Goal: Task Accomplishment & Management: Complete application form

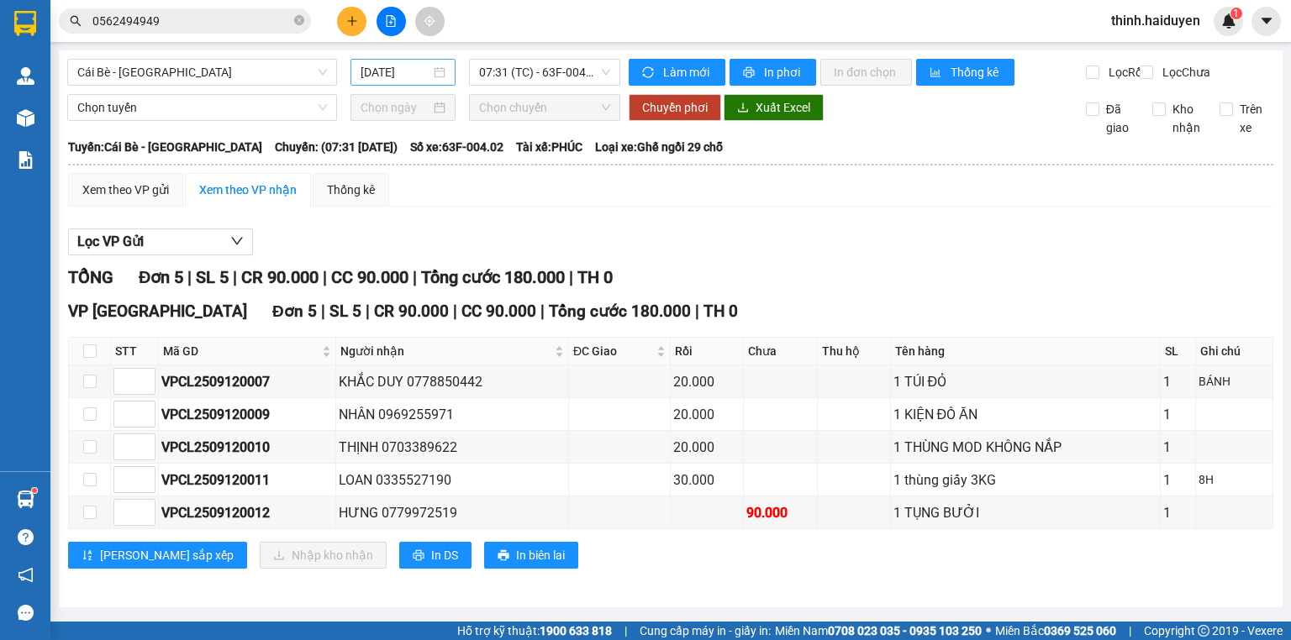
click at [408, 70] on input "[DATE]" at bounding box center [395, 72] width 69 height 18
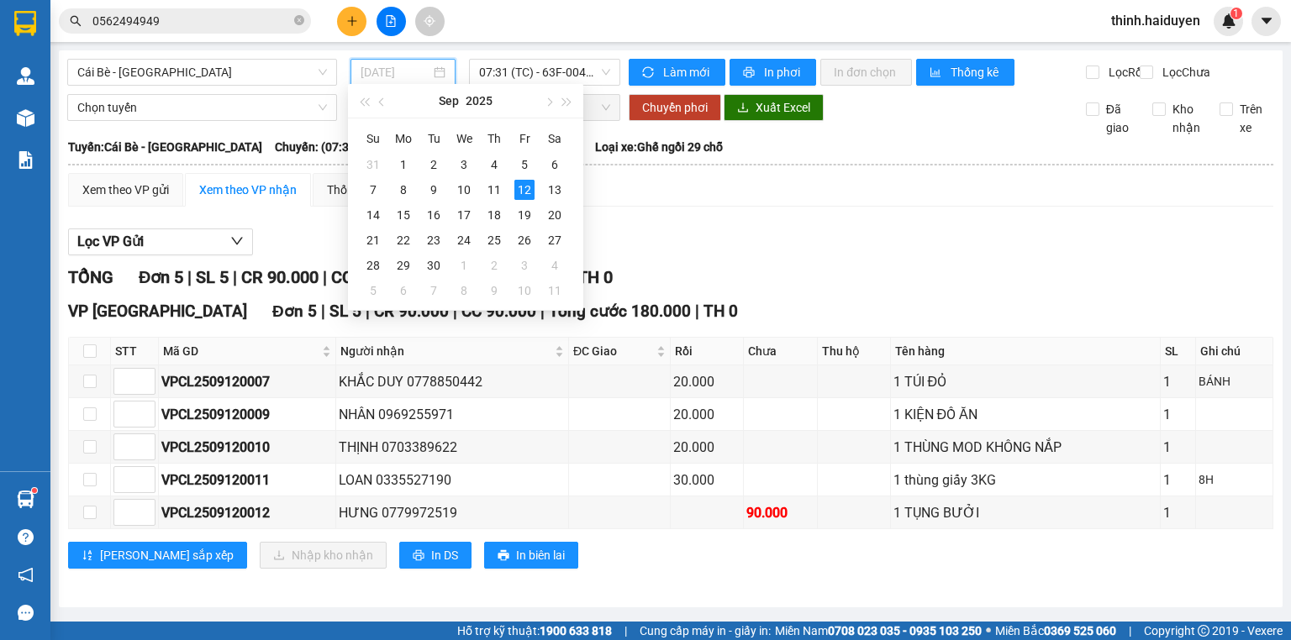
type input "[DATE]"
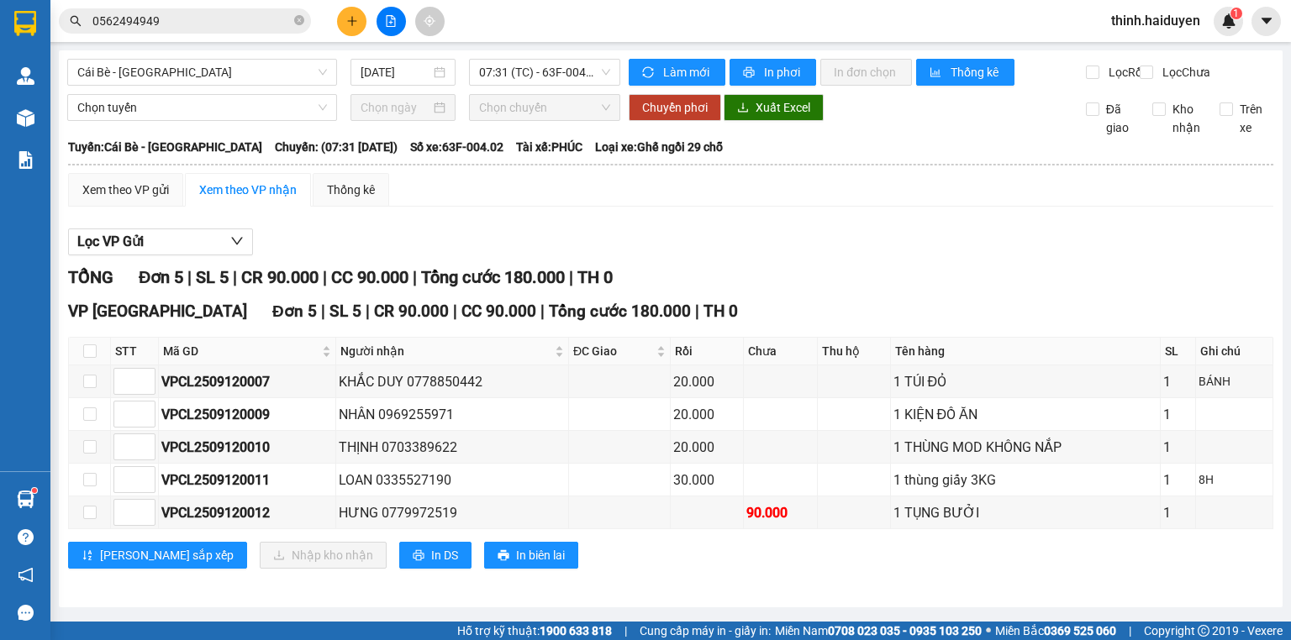
click at [819, 202] on div "Xem theo VP gửi Xem theo VP nhận Thống kê" at bounding box center [670, 190] width 1205 height 34
click at [166, 20] on input "0562494949" at bounding box center [191, 21] width 198 height 18
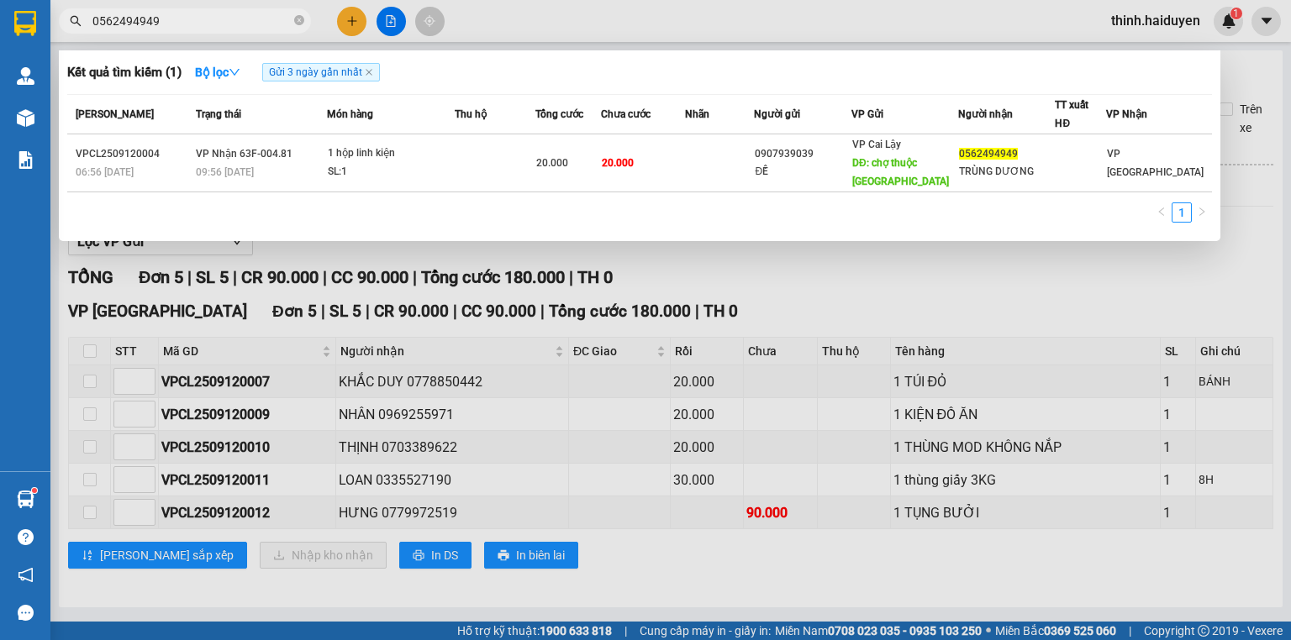
click at [166, 20] on input "0562494949" at bounding box center [191, 21] width 198 height 18
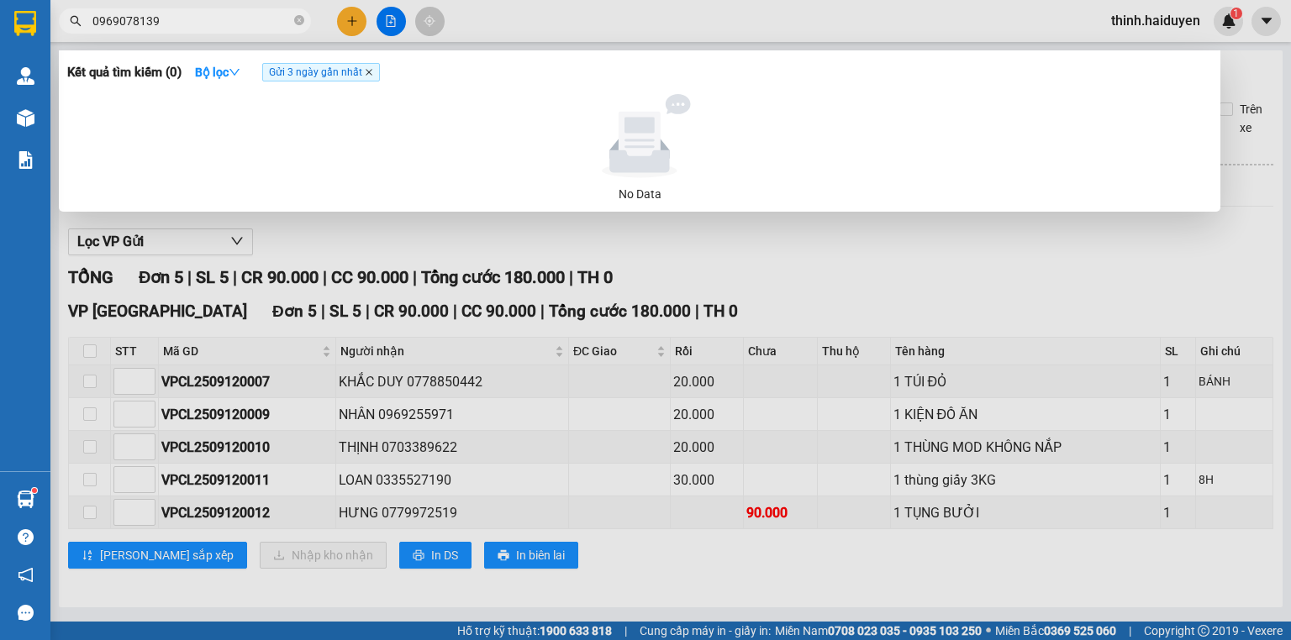
type input "0969078139"
click at [370, 76] on icon "close" at bounding box center [369, 72] width 8 height 8
click at [303, 24] on icon "close-circle" at bounding box center [299, 20] width 10 height 10
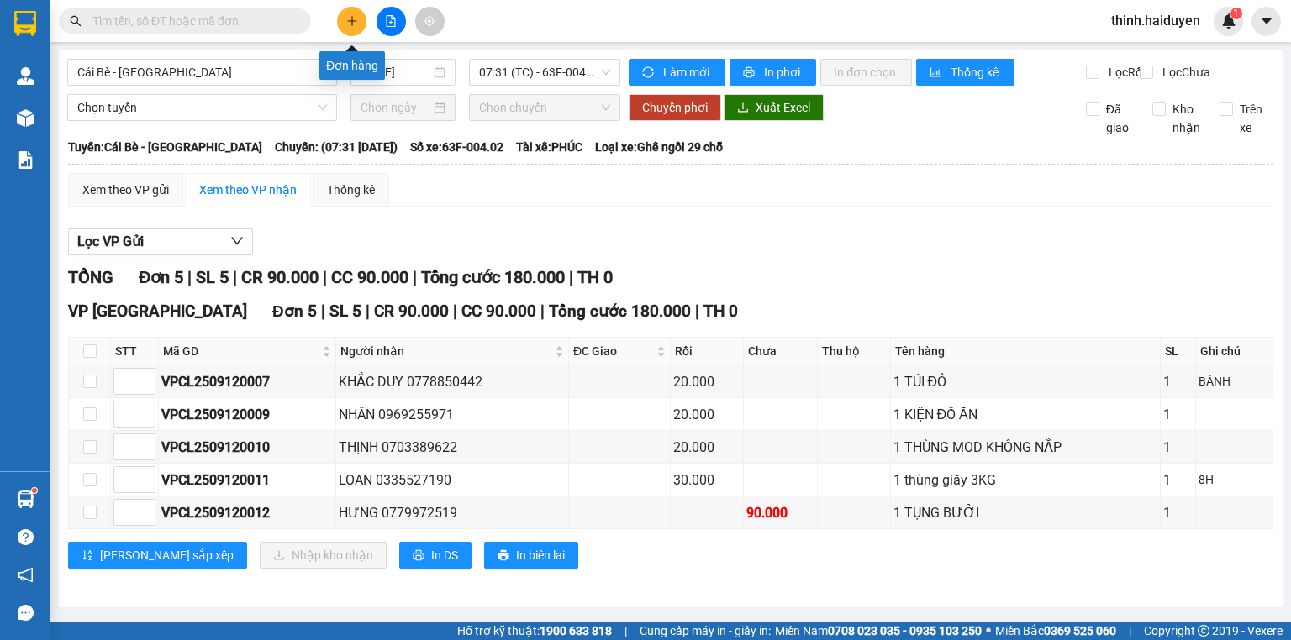
click at [360, 13] on button at bounding box center [351, 21] width 29 height 29
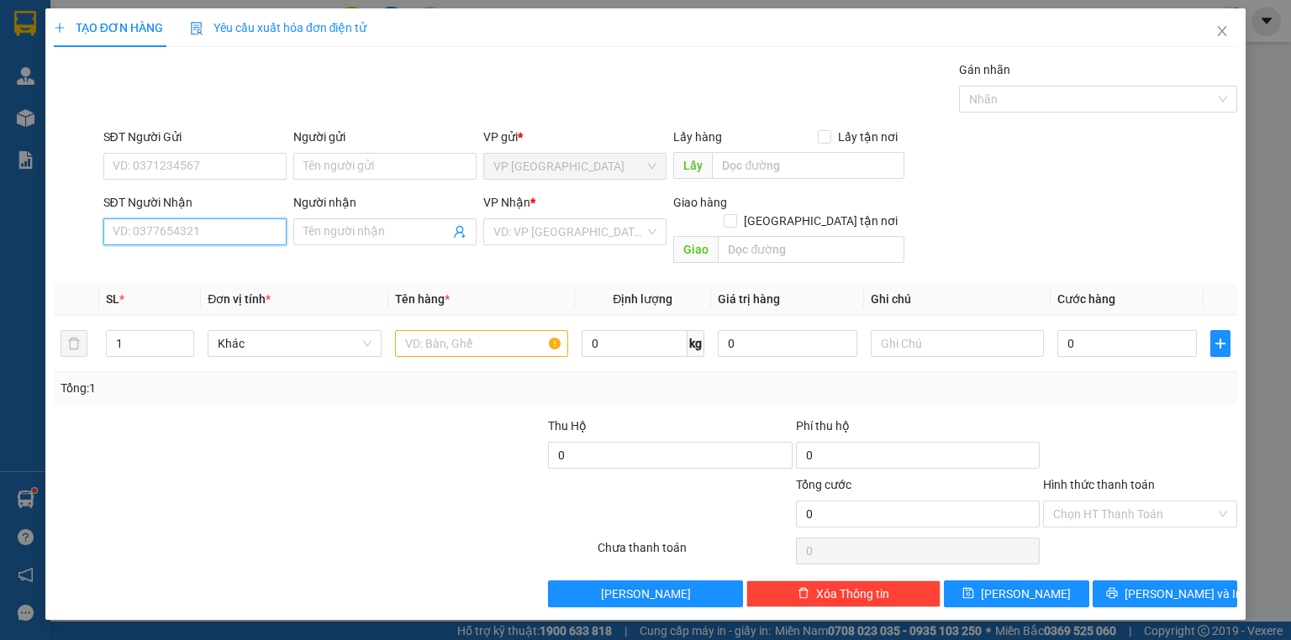
click at [244, 227] on input "SĐT Người Nhận" at bounding box center [194, 232] width 183 height 27
type input "0939959338"
click at [319, 231] on input "Người nhận" at bounding box center [376, 232] width 146 height 18
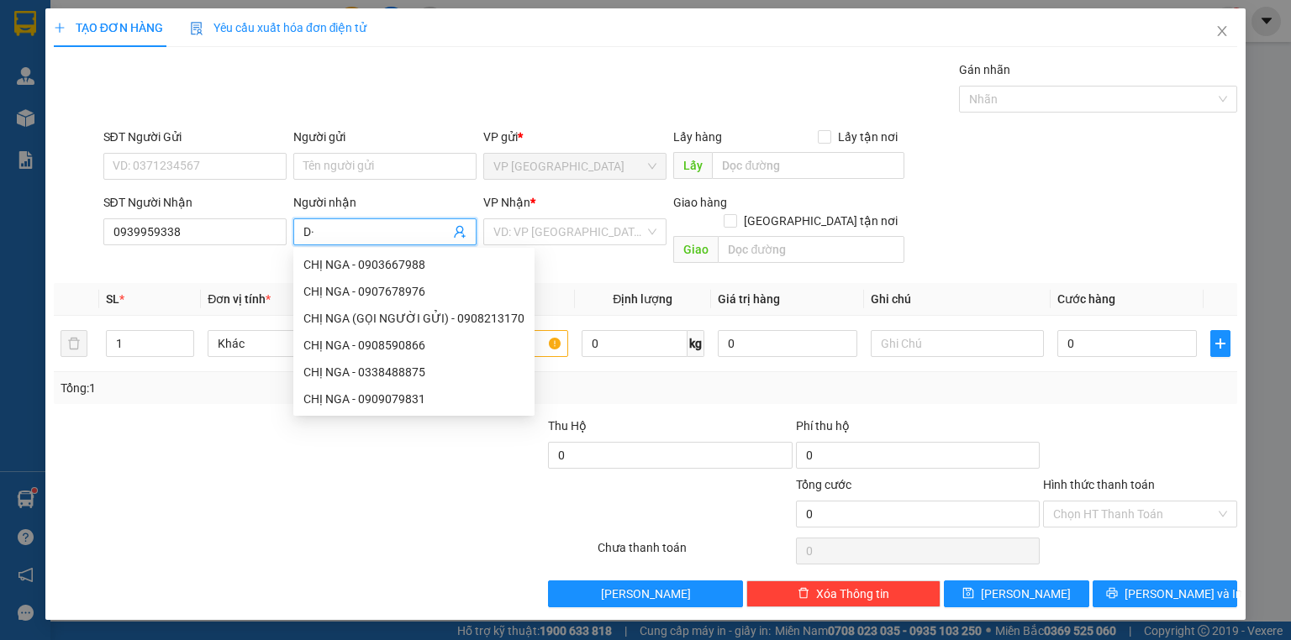
type input "D"
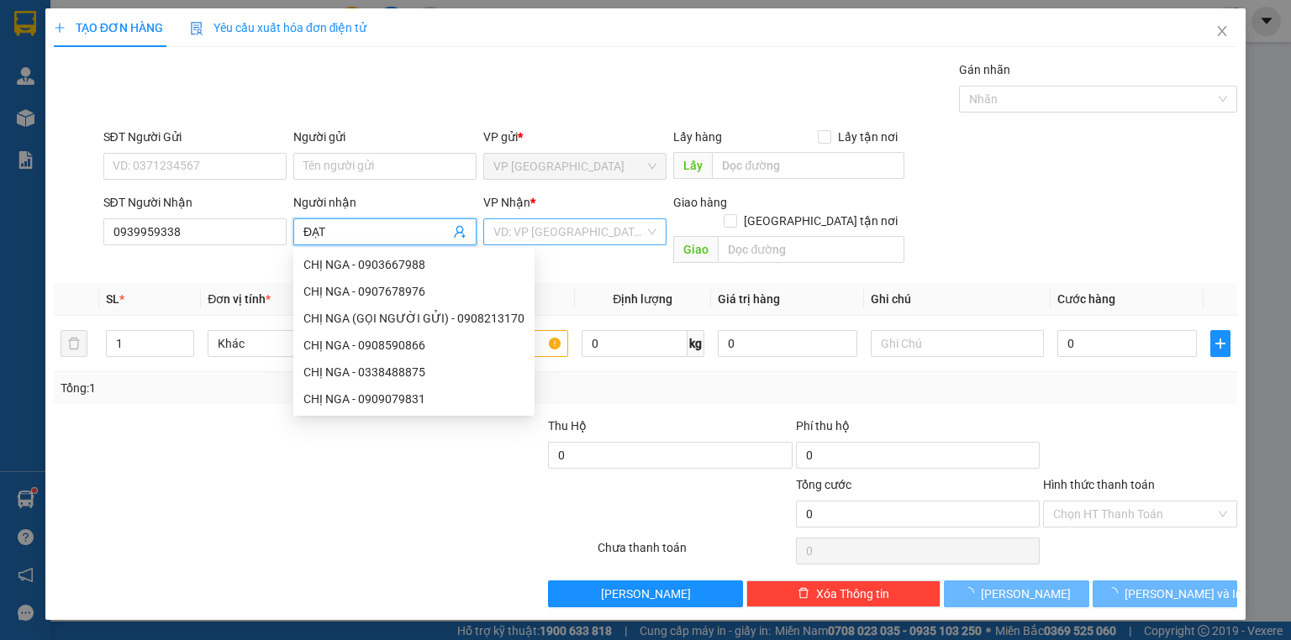
type input "ĐẠT"
drag, startPoint x: 502, startPoint y: 224, endPoint x: 502, endPoint y: 234, distance: 10.1
click at [502, 224] on input "search" at bounding box center [568, 231] width 151 height 25
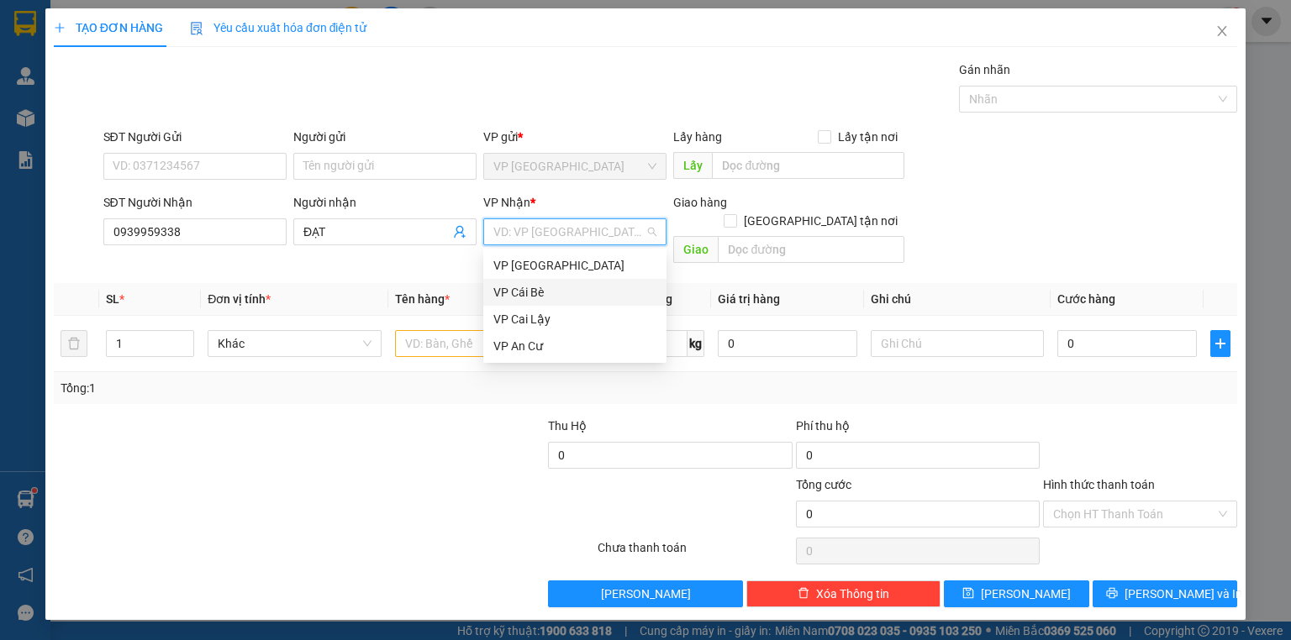
click at [528, 292] on div "VP Cái Bè" at bounding box center [574, 292] width 163 height 18
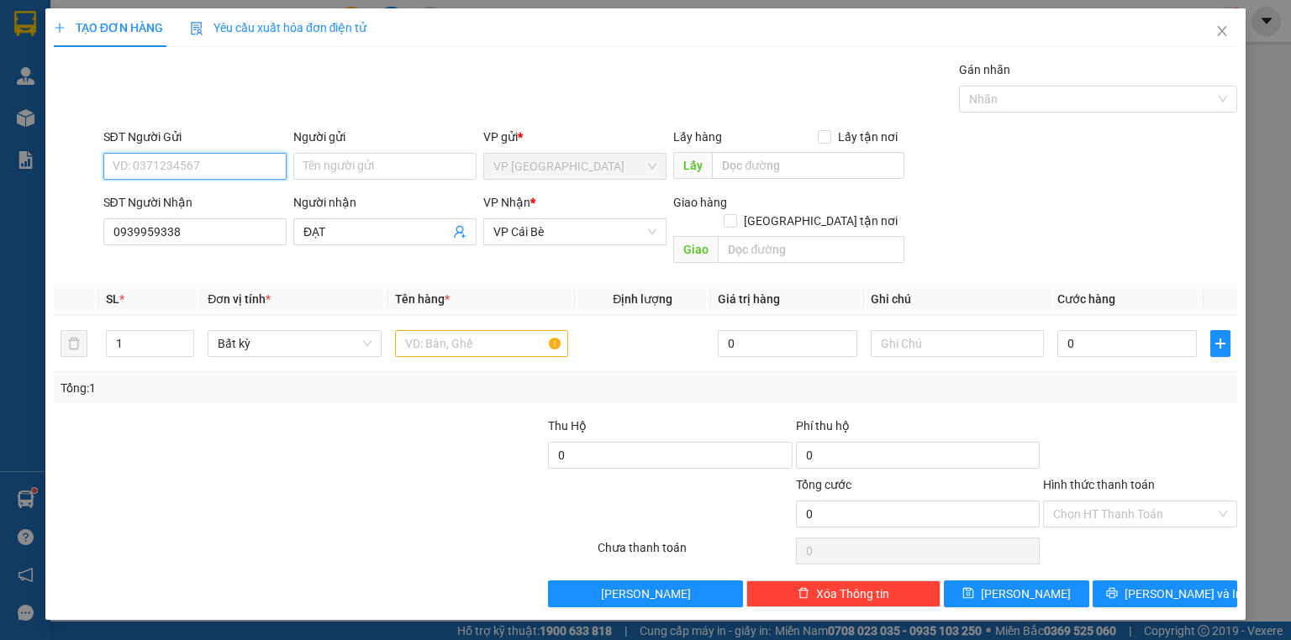
click at [145, 165] on input "SĐT Người Gửi" at bounding box center [194, 166] width 183 height 27
type input "0775678004"
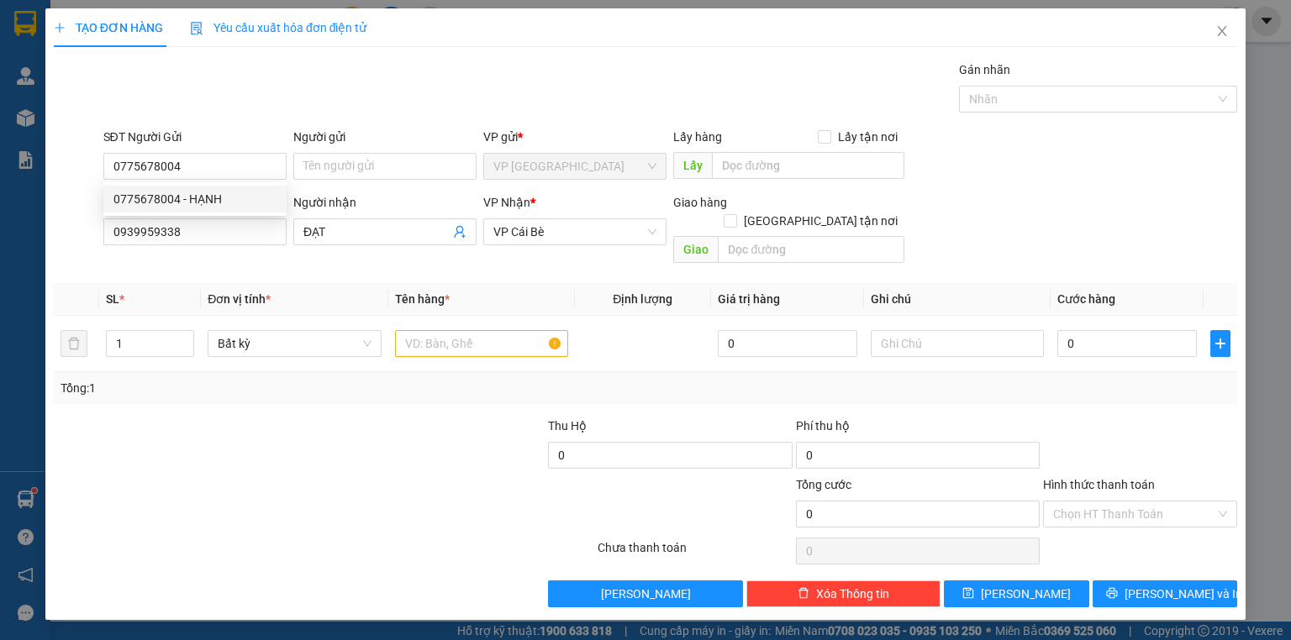
click at [223, 417] on div at bounding box center [175, 446] width 247 height 59
click at [404, 330] on input "text" at bounding box center [481, 343] width 173 height 27
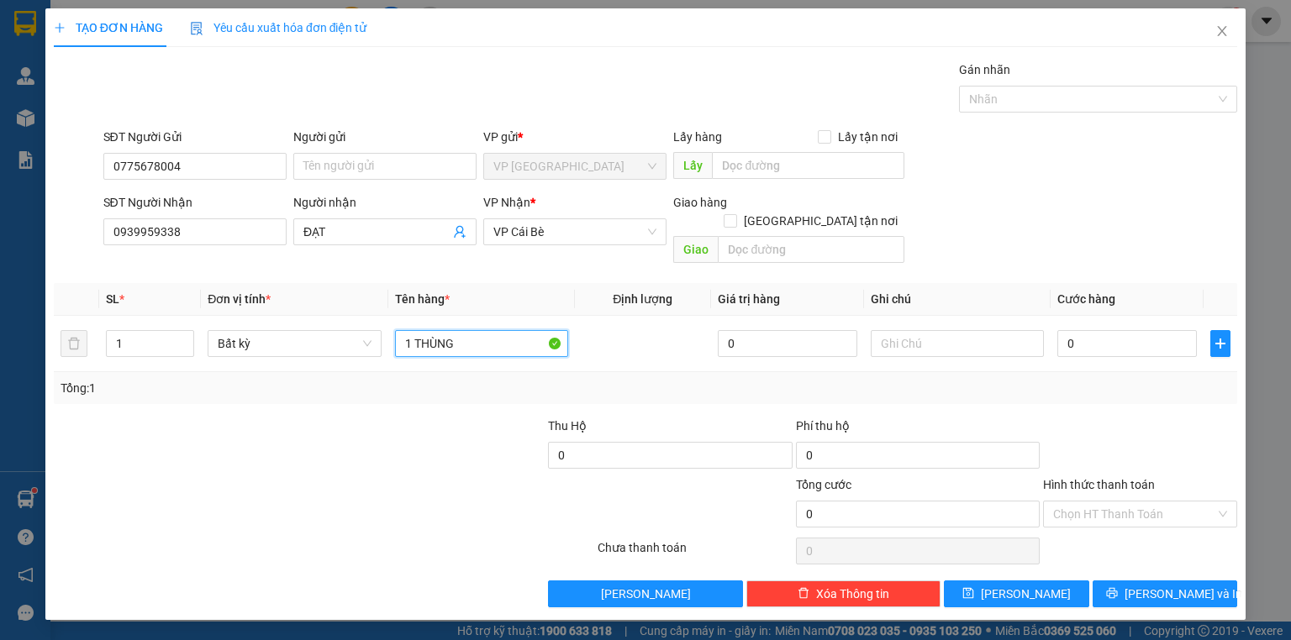
type input "1 THÙNG"
drag, startPoint x: 446, startPoint y: 494, endPoint x: 608, endPoint y: 424, distance: 175.8
click at [456, 484] on div at bounding box center [497, 505] width 198 height 59
click at [930, 330] on input "text" at bounding box center [957, 343] width 173 height 27
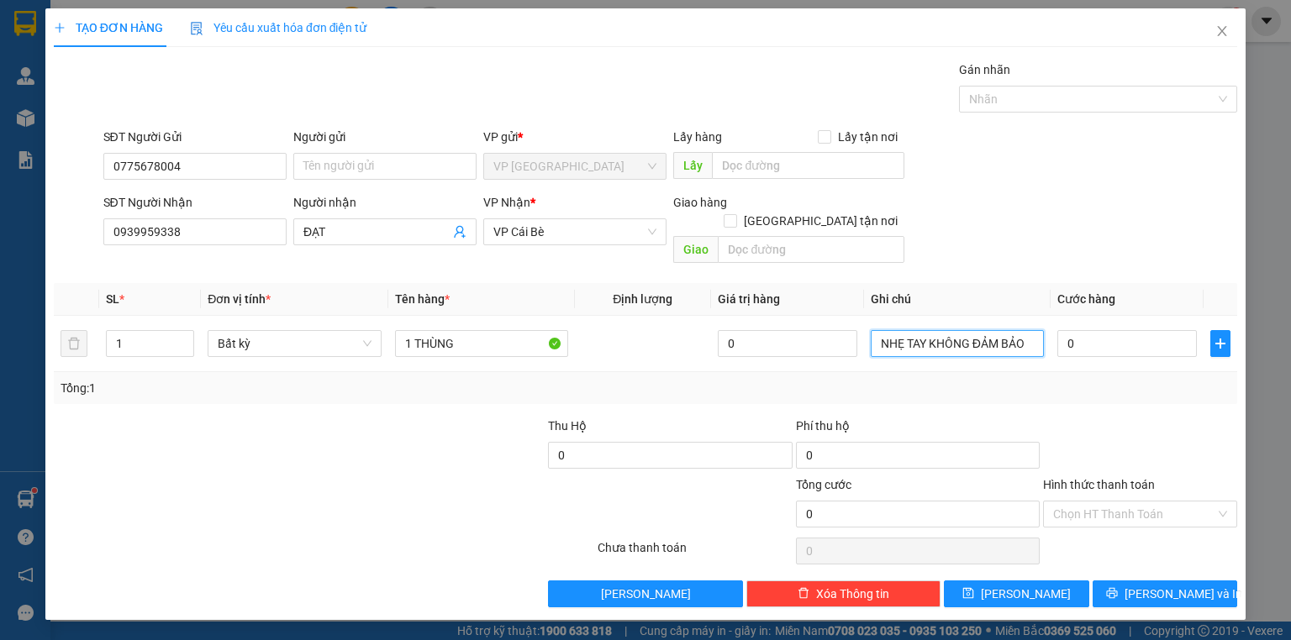
type input "NHẸ TAY KHÔNG ĐẢM BẢO"
click at [1152, 417] on div at bounding box center [1140, 446] width 198 height 59
click at [1113, 330] on input "0" at bounding box center [1127, 343] width 140 height 27
type input "3"
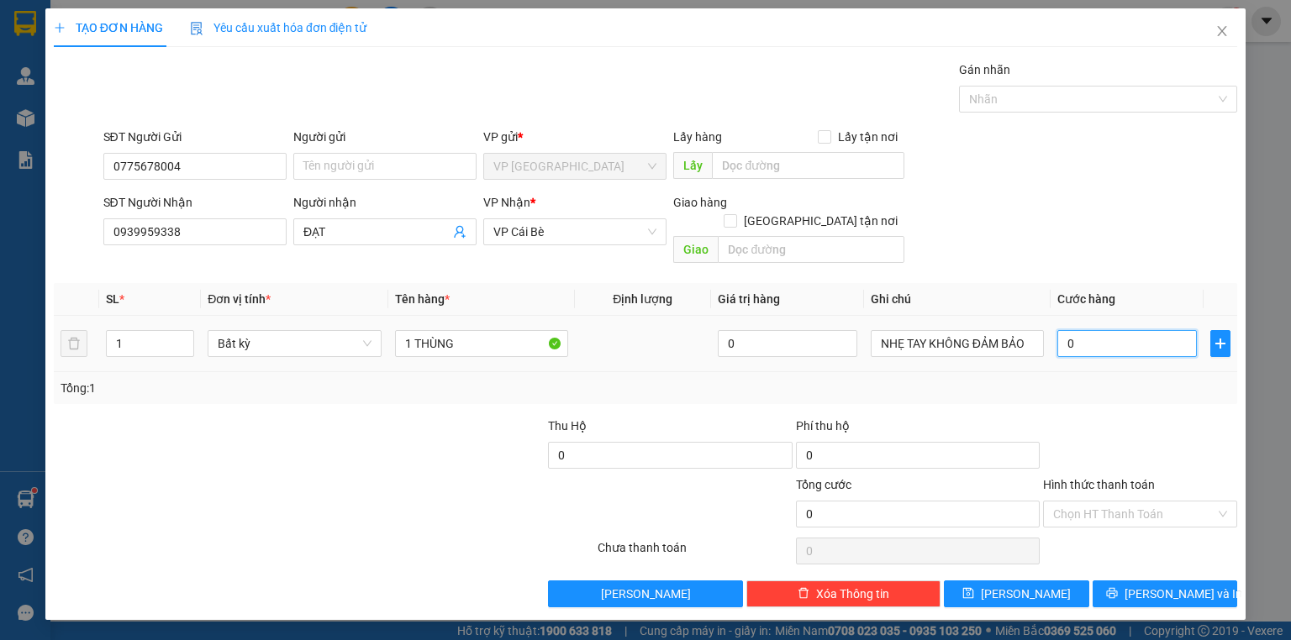
type input "3"
type input "30"
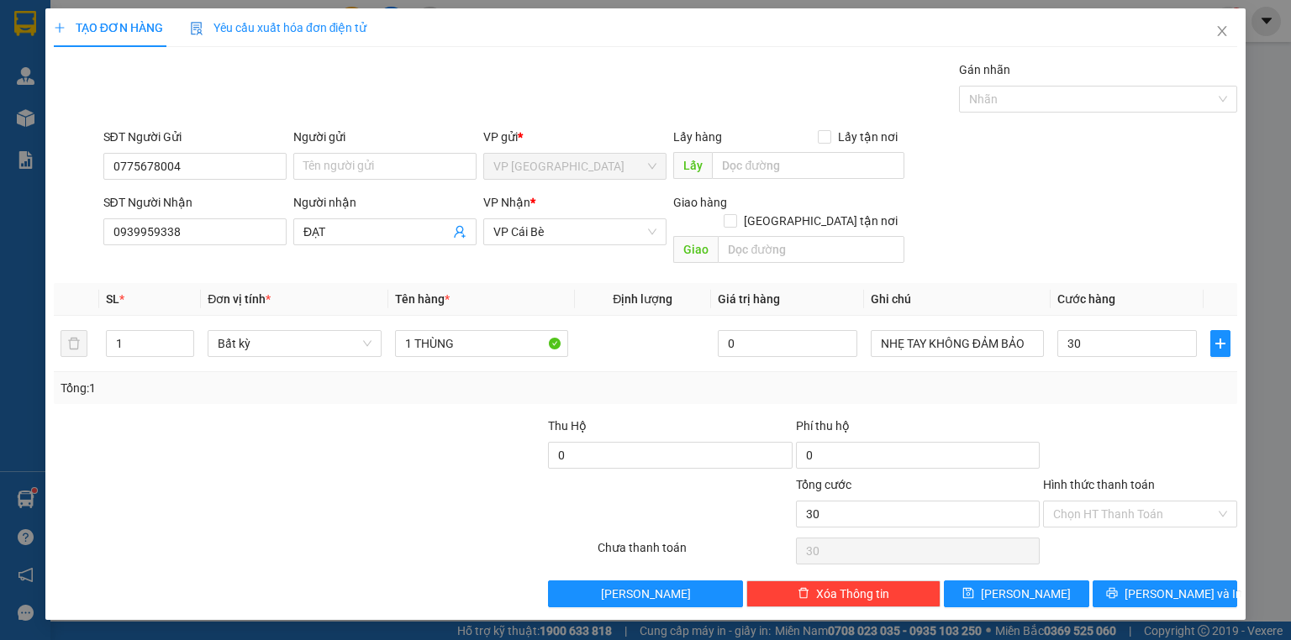
type input "30.000"
click at [1116, 393] on div "Transit Pickup Surcharge Ids Transit Deliver Surcharge Ids Transit Deliver Surc…" at bounding box center [645, 334] width 1183 height 547
click at [1117, 588] on icon "printer" at bounding box center [1111, 593] width 11 height 11
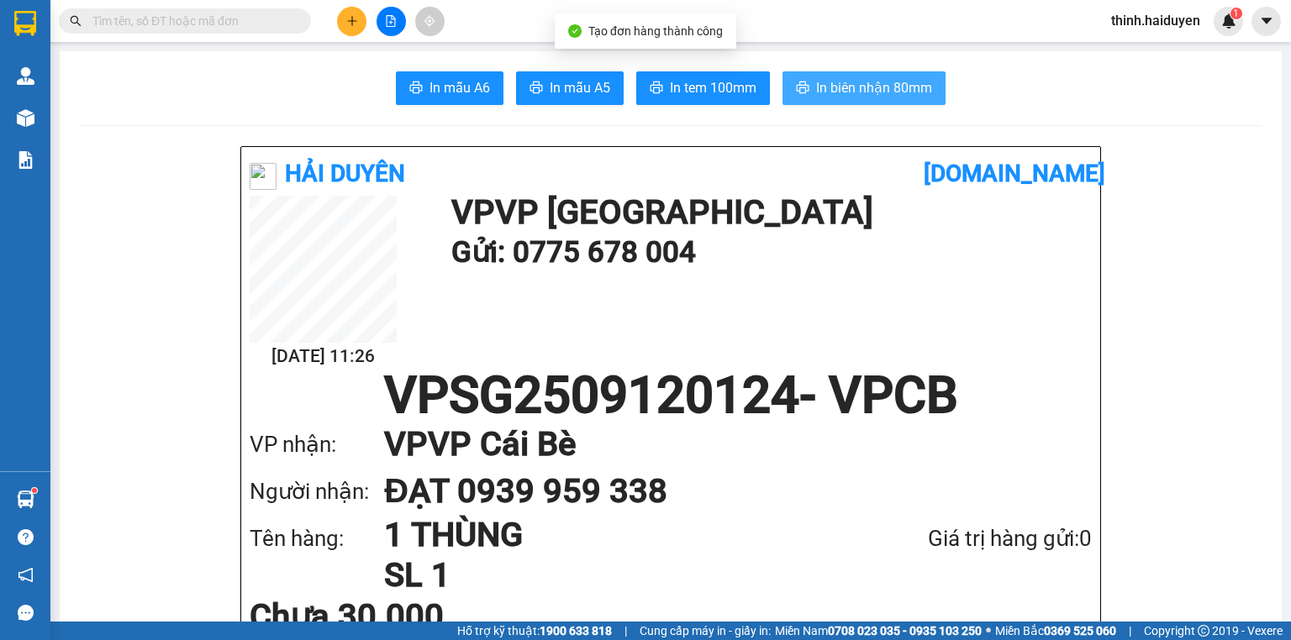
click at [823, 76] on button "In biên nhận 80mm" at bounding box center [863, 88] width 163 height 34
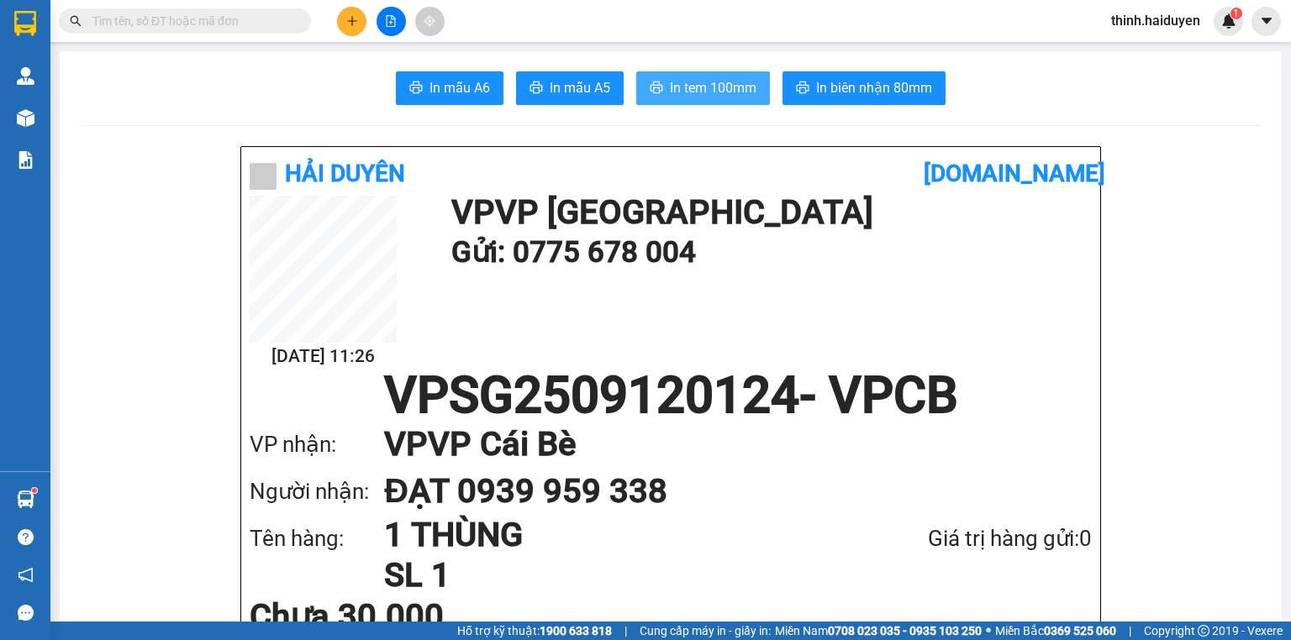
drag, startPoint x: 737, startPoint y: 98, endPoint x: 770, endPoint y: 104, distance: 33.3
click at [736, 97] on button "In tem 100mm" at bounding box center [703, 88] width 134 height 34
click at [383, 26] on button at bounding box center [391, 21] width 29 height 29
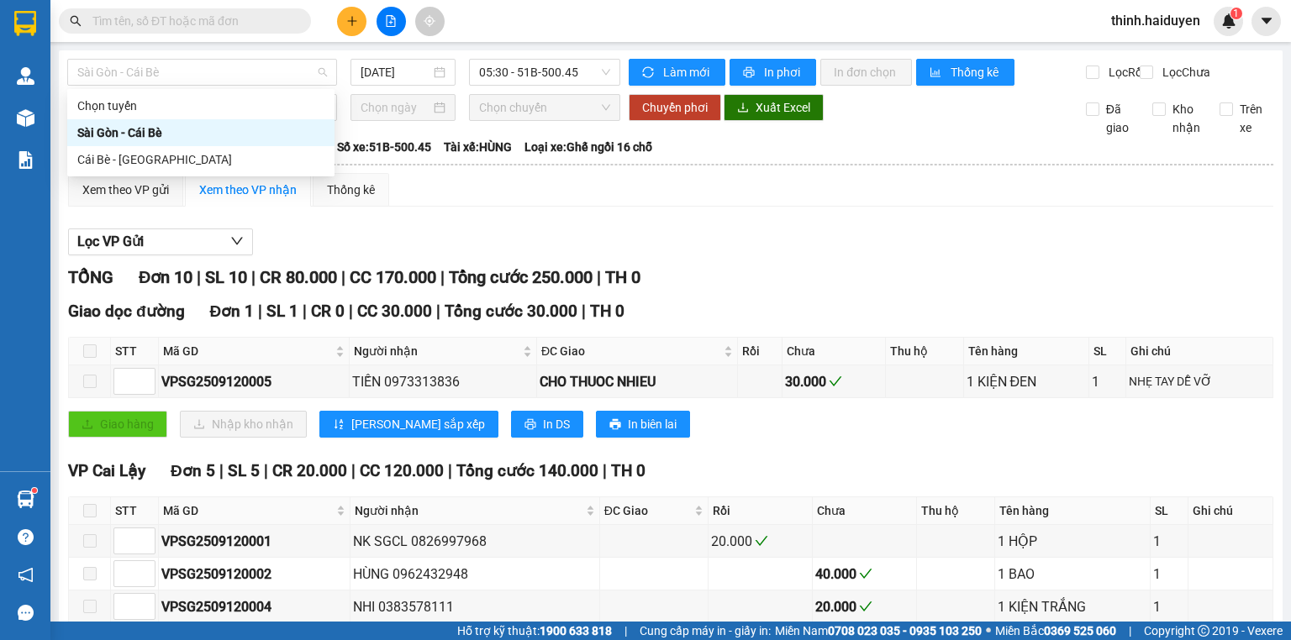
drag, startPoint x: 185, startPoint y: 74, endPoint x: 187, endPoint y: 100, distance: 26.1
click at [184, 74] on span "Sài Gòn - Cái Bè" at bounding box center [202, 72] width 250 height 25
click at [177, 159] on div "Cái Bè - [GEOGRAPHIC_DATA]" at bounding box center [200, 159] width 247 height 18
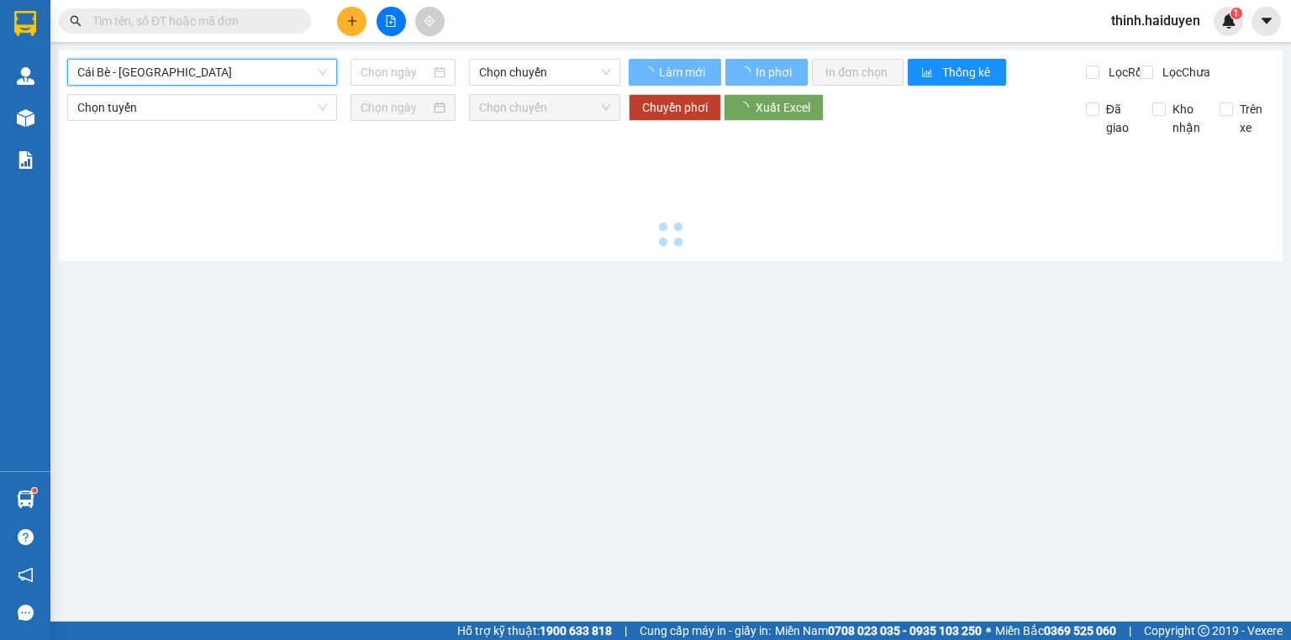
type input "[DATE]"
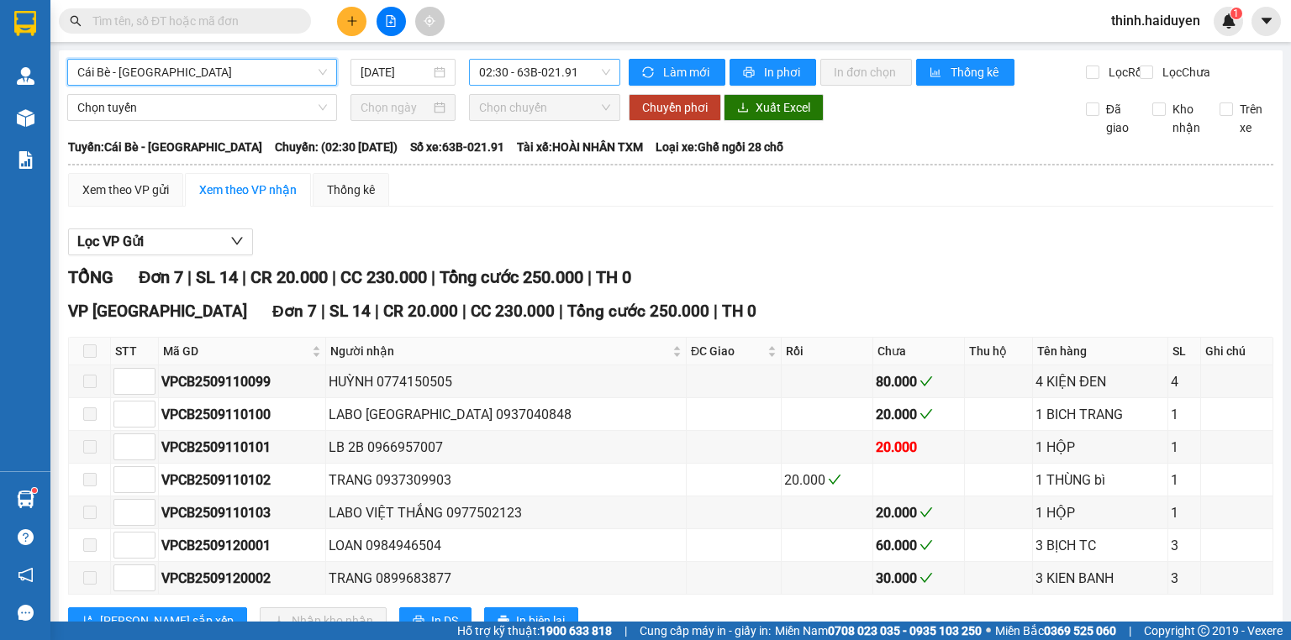
click at [514, 80] on span "02:30 - 63B-021.91" at bounding box center [545, 72] width 132 height 25
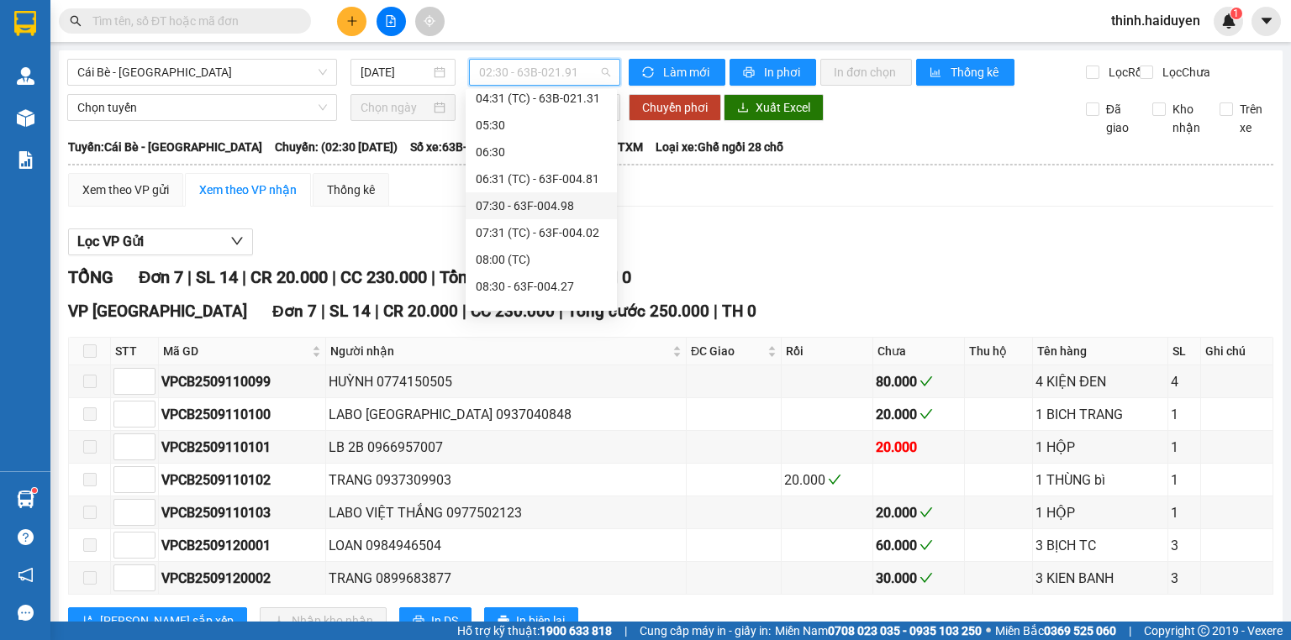
scroll to position [202, 0]
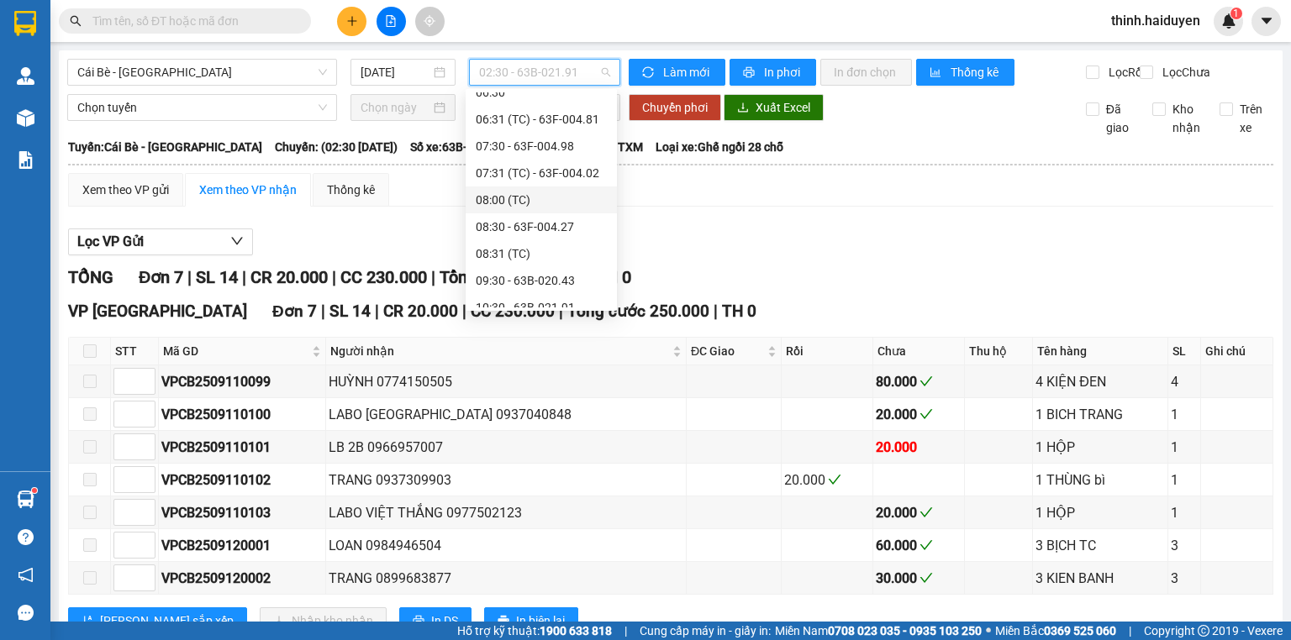
click at [501, 196] on div "08:00 (TC)" at bounding box center [541, 200] width 131 height 18
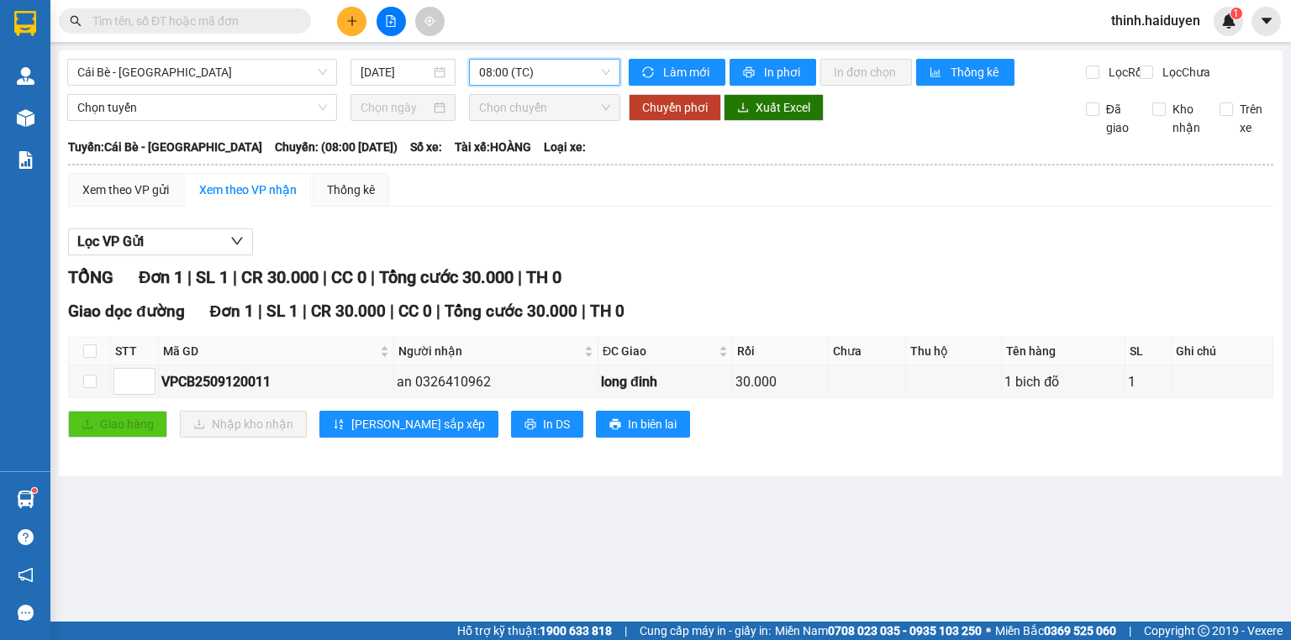
drag, startPoint x: 499, startPoint y: 65, endPoint x: 504, endPoint y: 75, distance: 11.3
click at [501, 66] on span "08:00 (TC)" at bounding box center [545, 72] width 132 height 25
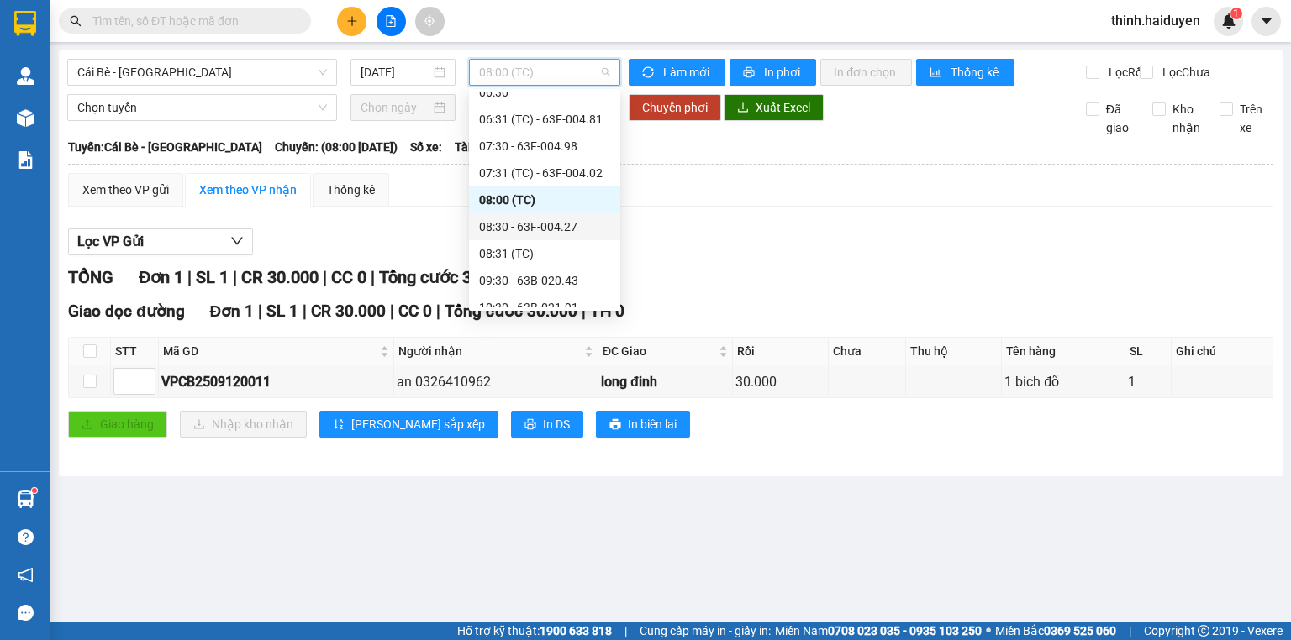
click at [506, 228] on div "08:30 - 63F-004.27" at bounding box center [544, 227] width 131 height 18
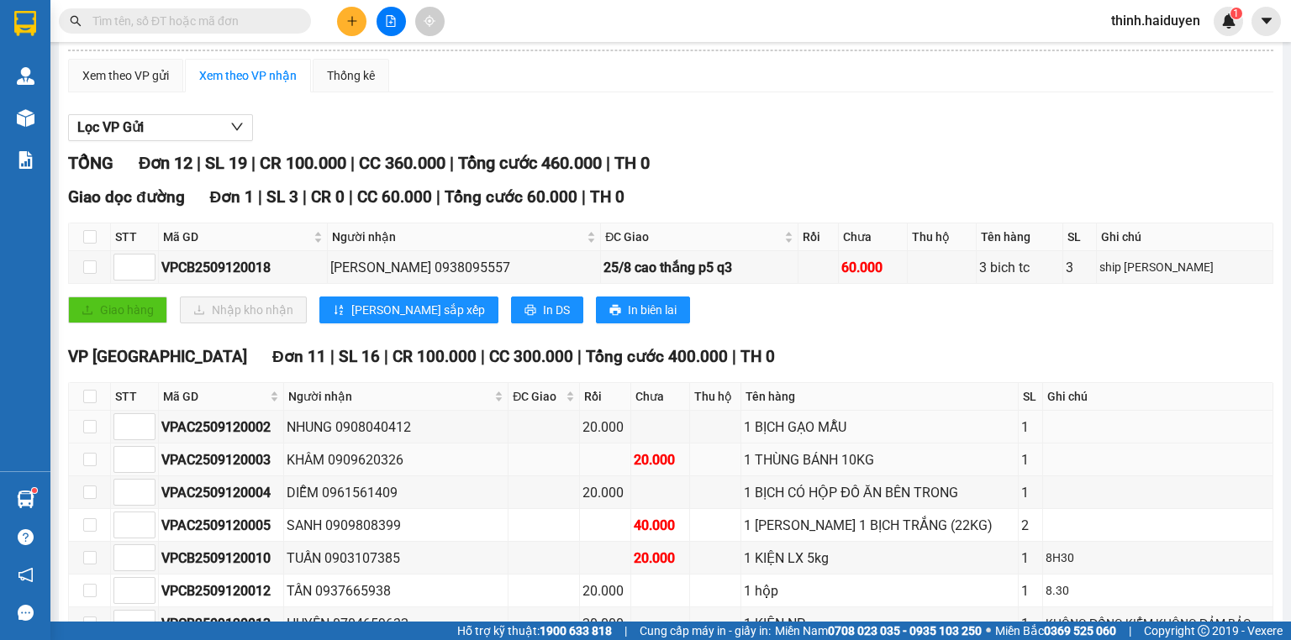
scroll to position [356, 0]
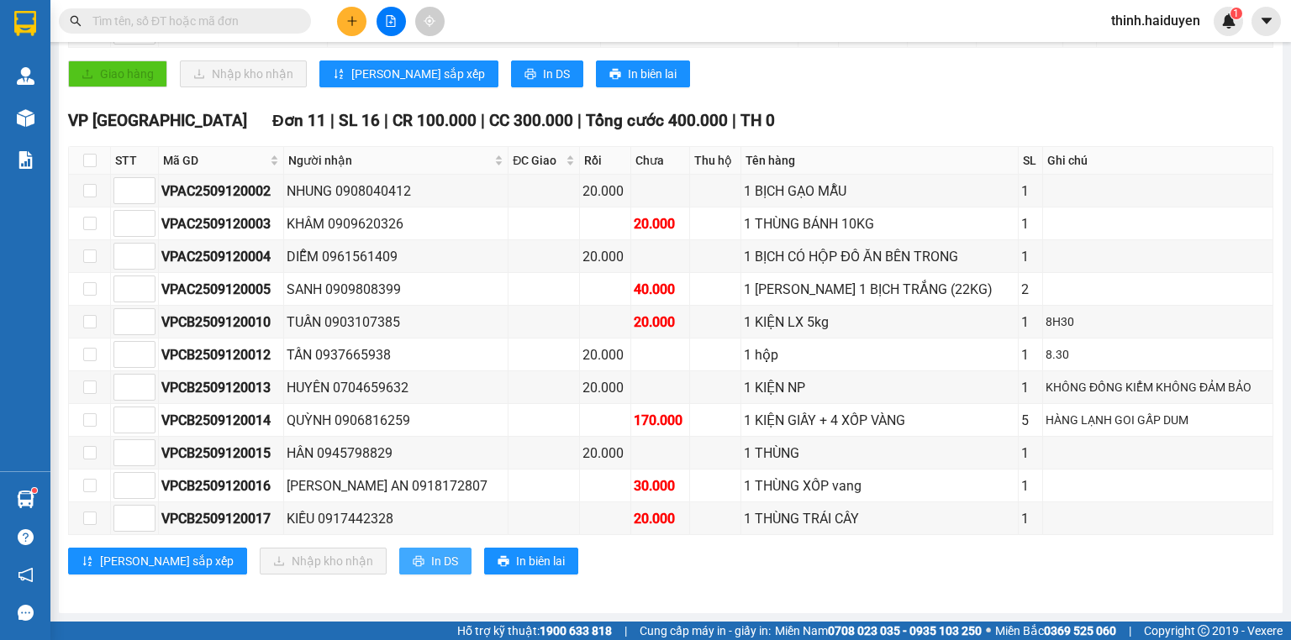
drag, startPoint x: 376, startPoint y: 558, endPoint x: 385, endPoint y: 550, distance: 12.5
click at [431, 559] on span "In DS" at bounding box center [444, 561] width 27 height 18
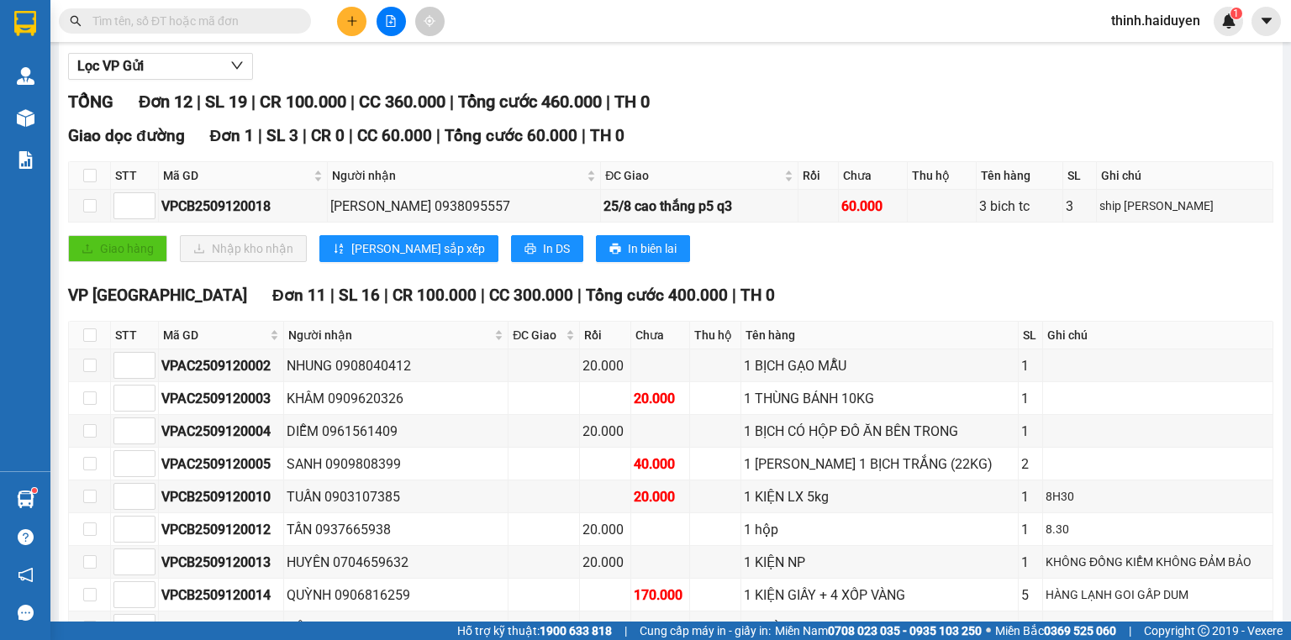
scroll to position [20, 0]
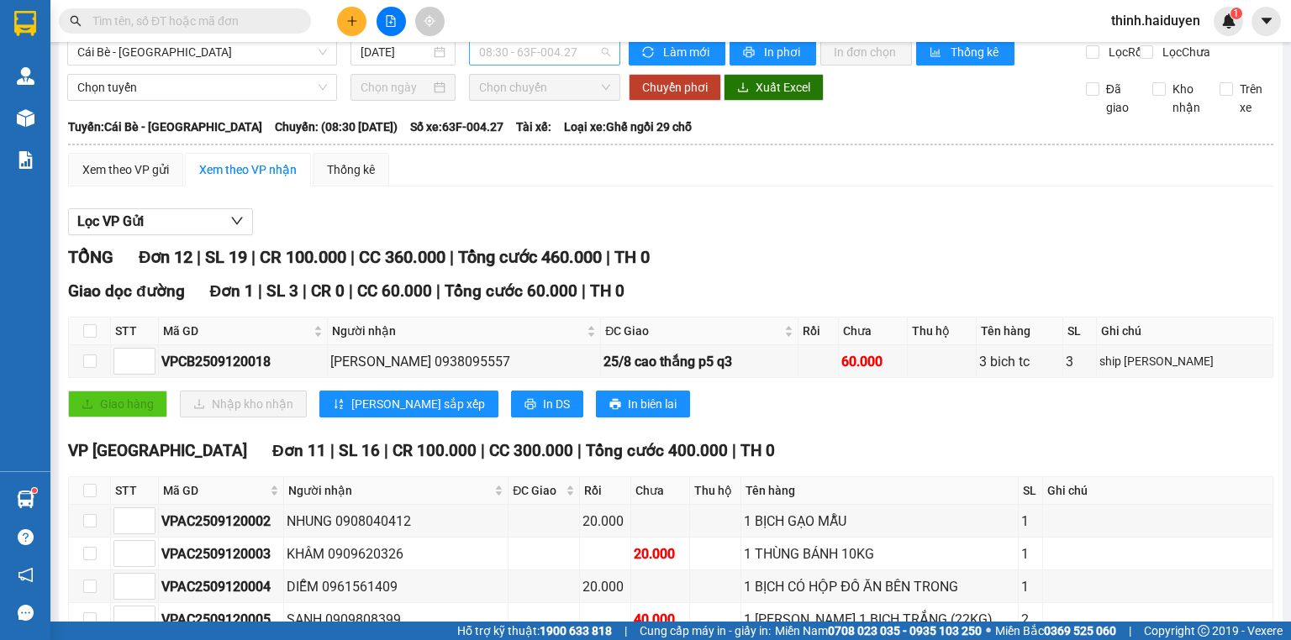
click at [545, 55] on span "08:30 - 63F-004.27" at bounding box center [545, 52] width 132 height 25
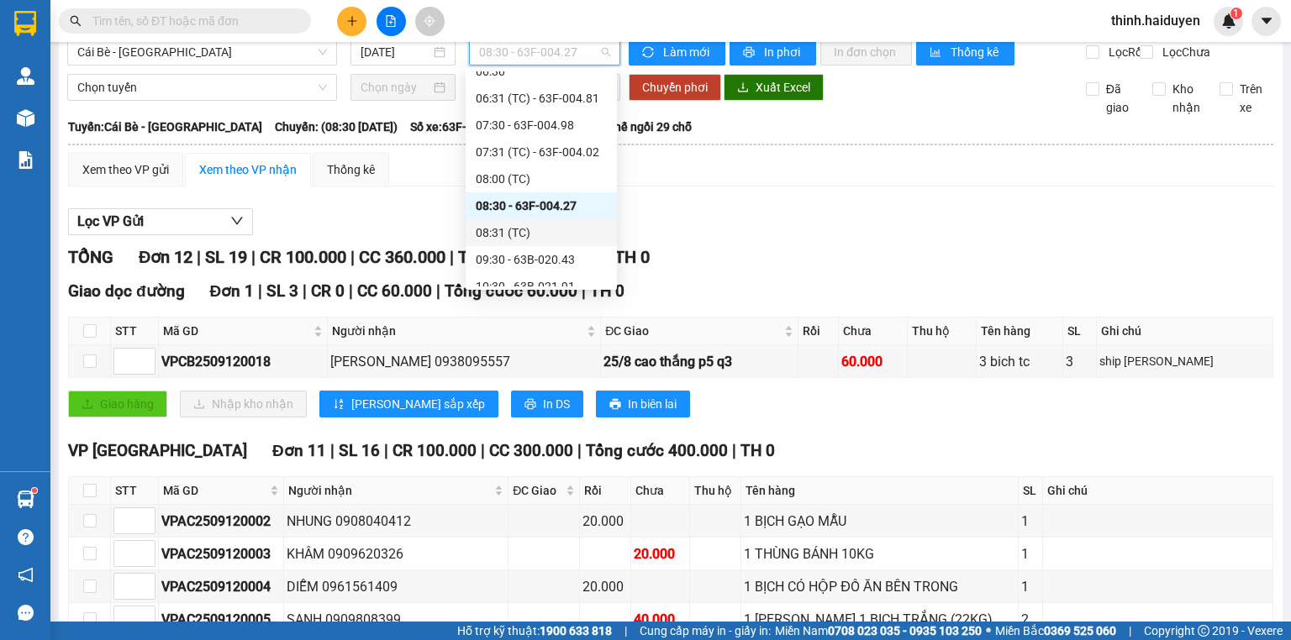
click at [541, 230] on div "08:31 (TC)" at bounding box center [541, 233] width 131 height 18
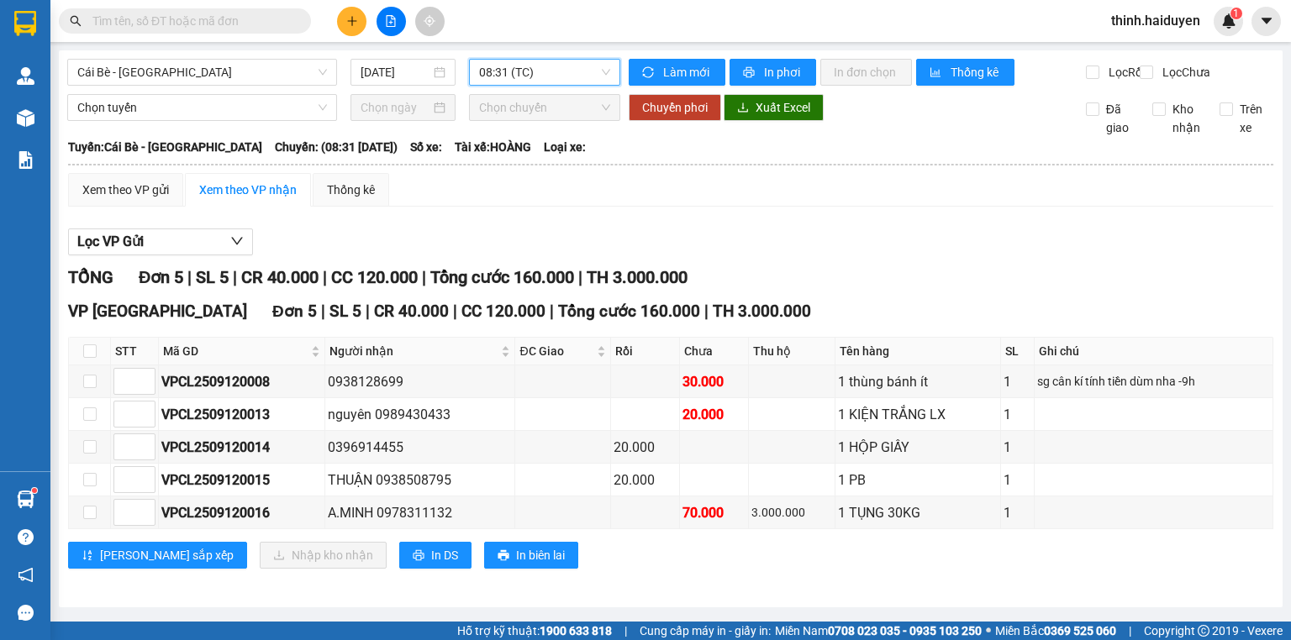
scroll to position [4, 0]
click at [399, 562] on button "In DS" at bounding box center [435, 555] width 72 height 27
click at [266, 18] on input "text" at bounding box center [191, 21] width 198 height 18
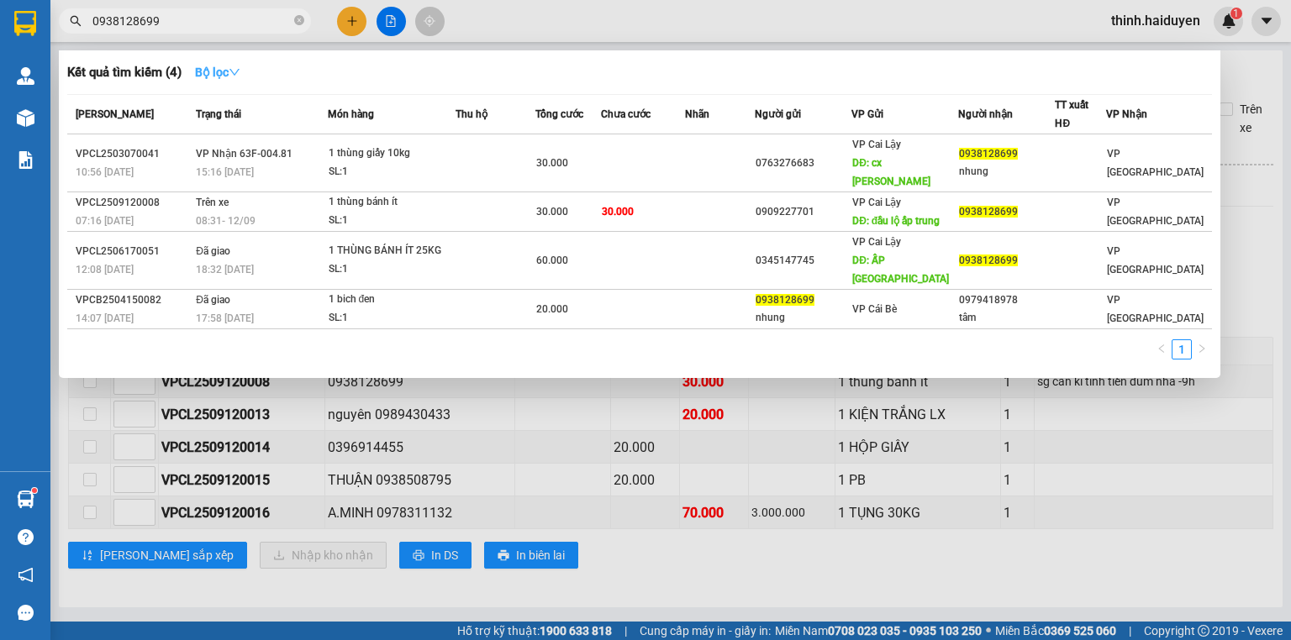
type input "0938128699"
click at [250, 67] on button "Bộ lọc" at bounding box center [218, 72] width 72 height 27
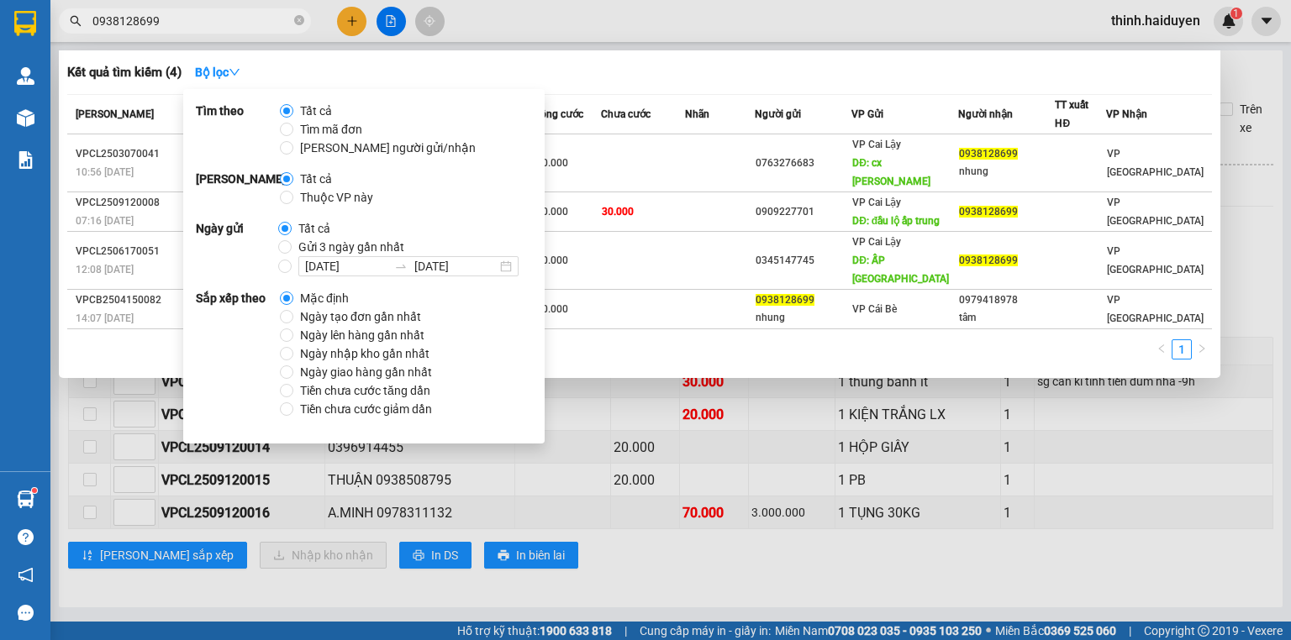
drag, startPoint x: 309, startPoint y: 245, endPoint x: 493, endPoint y: 153, distance: 206.0
click at [309, 246] on span "Gửi 3 ngày gần nhất" at bounding box center [351, 247] width 119 height 18
click at [292, 246] on input "Gửi 3 ngày gần nhất" at bounding box center [284, 246] width 13 height 13
radio input "true"
radio input "false"
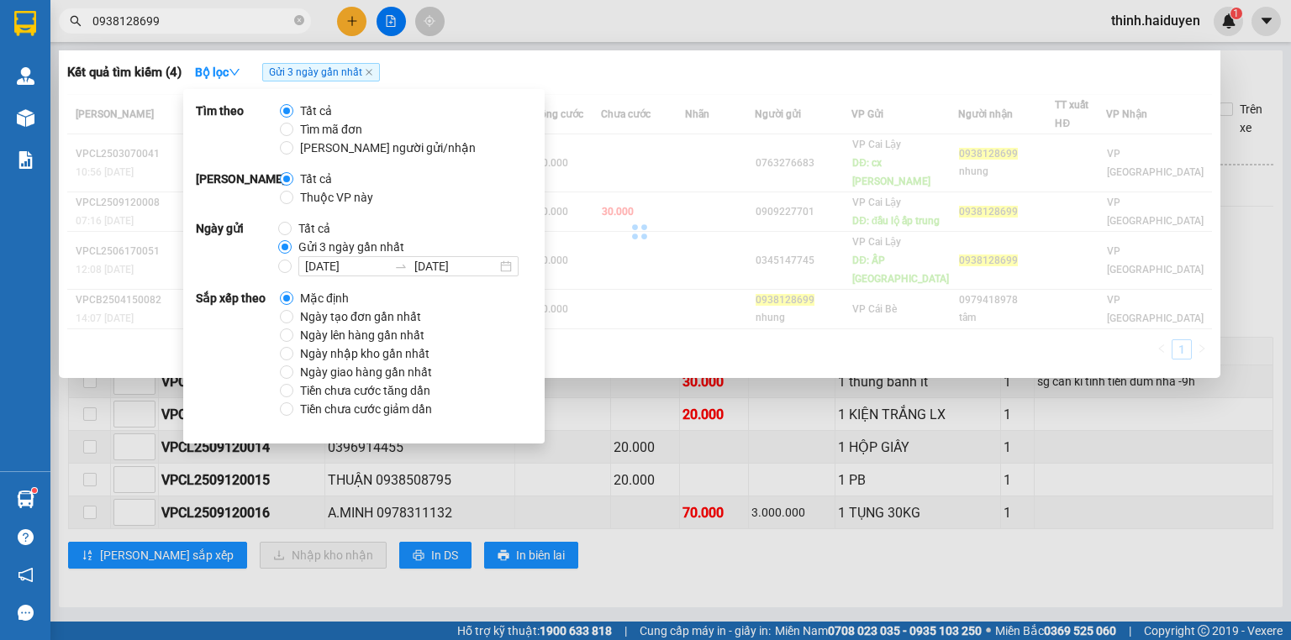
click at [561, 57] on div "Kết quả tìm kiếm ( 4 ) Bộ lọc Gửi 3 ngày gần nhất Mã ĐH Trạng thái Món hàng Thu…" at bounding box center [640, 214] width 1162 height 328
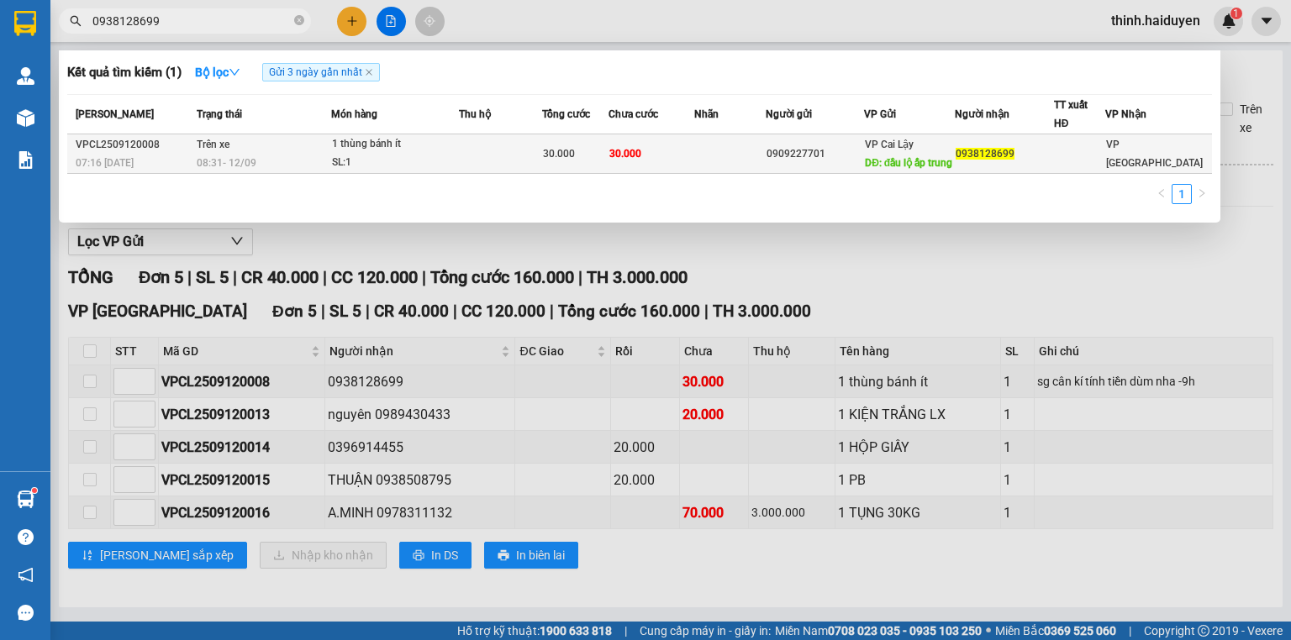
click at [365, 155] on div "SL: 1" at bounding box center [395, 163] width 126 height 18
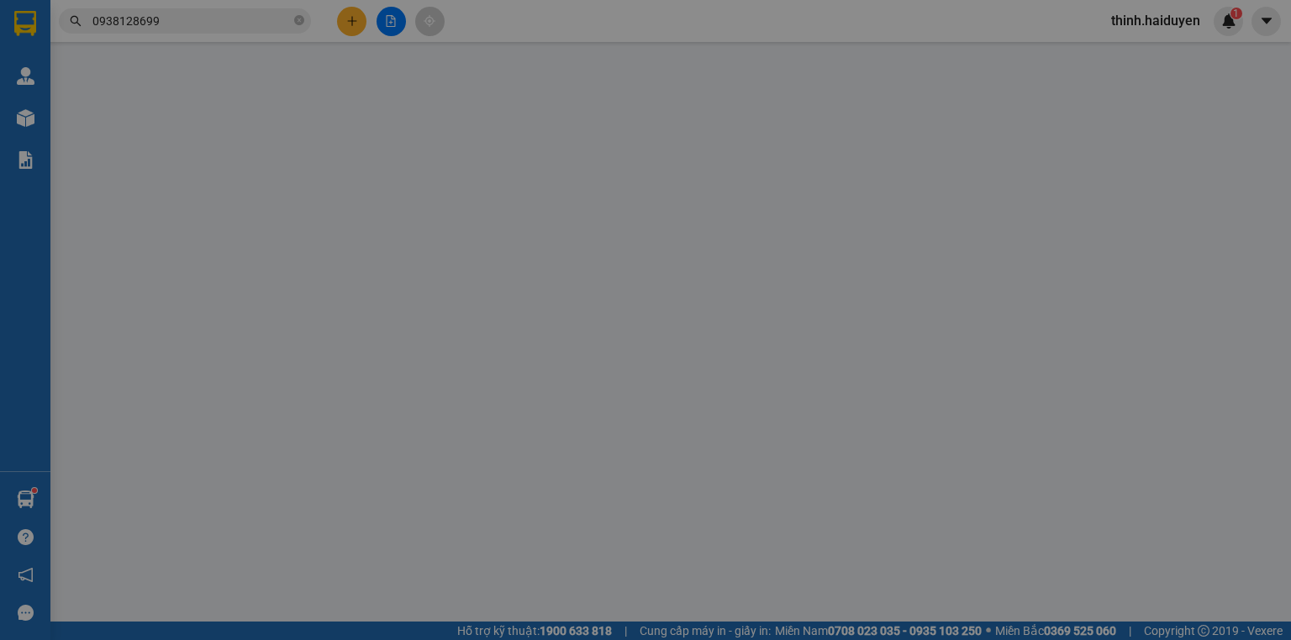
type input "0909227701"
type input "đầu lộ ấp trung"
type input "0938128699"
type input "30.000"
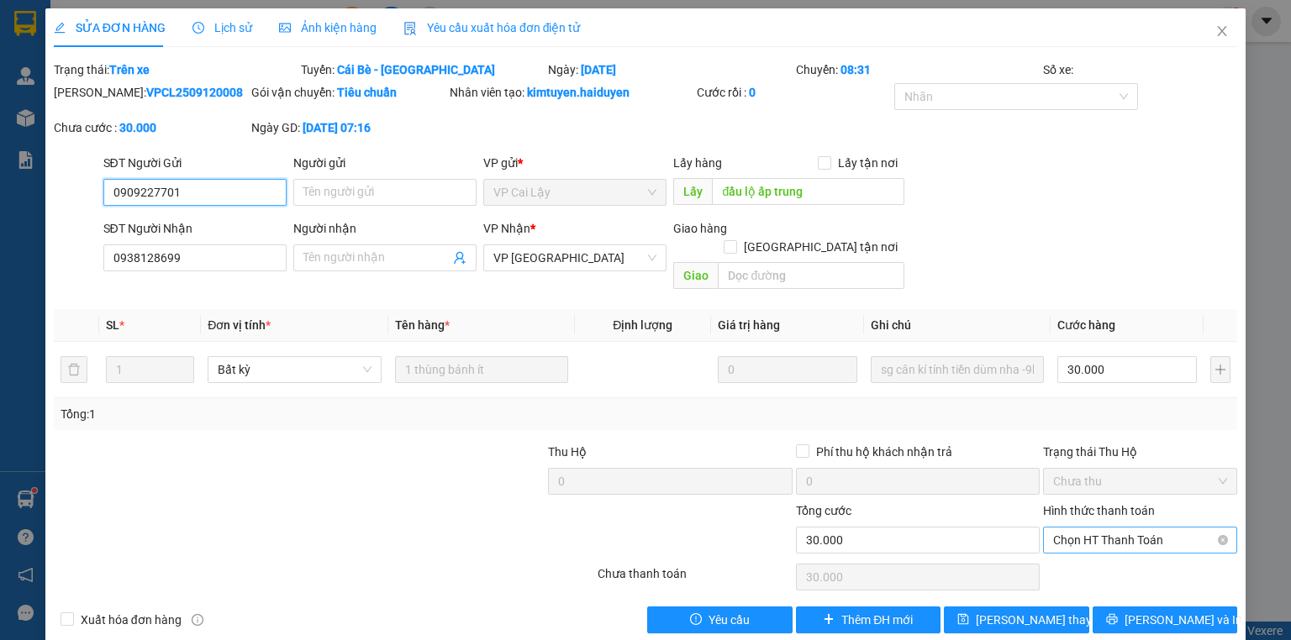
drag, startPoint x: 1069, startPoint y: 528, endPoint x: 1079, endPoint y: 530, distance: 10.4
click at [1077, 528] on span "Chọn HT Thanh Toán" at bounding box center [1140, 540] width 174 height 25
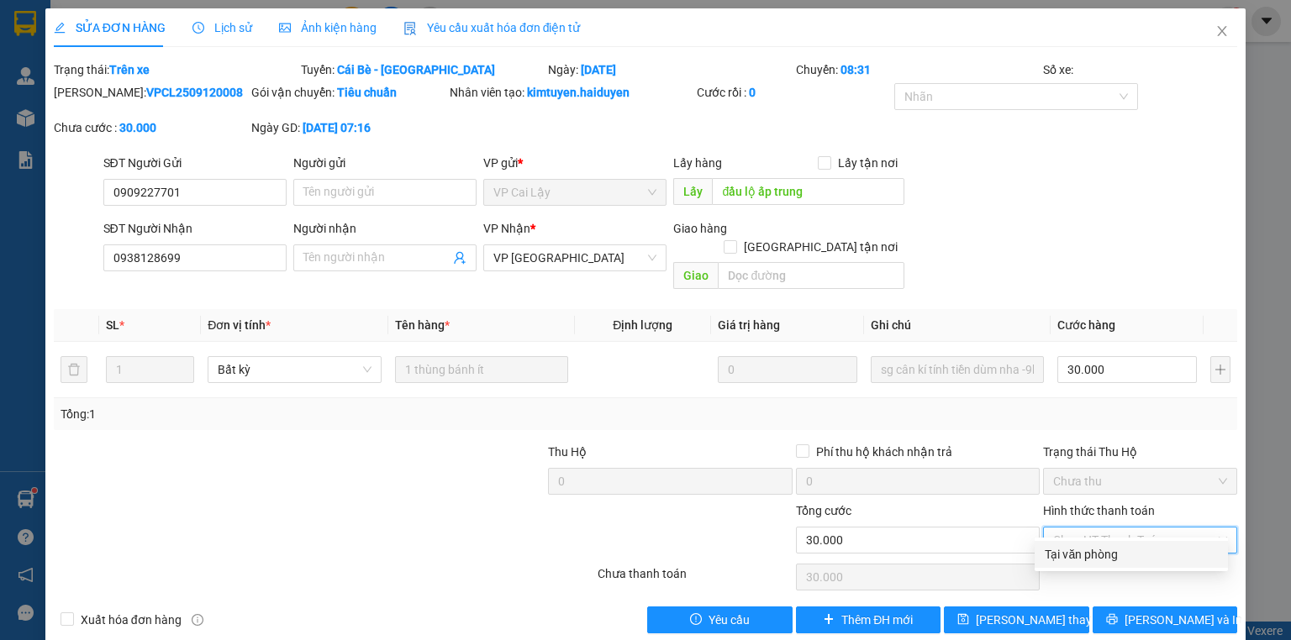
click at [1075, 551] on div "Tại văn phòng" at bounding box center [1131, 554] width 173 height 18
type input "0"
click at [1218, 27] on icon "close" at bounding box center [1222, 31] width 9 height 10
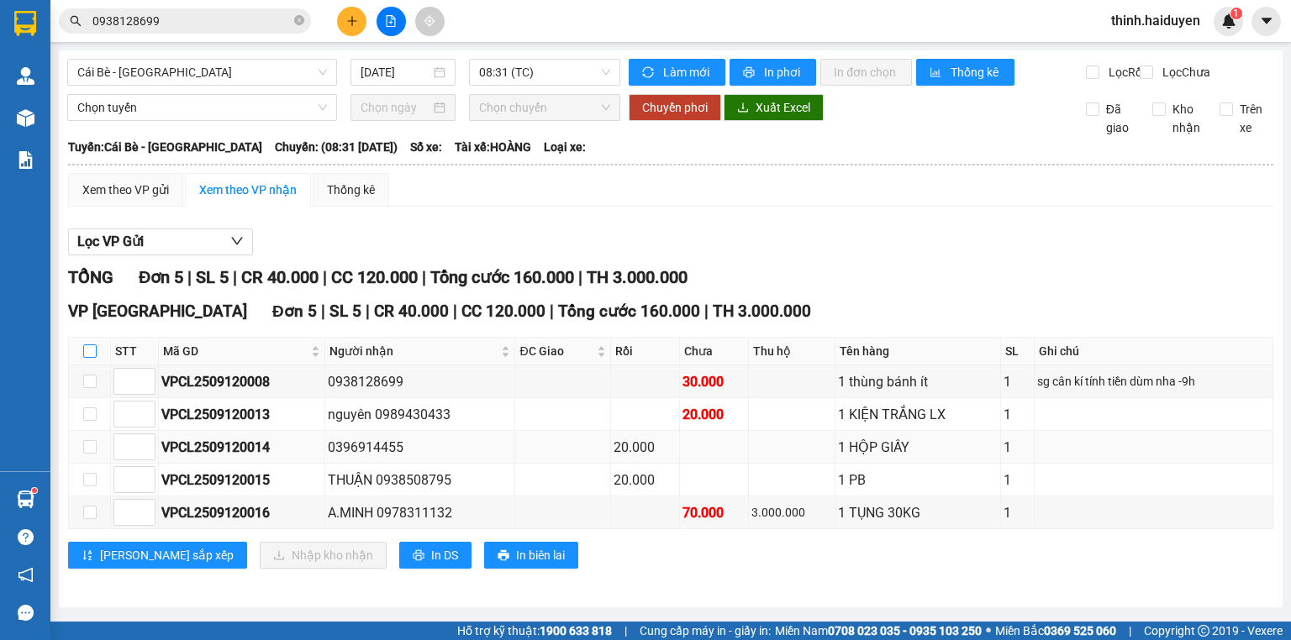
drag, startPoint x: 93, startPoint y: 364, endPoint x: 271, endPoint y: 461, distance: 202.0
click at [93, 358] on input "checkbox" at bounding box center [89, 351] width 13 height 13
checkbox input "true"
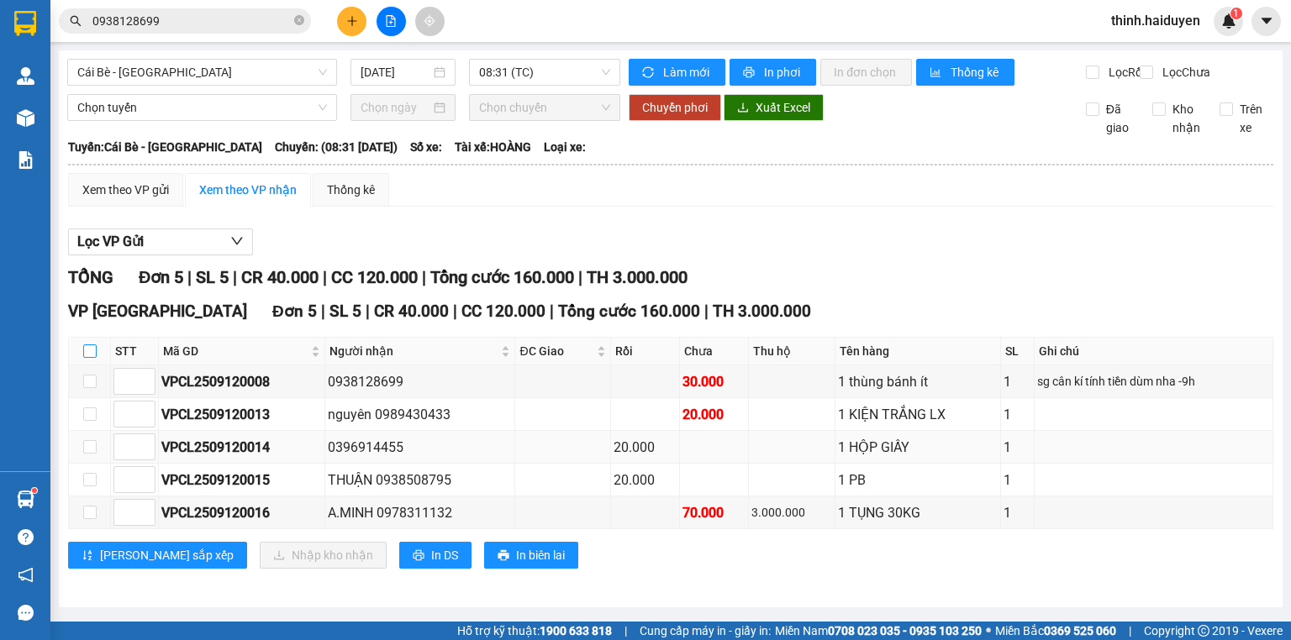
checkbox input "true"
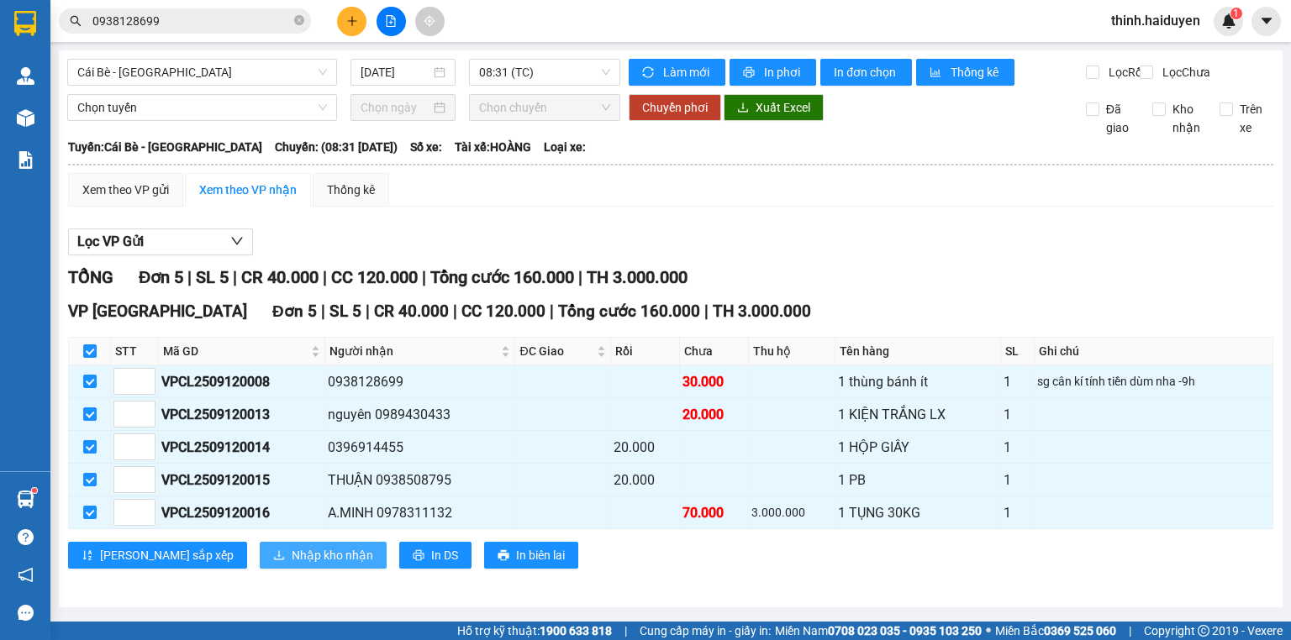
click at [292, 560] on span "Nhập kho nhận" at bounding box center [333, 555] width 82 height 18
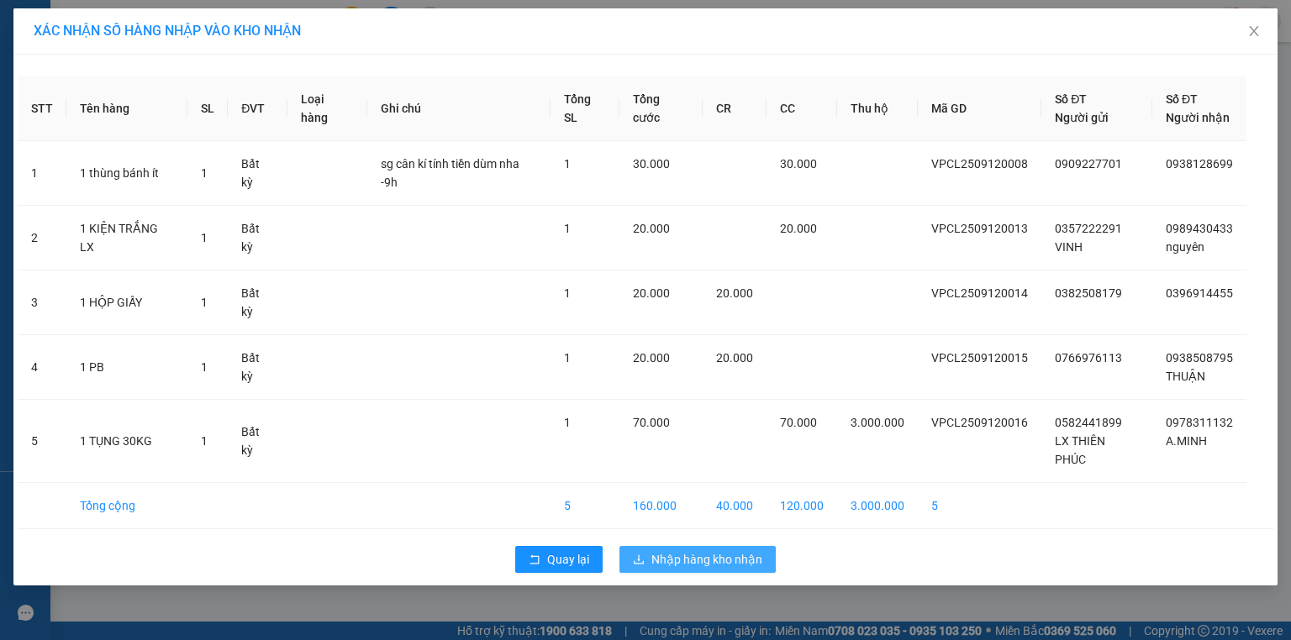
click at [688, 551] on span "Nhập hàng kho nhận" at bounding box center [706, 560] width 111 height 18
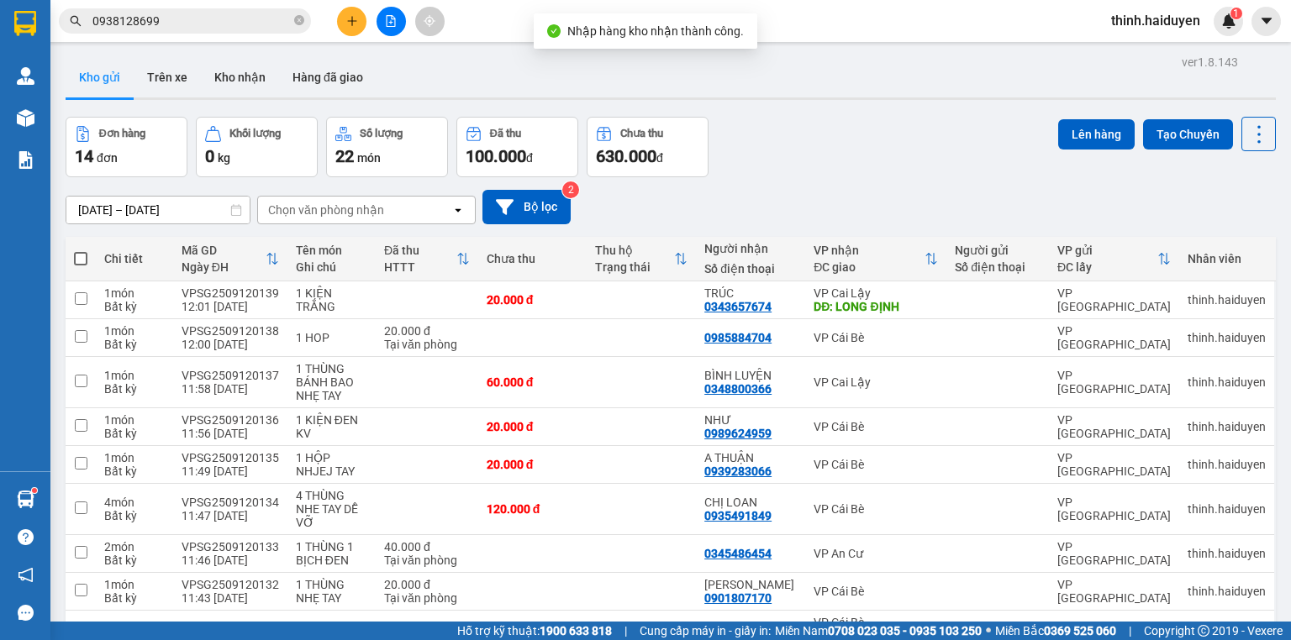
click at [216, 16] on input "0938128699" at bounding box center [191, 21] width 198 height 18
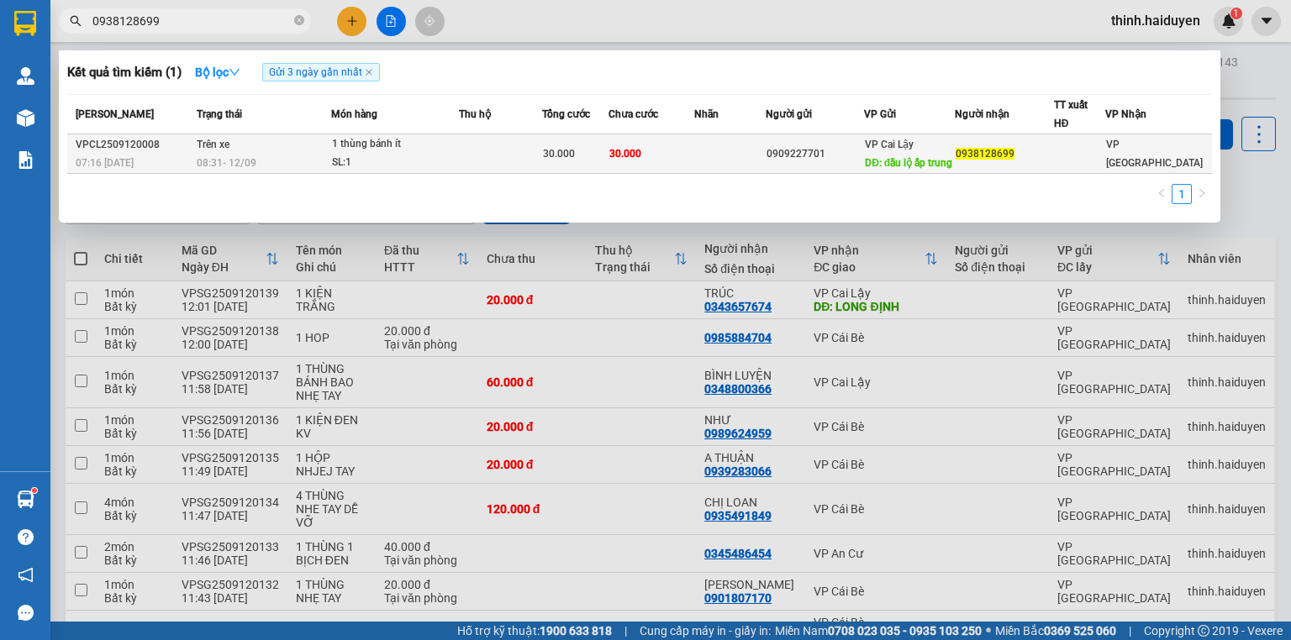
click at [277, 144] on td "Trên xe 08:31 [DATE]" at bounding box center [261, 154] width 139 height 40
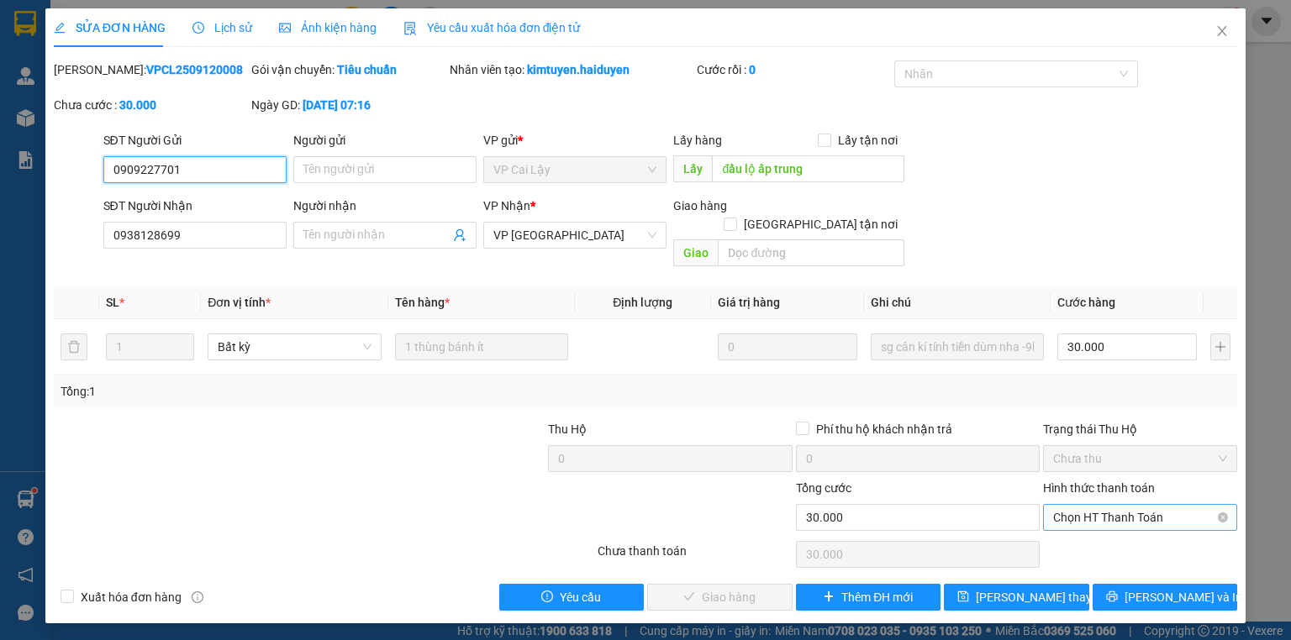
click at [1130, 505] on span "Chọn HT Thanh Toán" at bounding box center [1140, 517] width 174 height 25
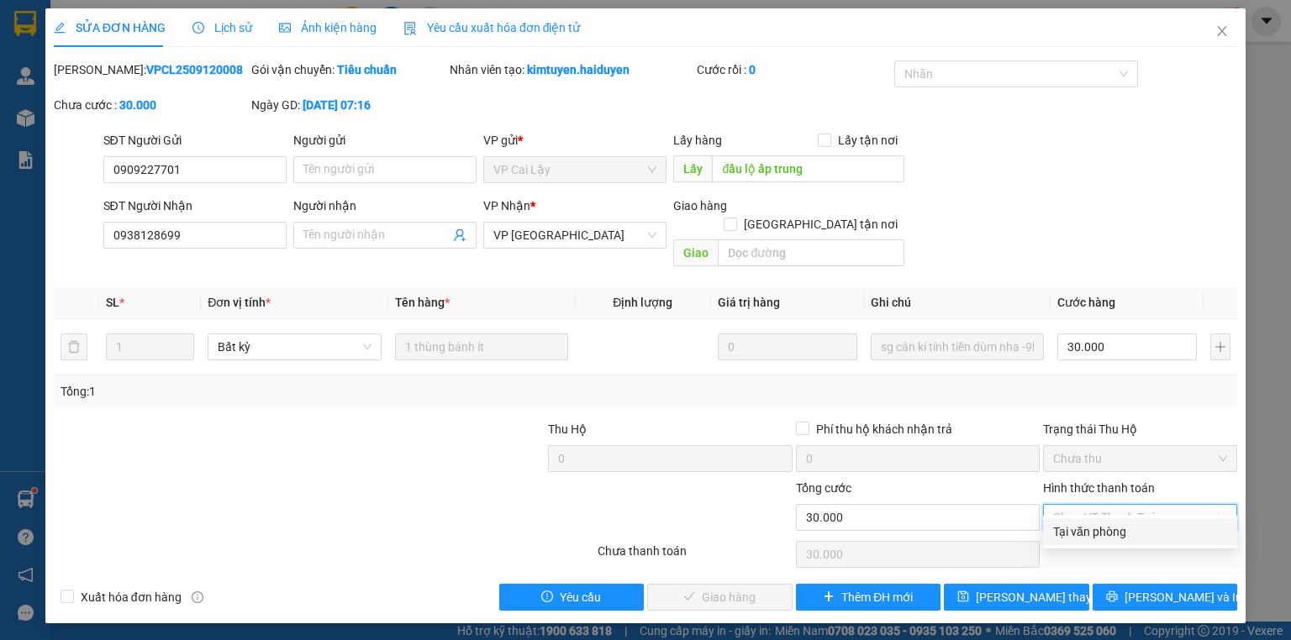
drag, startPoint x: 1124, startPoint y: 527, endPoint x: 1002, endPoint y: 551, distance: 124.3
click at [1123, 527] on div "Tại văn phòng" at bounding box center [1140, 532] width 174 height 18
type input "0"
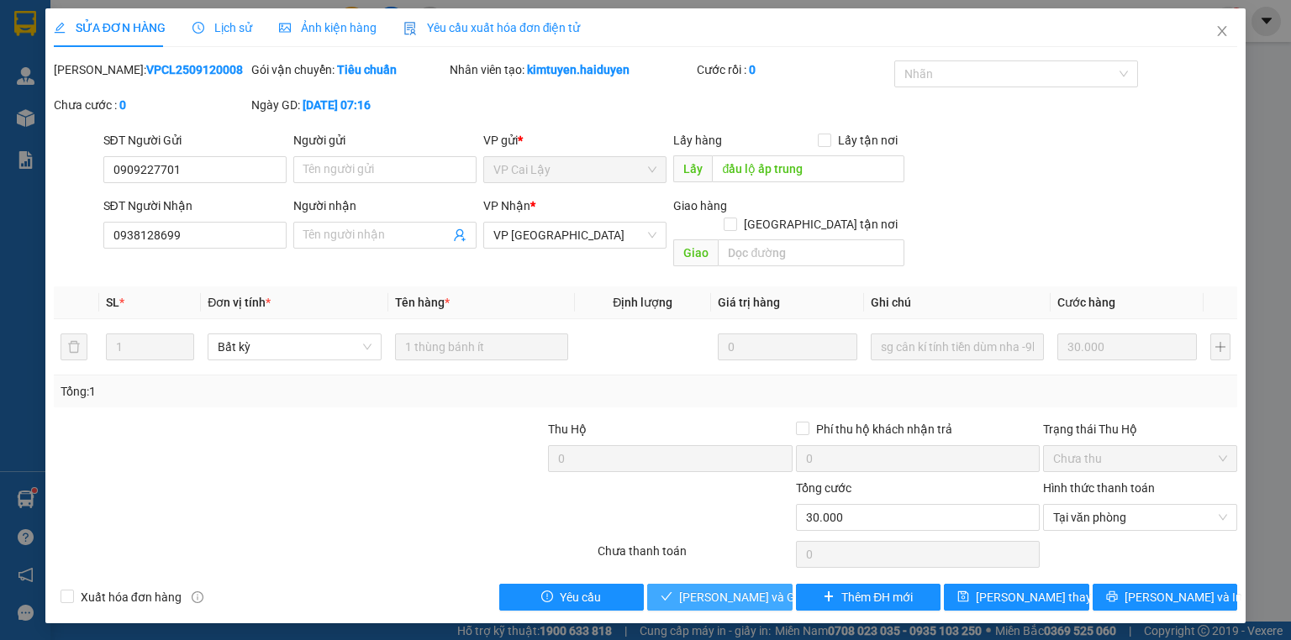
drag, startPoint x: 737, startPoint y: 578, endPoint x: 780, endPoint y: 566, distance: 44.7
click at [738, 588] on span "[PERSON_NAME] và Giao hàng" at bounding box center [759, 597] width 161 height 18
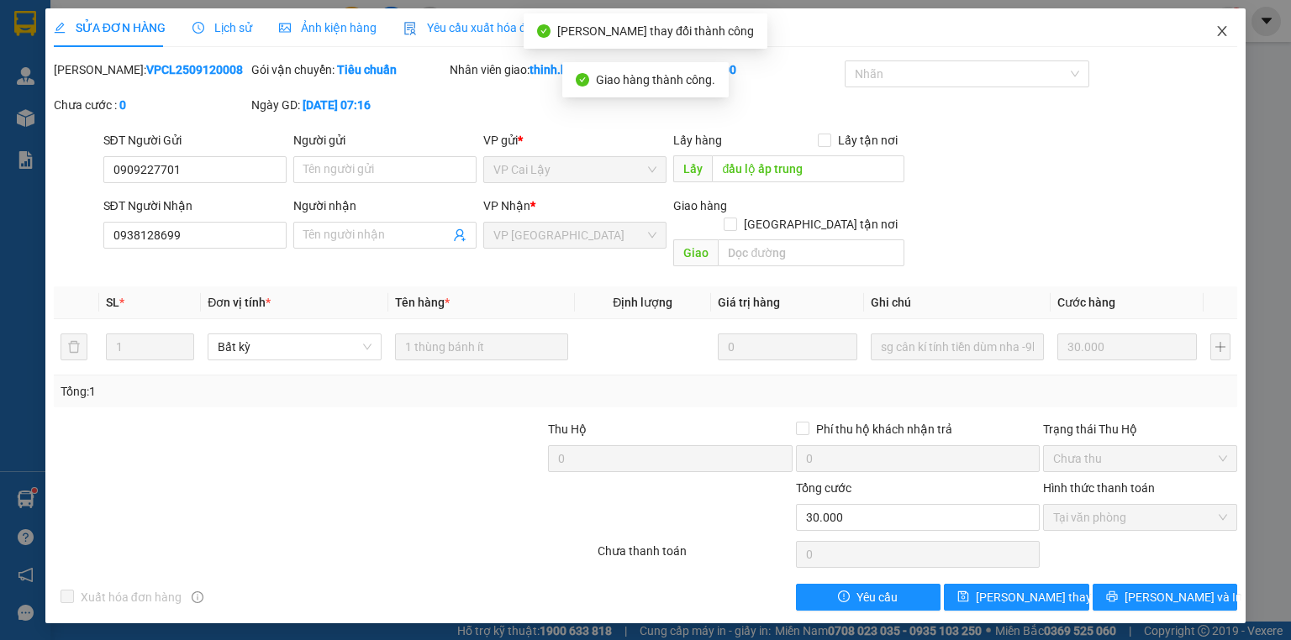
click at [1220, 30] on icon "close" at bounding box center [1222, 31] width 9 height 10
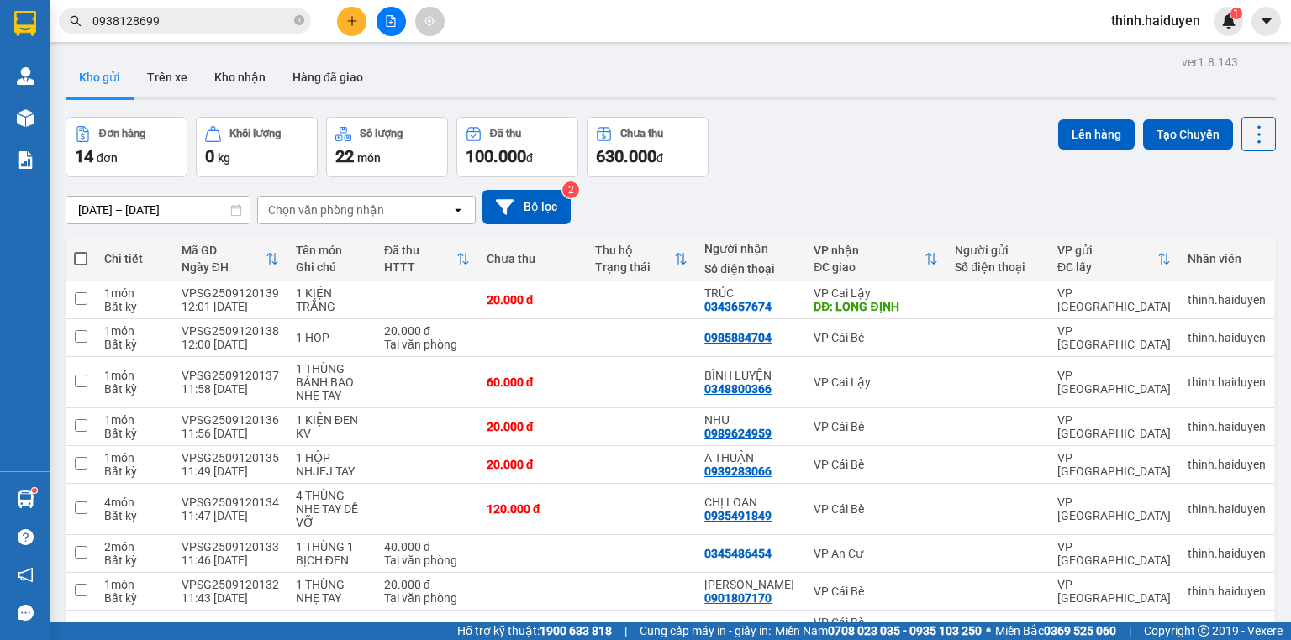
click at [287, 24] on input "0938128699" at bounding box center [191, 21] width 198 height 18
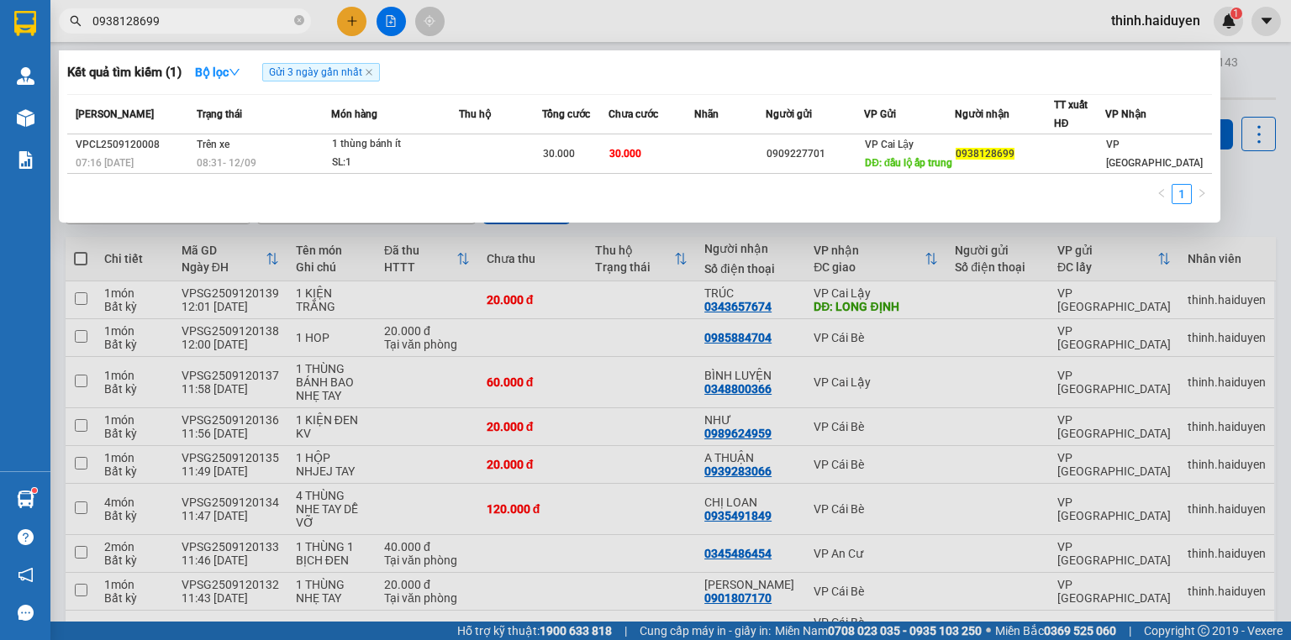
click at [286, 24] on input "0938128699" at bounding box center [191, 21] width 198 height 18
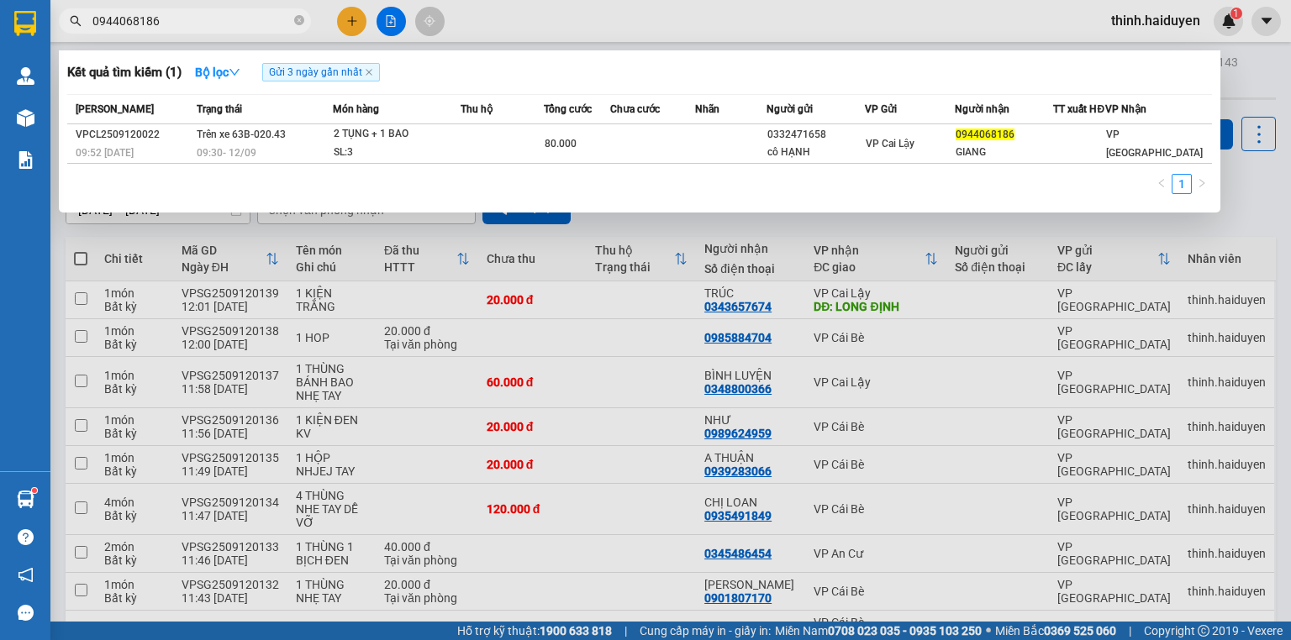
type input "0944068186"
click at [341, 20] on div at bounding box center [645, 320] width 1291 height 640
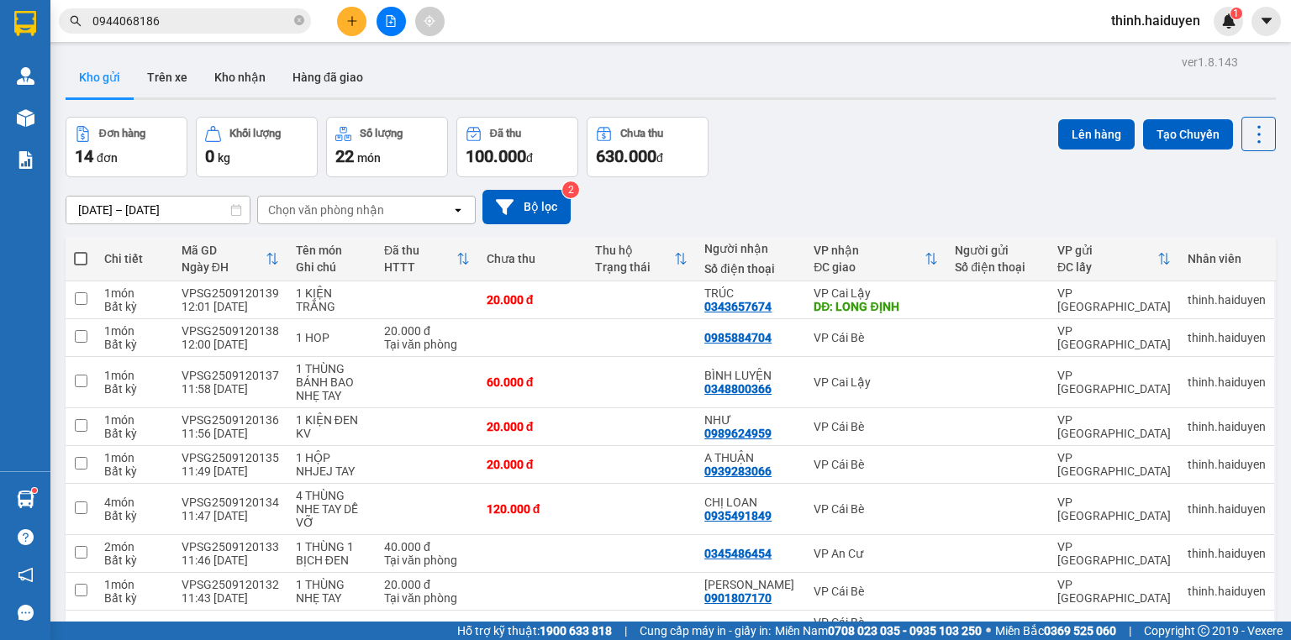
click at [352, 26] on button at bounding box center [351, 21] width 29 height 29
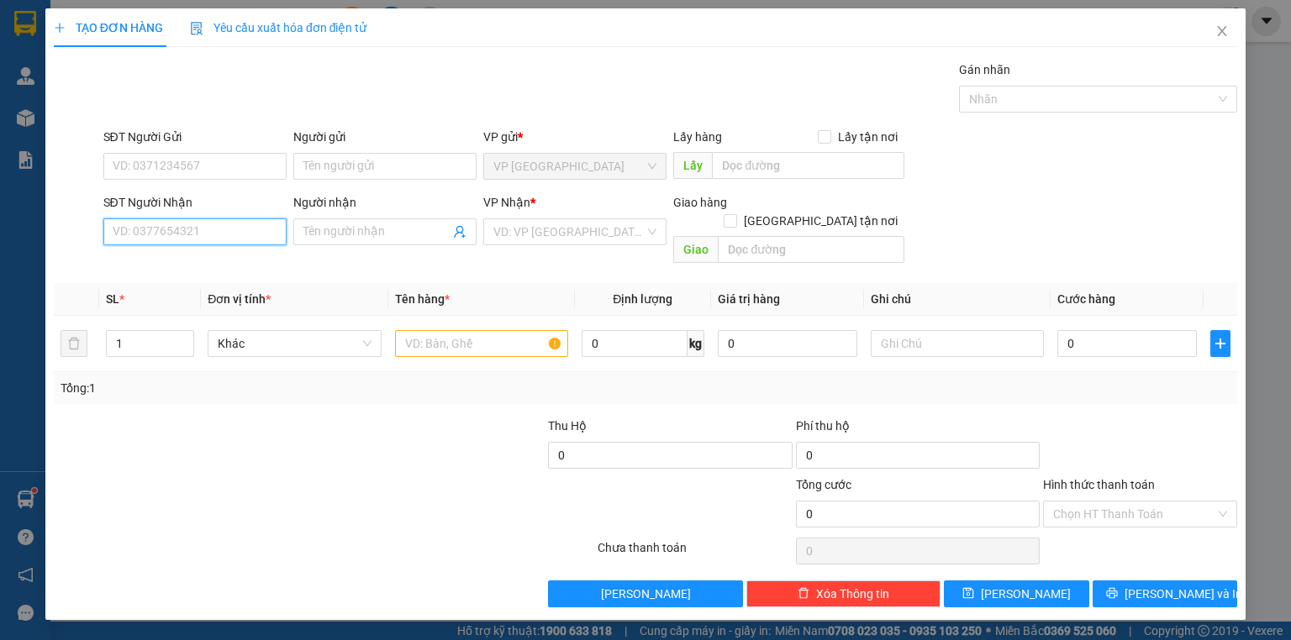
click at [229, 231] on input "SĐT Người Nhận" at bounding box center [194, 232] width 183 height 27
type input "0914424440"
click at [360, 235] on input "Người nhận" at bounding box center [376, 232] width 146 height 18
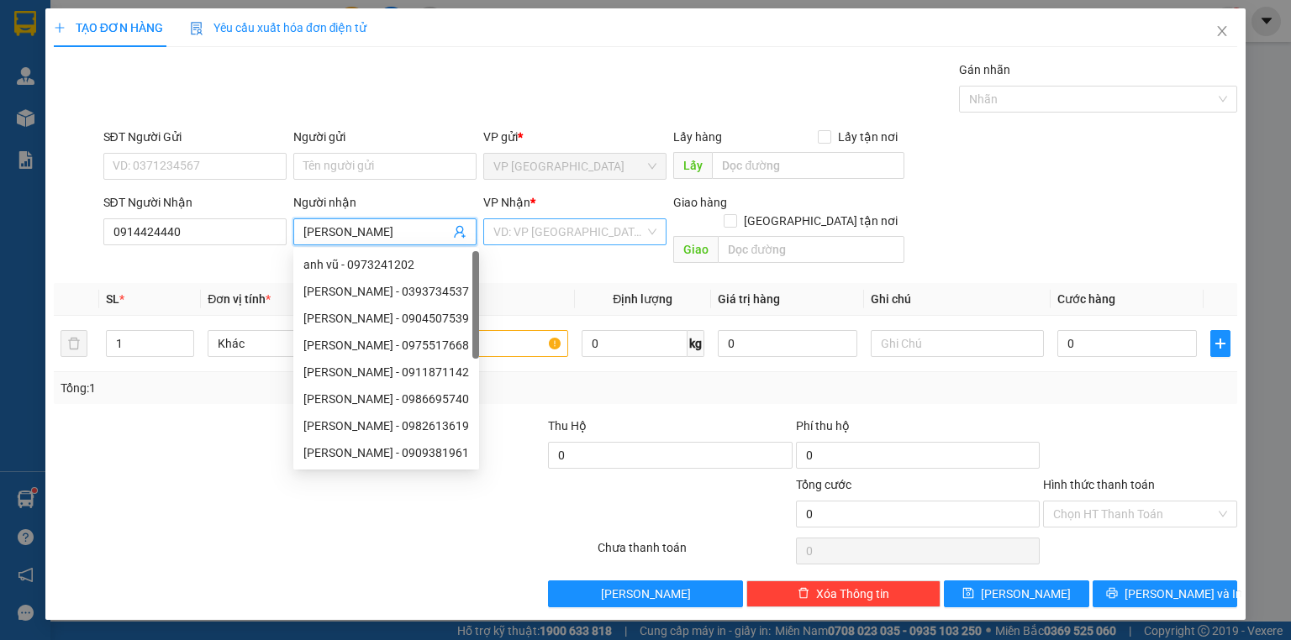
type input "[PERSON_NAME]"
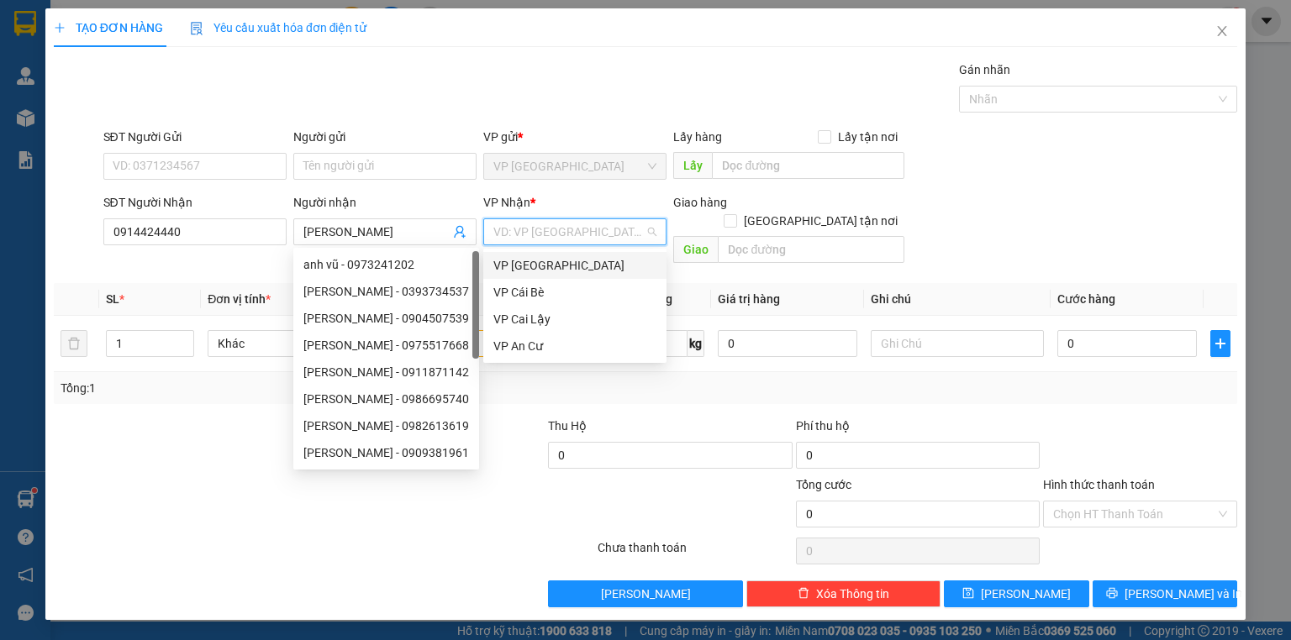
click at [510, 225] on input "search" at bounding box center [568, 231] width 151 height 25
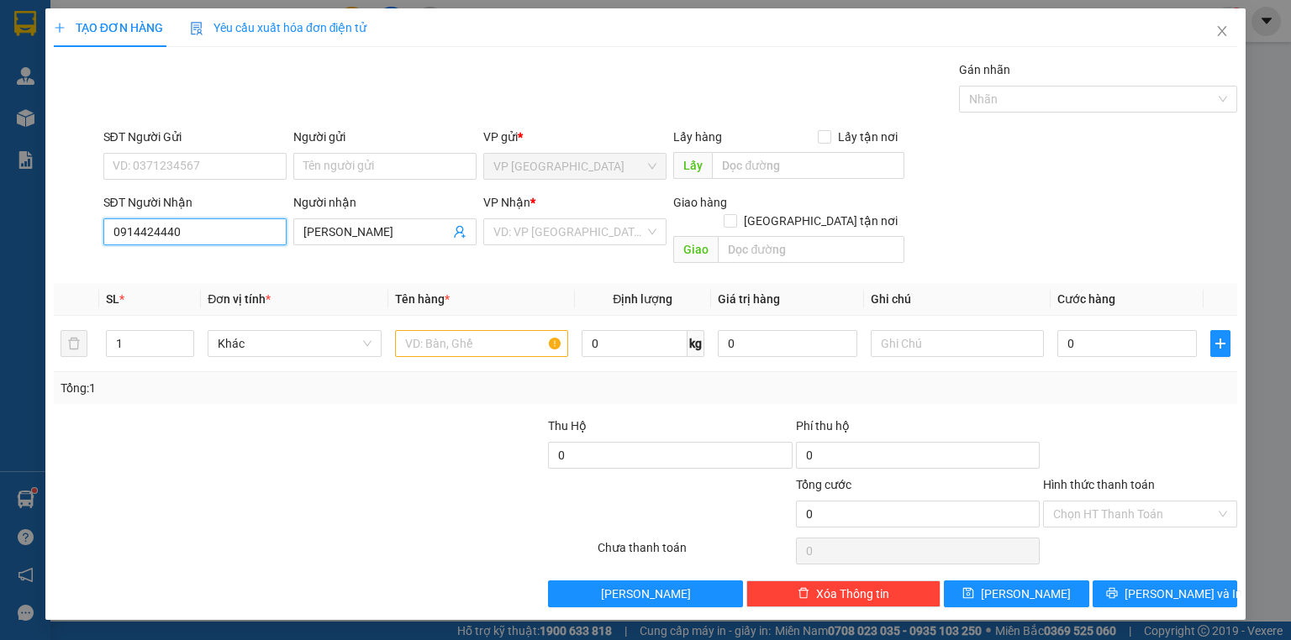
click at [132, 241] on input "0914424440" at bounding box center [194, 232] width 183 height 27
type input "0919424440"
click at [192, 257] on div "0919424440 - VŨ" at bounding box center [194, 265] width 163 height 18
type input "VŨ"
type input "20.000"
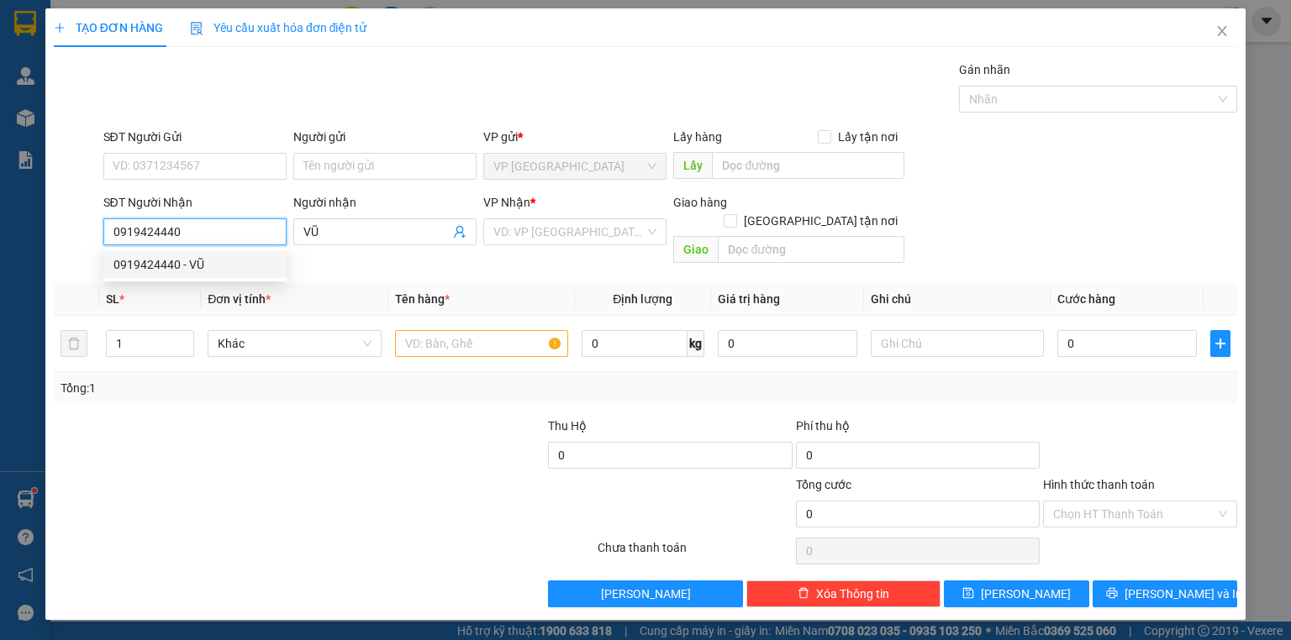
type input "20.000"
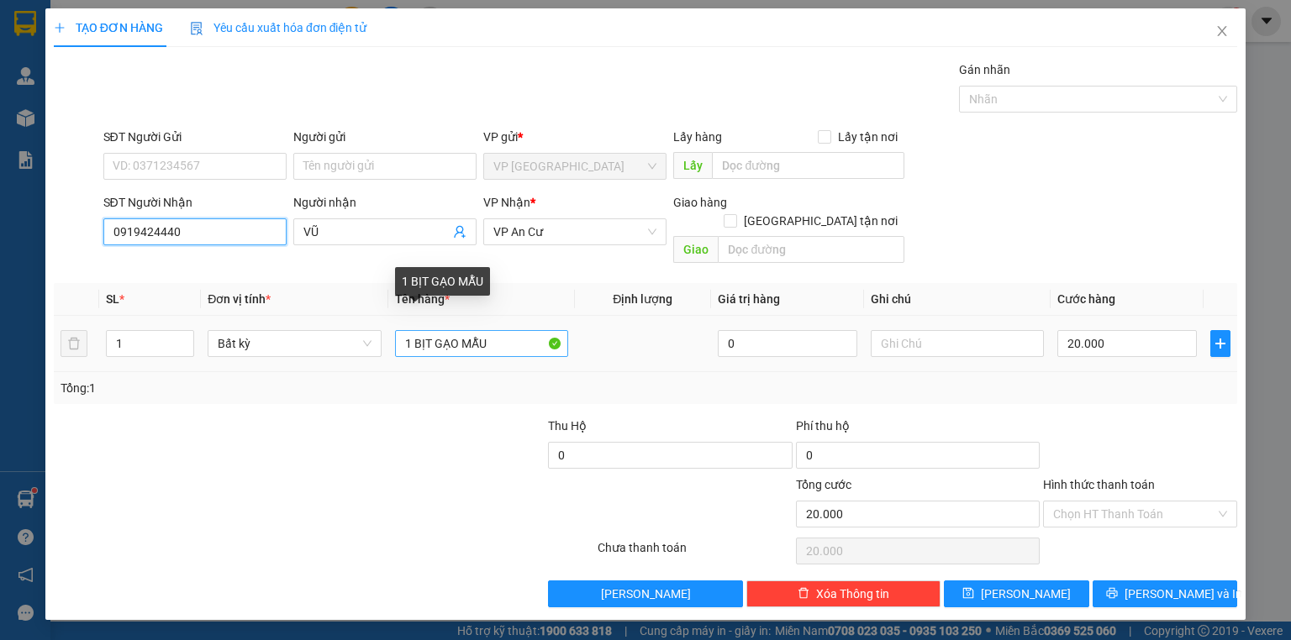
type input "0919424440"
drag, startPoint x: 424, startPoint y: 328, endPoint x: 436, endPoint y: 328, distance: 11.8
click at [436, 330] on input "1 BỊT GẠO MẪU" at bounding box center [481, 343] width 173 height 27
type input "1 BỊCH GẠO MẪU"
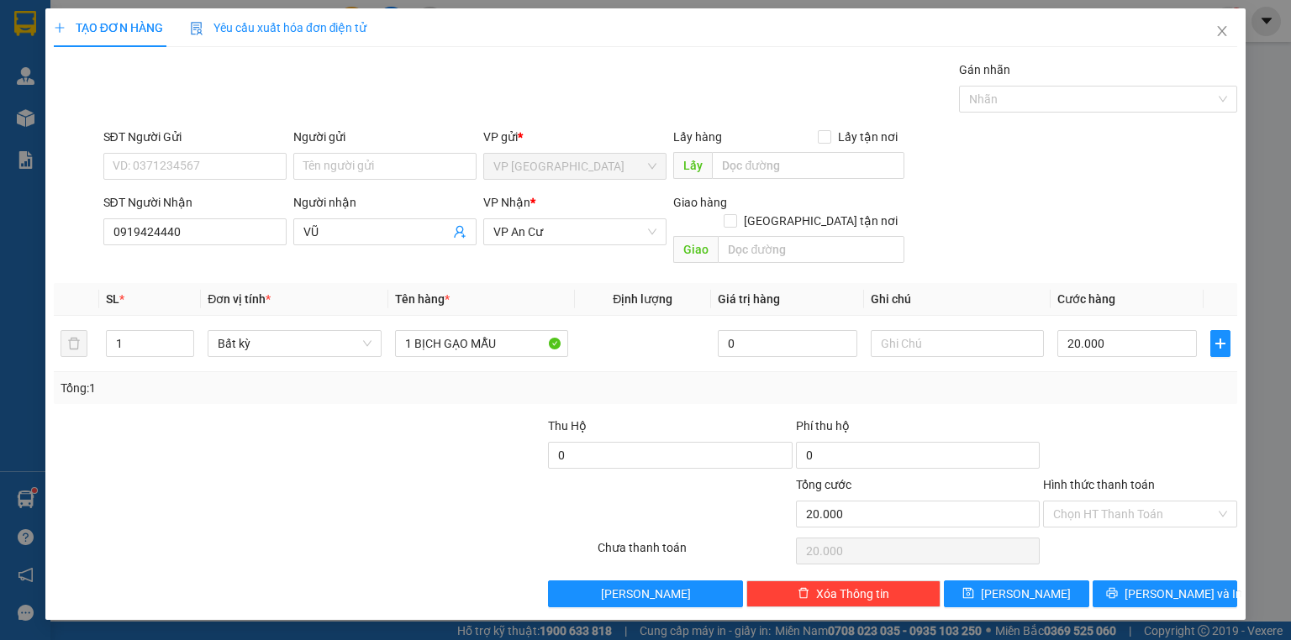
click at [1067, 385] on div "Transit Pickup Surcharge Ids Transit Deliver Surcharge Ids Transit Deliver Surc…" at bounding box center [645, 334] width 1183 height 547
click at [1127, 502] on input "Hình thức thanh toán" at bounding box center [1134, 514] width 162 height 25
click at [1136, 526] on div "Tại văn phòng" at bounding box center [1140, 528] width 174 height 18
type input "0"
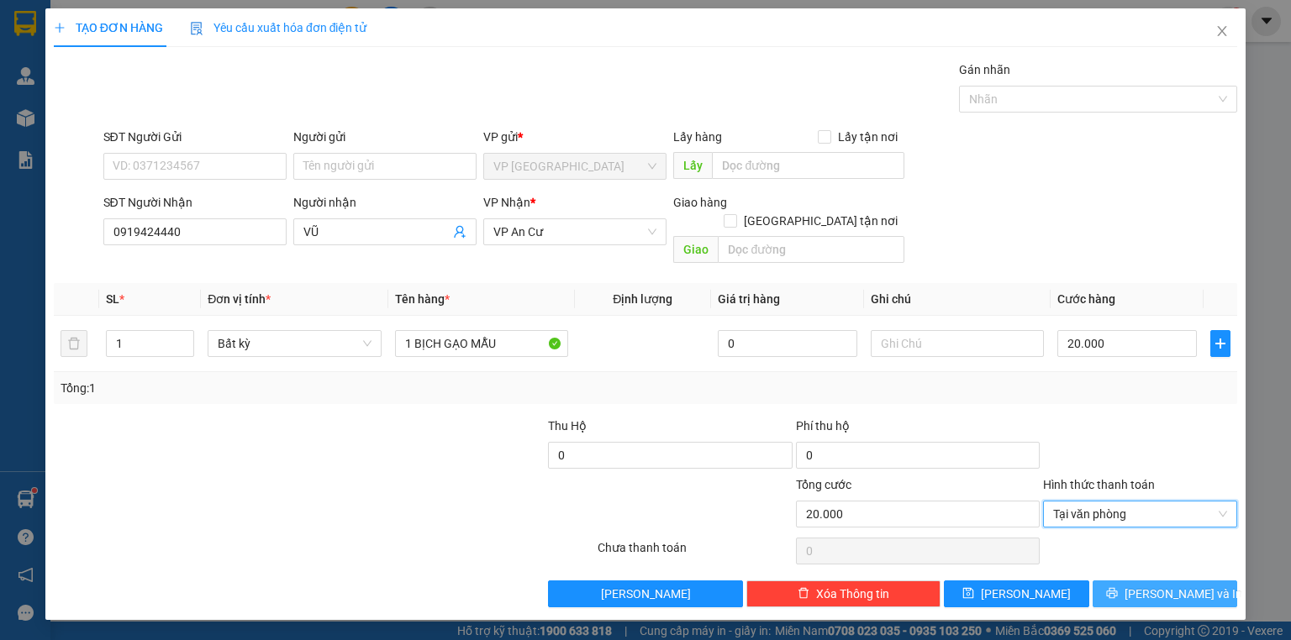
click at [1149, 581] on button "[PERSON_NAME] và In" at bounding box center [1165, 594] width 145 height 27
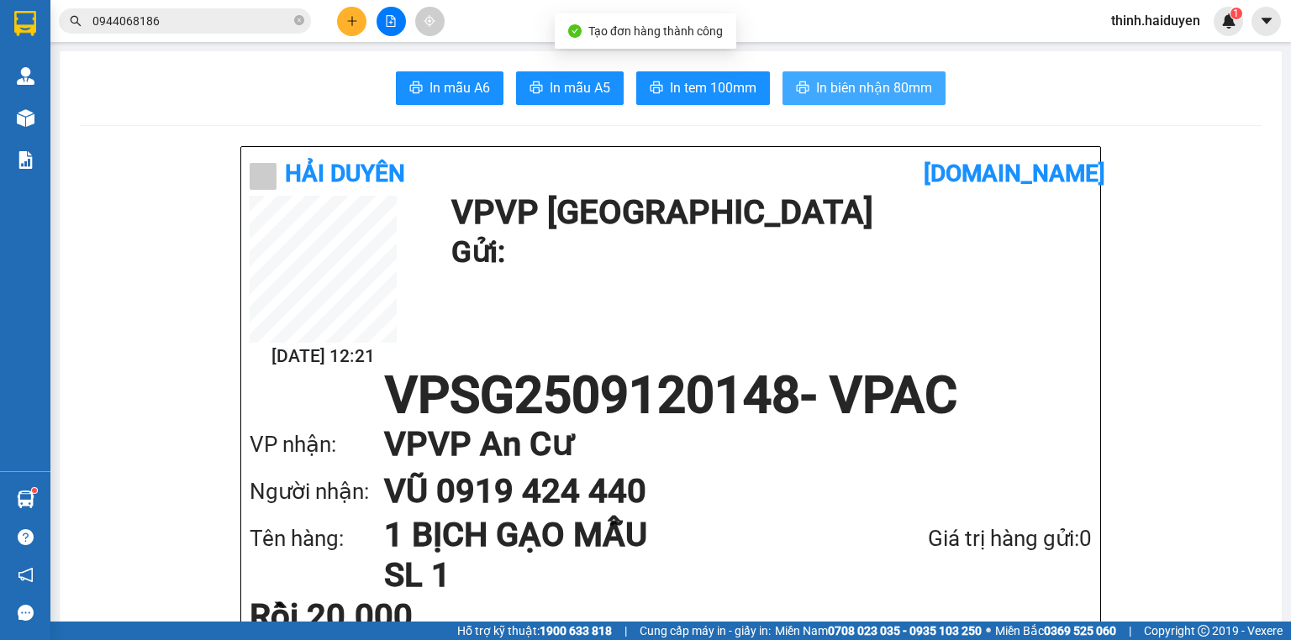
click at [910, 91] on span "In biên nhận 80mm" at bounding box center [874, 87] width 116 height 21
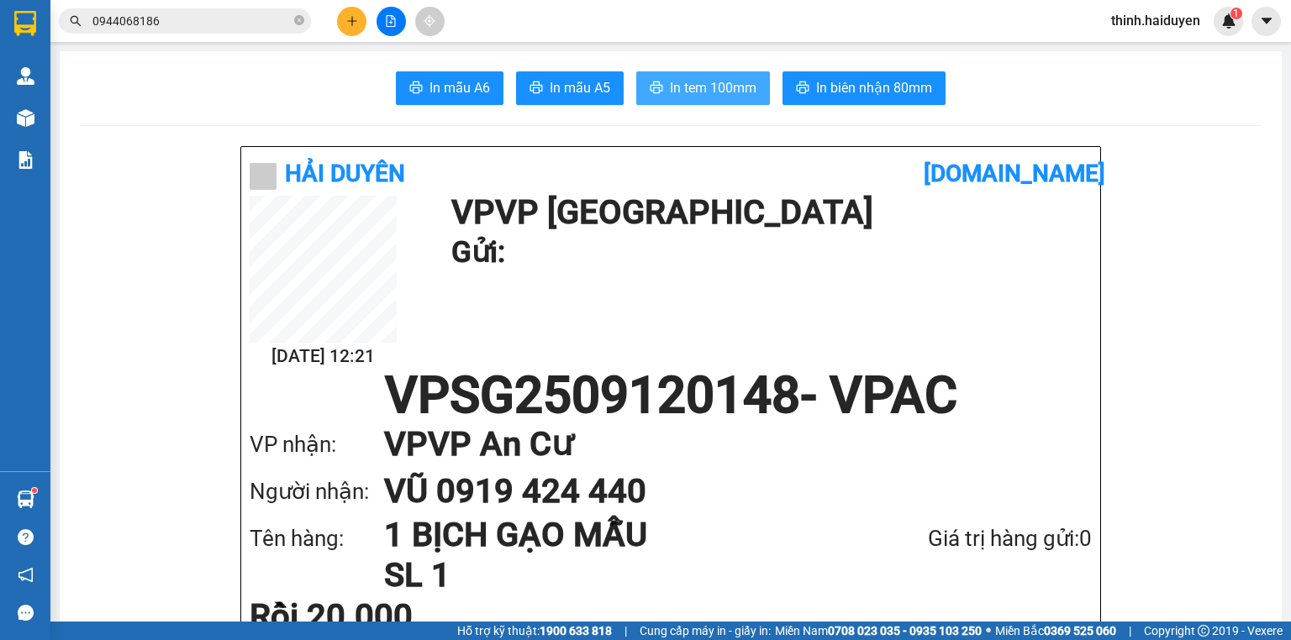
click at [737, 81] on span "In tem 100mm" at bounding box center [713, 87] width 87 height 21
click at [350, 20] on icon "plus" at bounding box center [352, 21] width 12 height 12
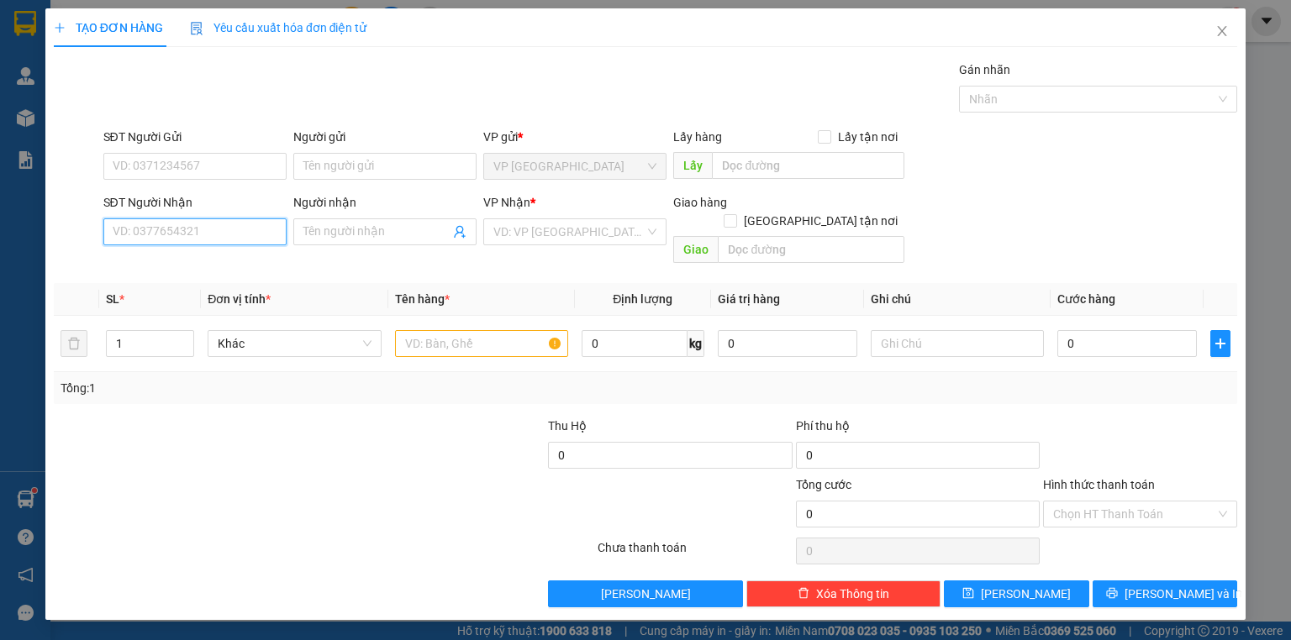
click at [204, 226] on input "SĐT Người Nhận" at bounding box center [194, 232] width 183 height 27
click at [187, 230] on input "SĐT Người Nhận" at bounding box center [194, 232] width 183 height 27
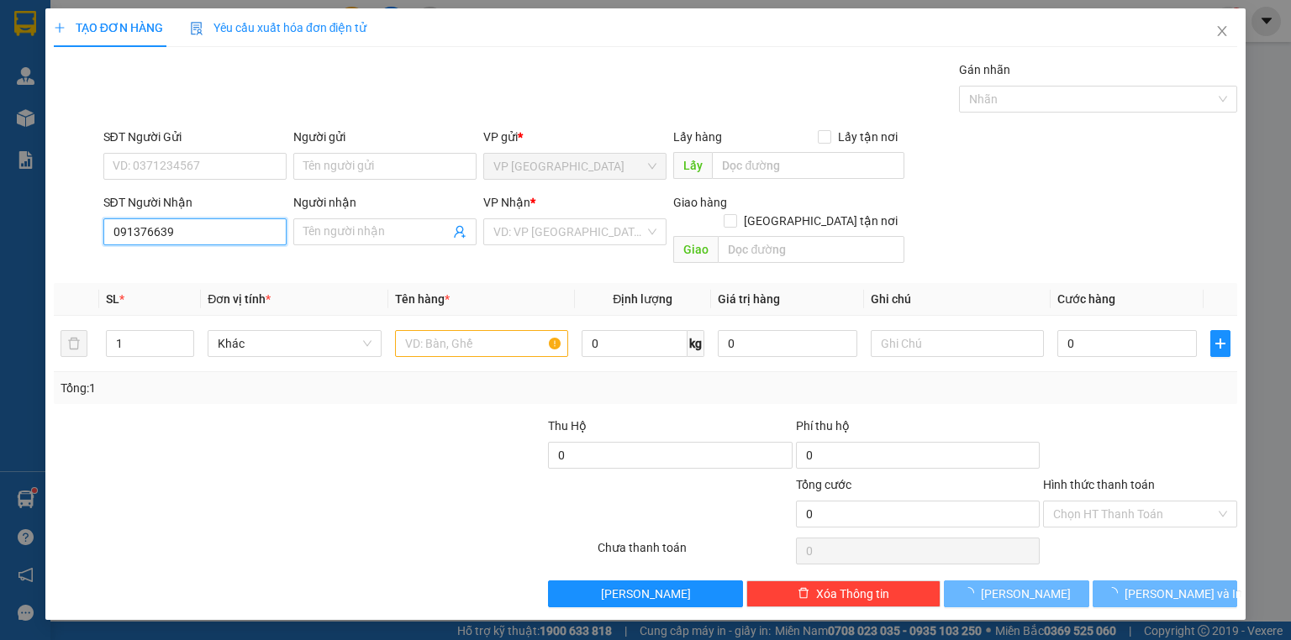
type input "0913766399"
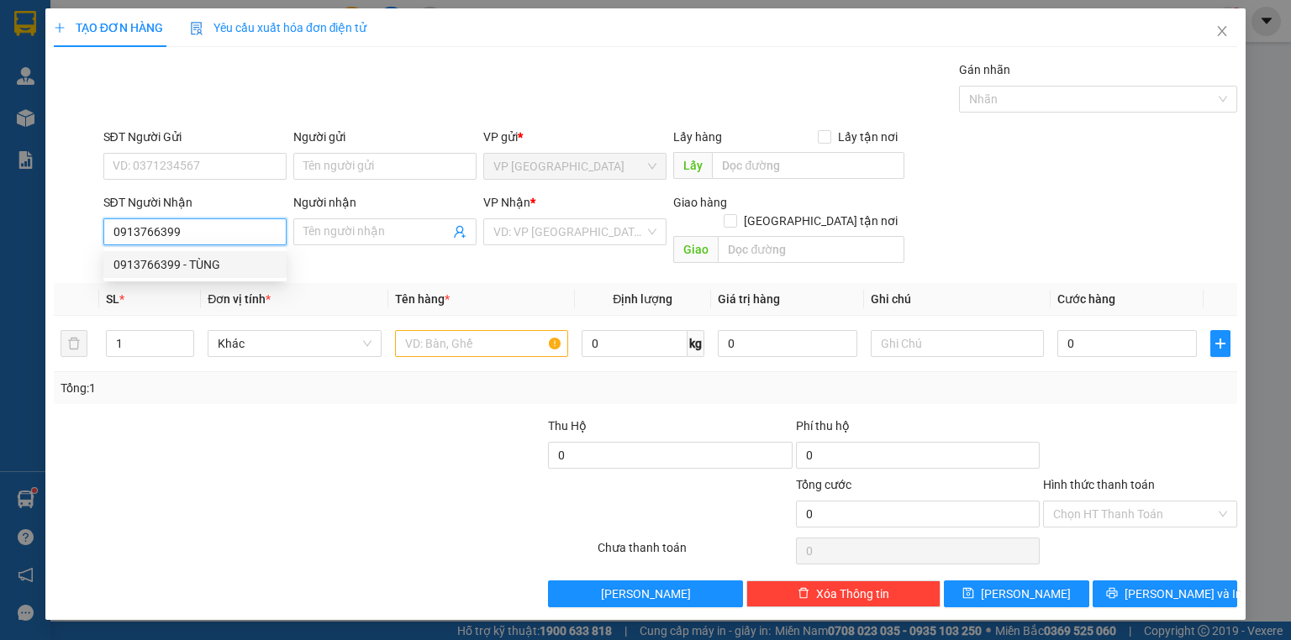
drag, startPoint x: 210, startPoint y: 269, endPoint x: 201, endPoint y: 258, distance: 14.3
click at [210, 267] on div "0913766399 - TÙNG" at bounding box center [194, 265] width 163 height 18
type input "TÙNG"
type input "30.000"
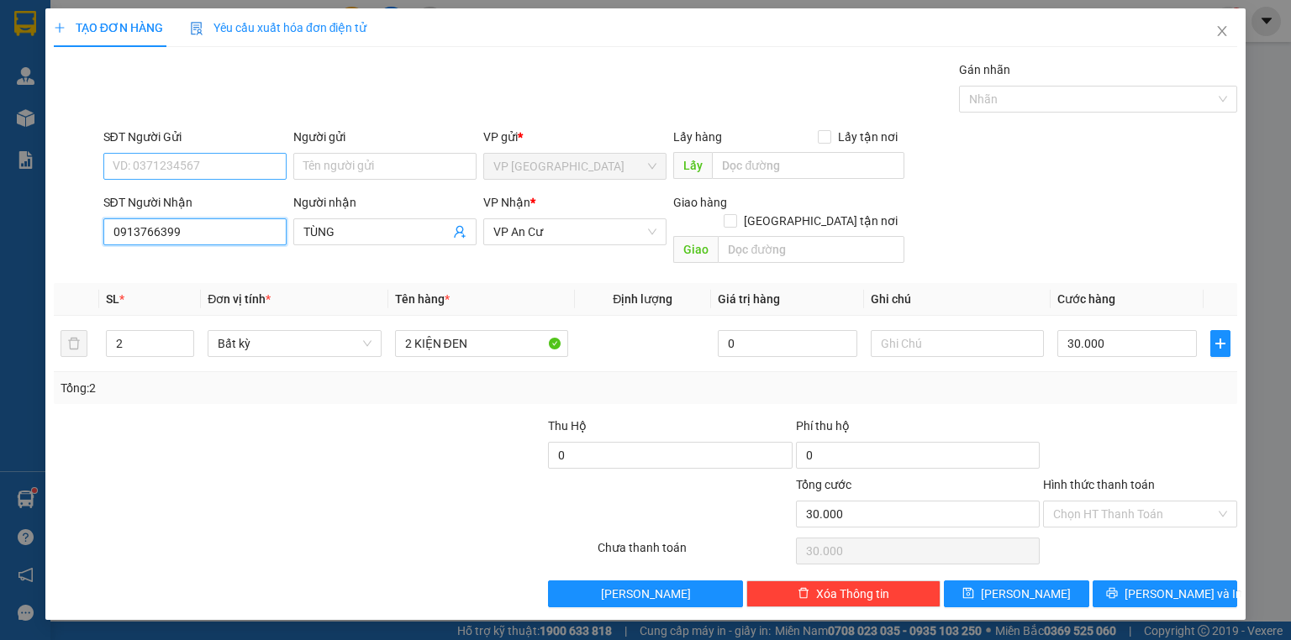
type input "0913766399"
click at [205, 161] on input "SĐT Người Gửi" at bounding box center [194, 166] width 183 height 27
type input "0902321284"
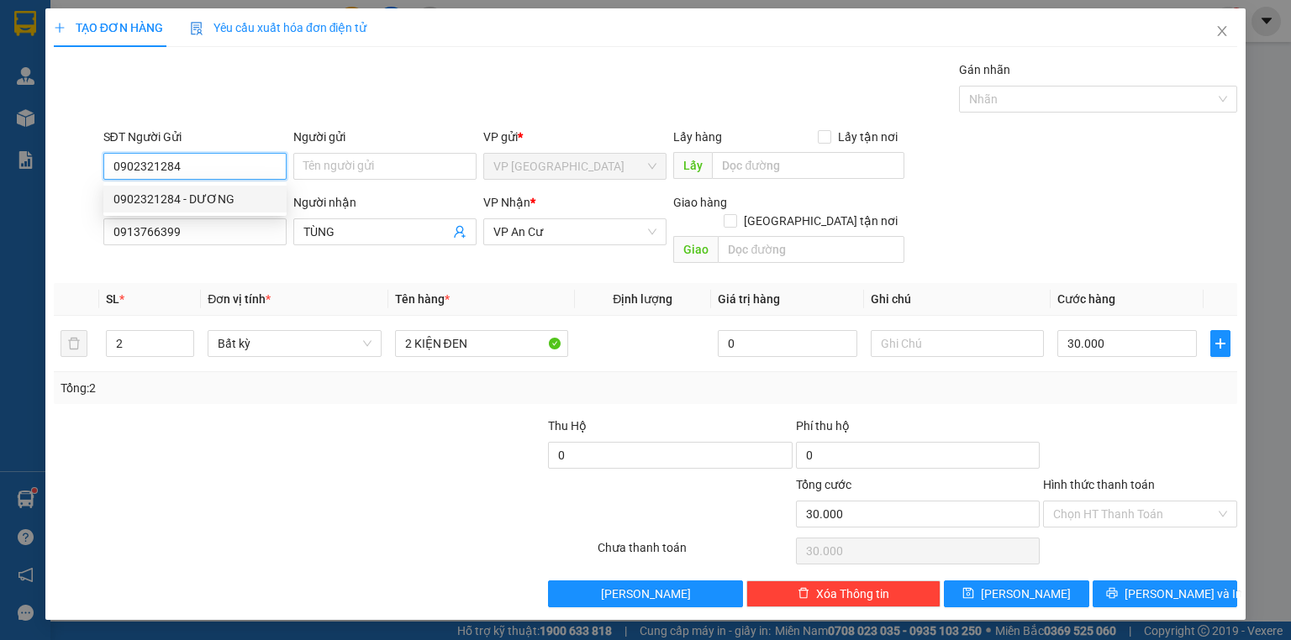
click at [195, 195] on div "0902321284 - DƯƠNG" at bounding box center [194, 199] width 163 height 18
type input "DƯƠNG"
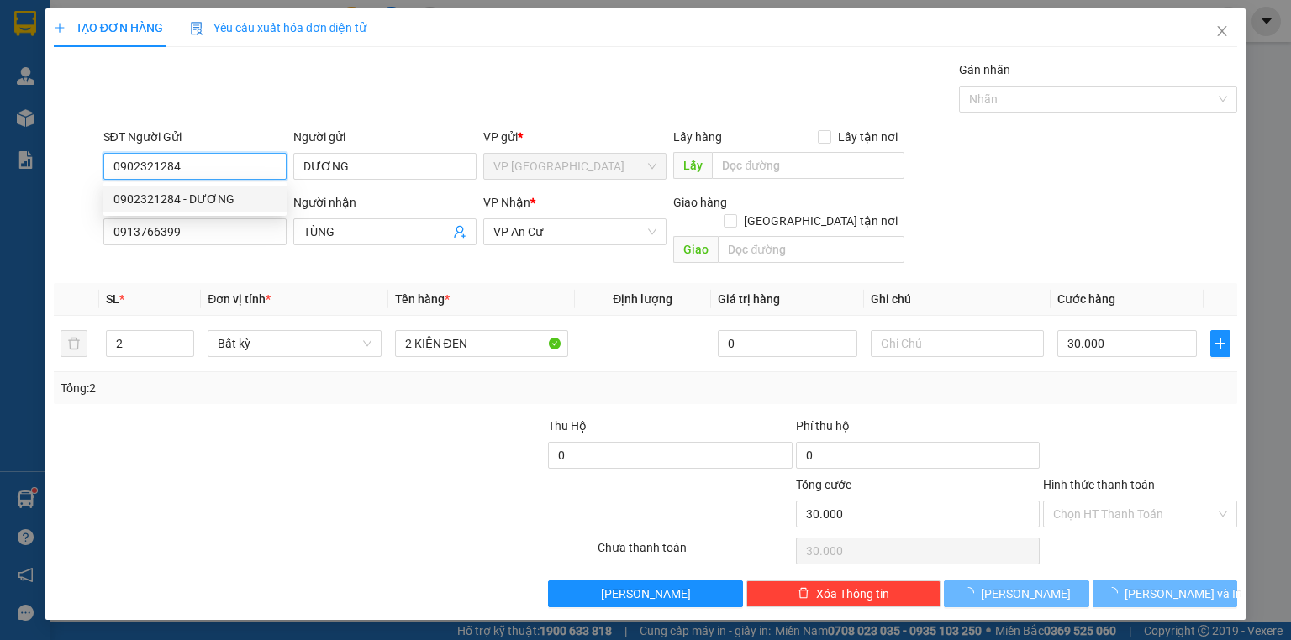
type input "20.000"
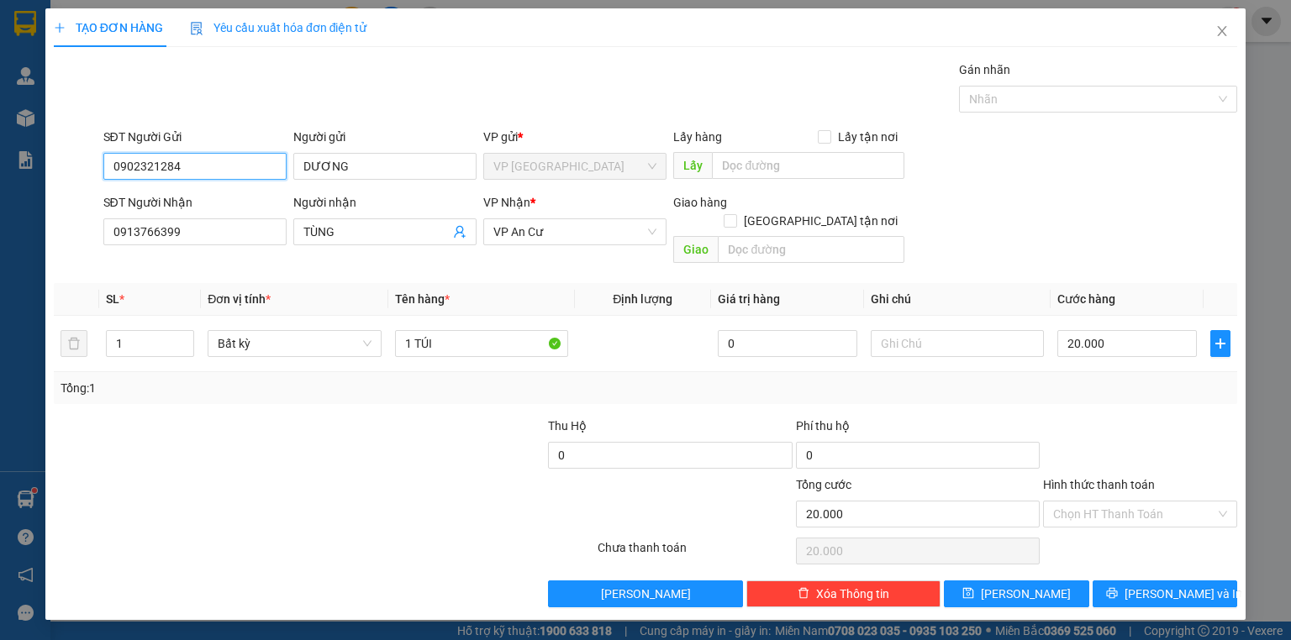
type input "0902321284"
click at [228, 417] on div at bounding box center [175, 446] width 247 height 59
click at [1106, 332] on input "20.000" at bounding box center [1127, 343] width 140 height 27
type input "3"
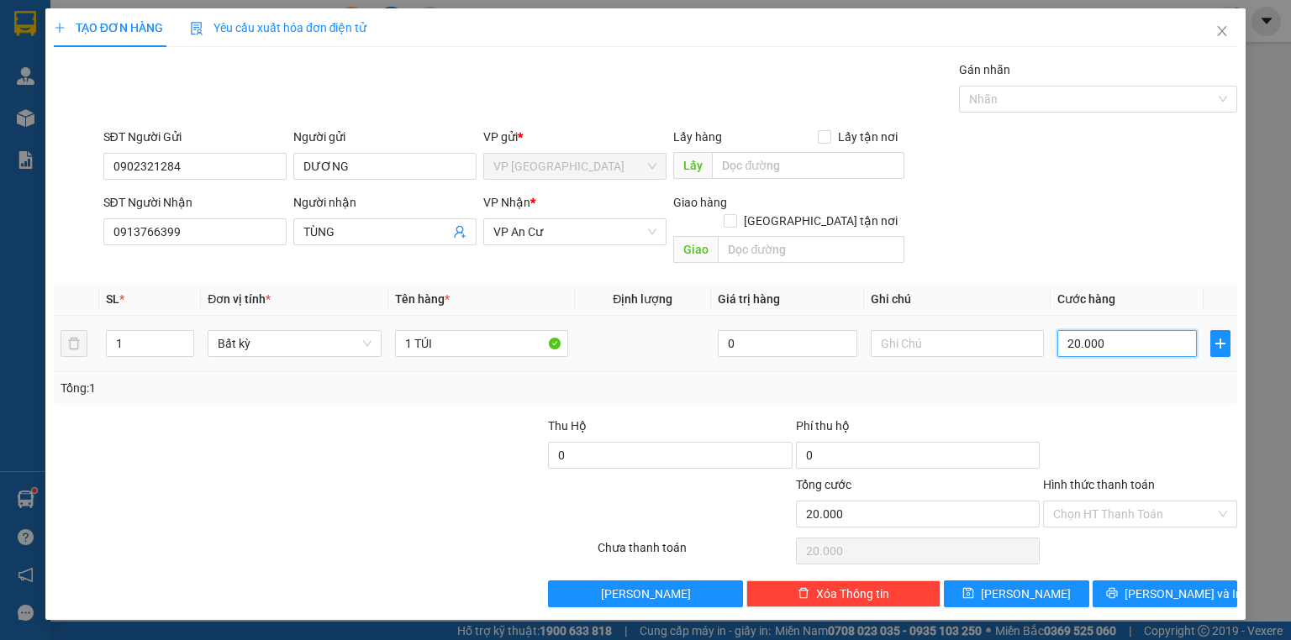
type input "3"
type input "30"
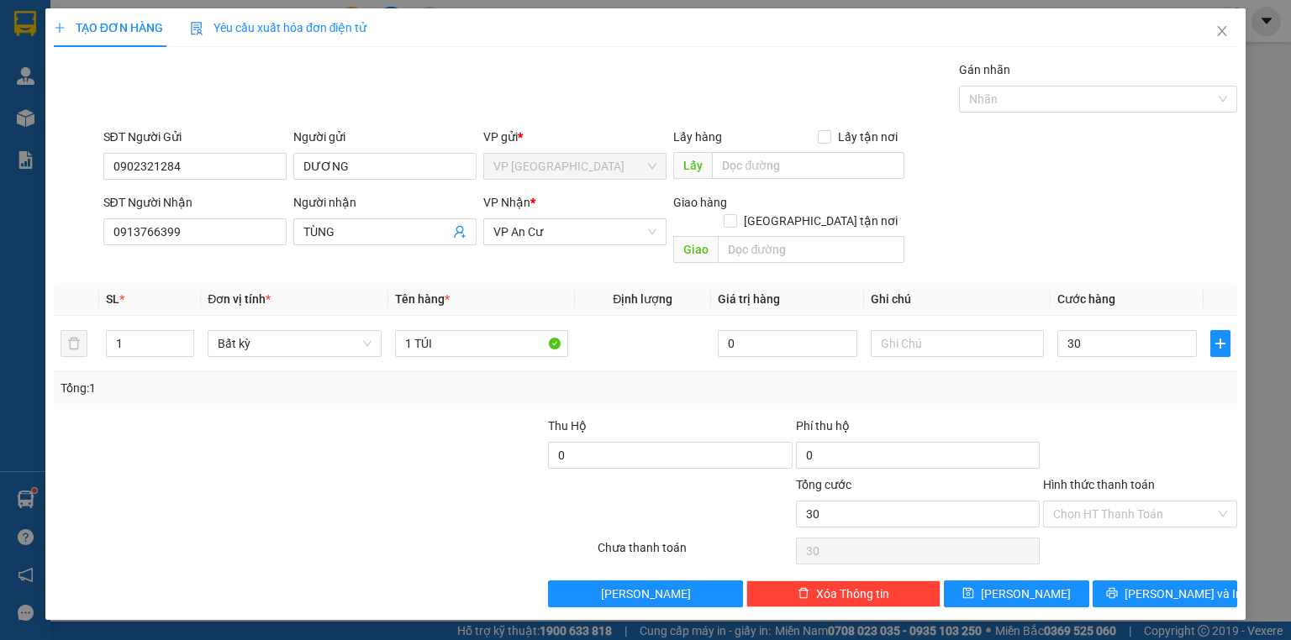
type input "30.000"
click at [1190, 431] on div at bounding box center [1140, 446] width 198 height 59
drag, startPoint x: 414, startPoint y: 326, endPoint x: 518, endPoint y: 335, distance: 103.7
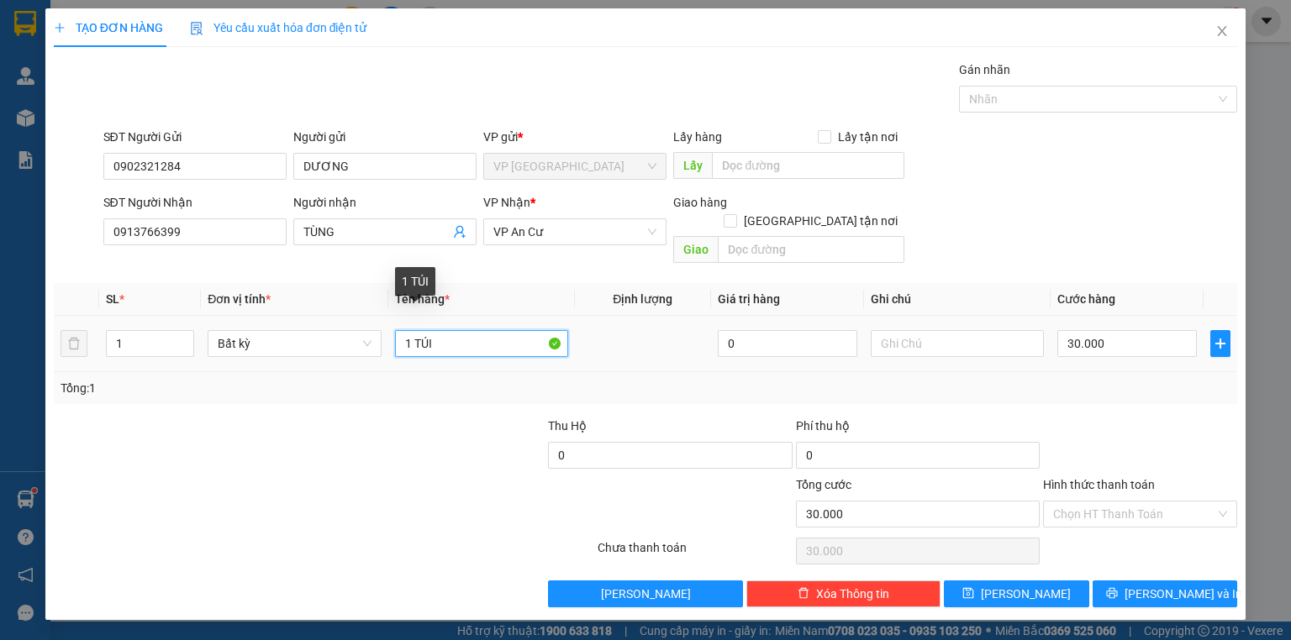
click at [508, 335] on input "1 TÚI" at bounding box center [481, 343] width 173 height 27
click at [384, 476] on div at bounding box center [225, 505] width 346 height 59
click at [492, 335] on input "1 THÙNG" at bounding box center [481, 343] width 173 height 27
drag, startPoint x: 419, startPoint y: 330, endPoint x: 539, endPoint y: 313, distance: 121.5
click at [539, 330] on input "1 THÙNG" at bounding box center [481, 343] width 173 height 27
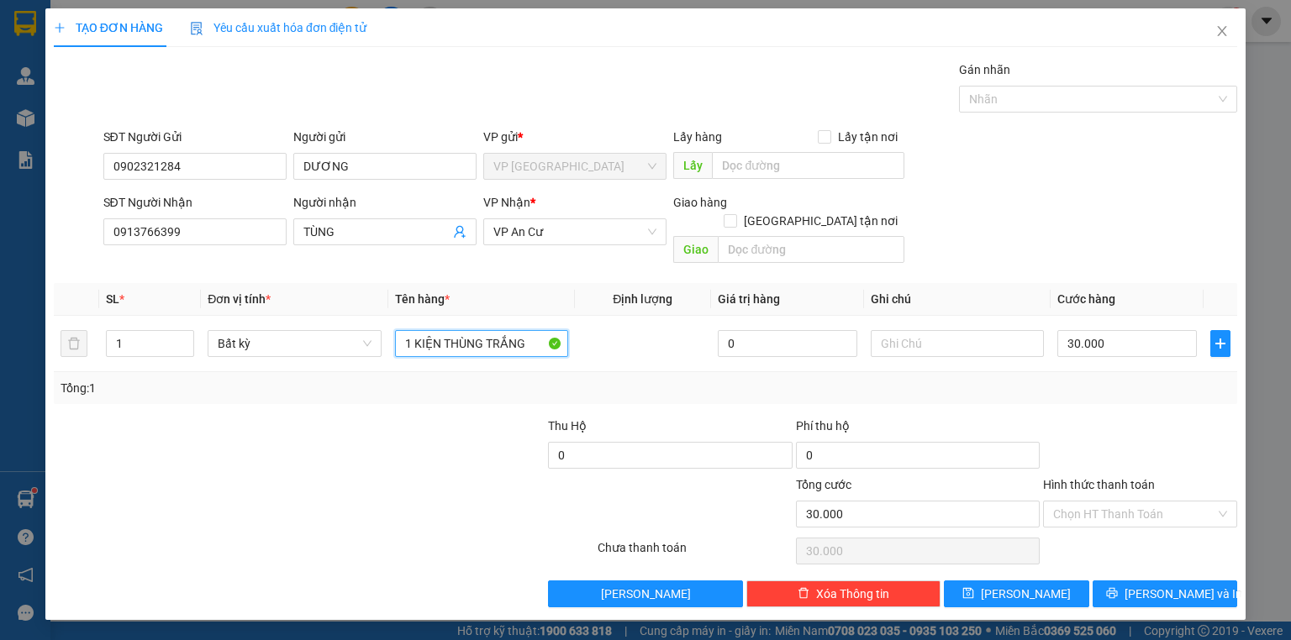
type input "1 KIỆN THÙNG TRẮNG"
click at [450, 506] on div at bounding box center [497, 505] width 198 height 59
click at [1155, 502] on input "Hình thức thanh toán" at bounding box center [1134, 514] width 162 height 25
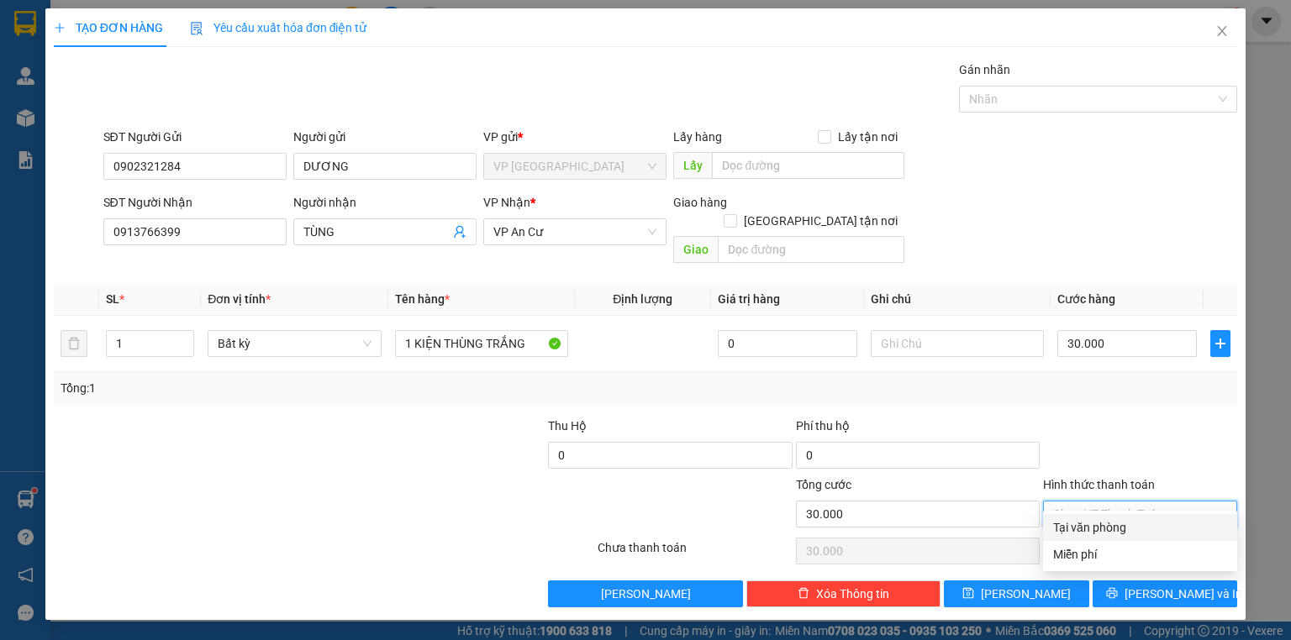
drag, startPoint x: 1156, startPoint y: 519, endPoint x: 1156, endPoint y: 528, distance: 9.3
click at [1156, 519] on div "Tại văn phòng" at bounding box center [1140, 528] width 174 height 18
type input "0"
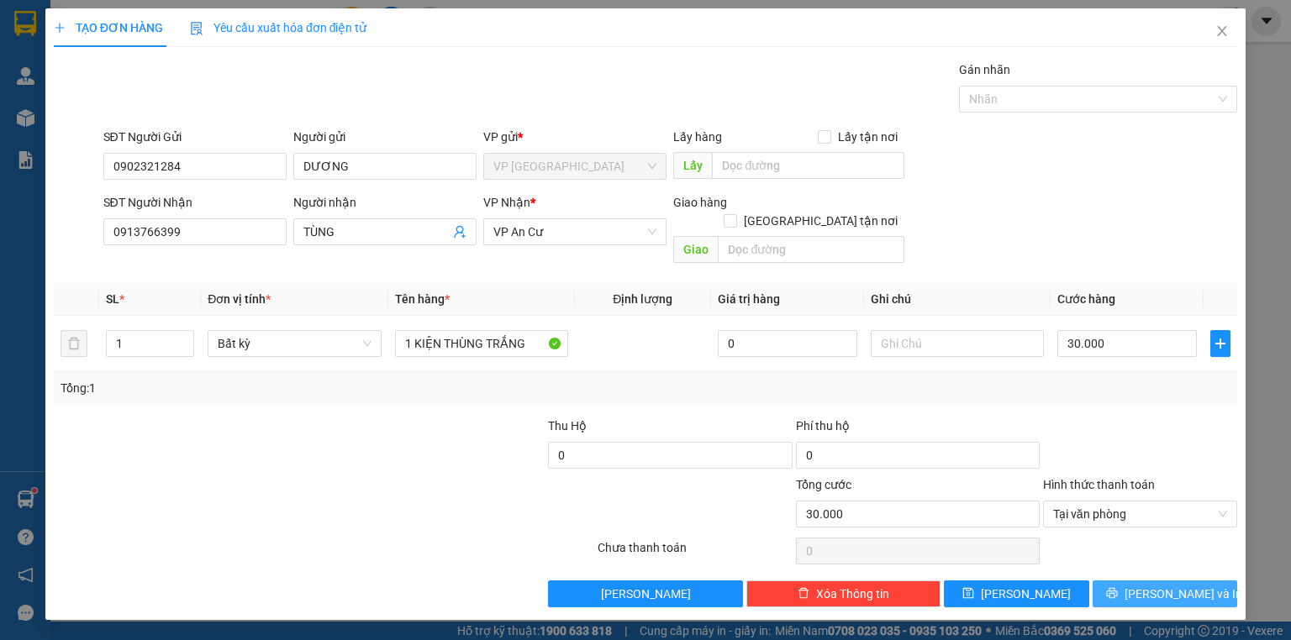
click at [1159, 585] on span "[PERSON_NAME] và In" at bounding box center [1184, 594] width 118 height 18
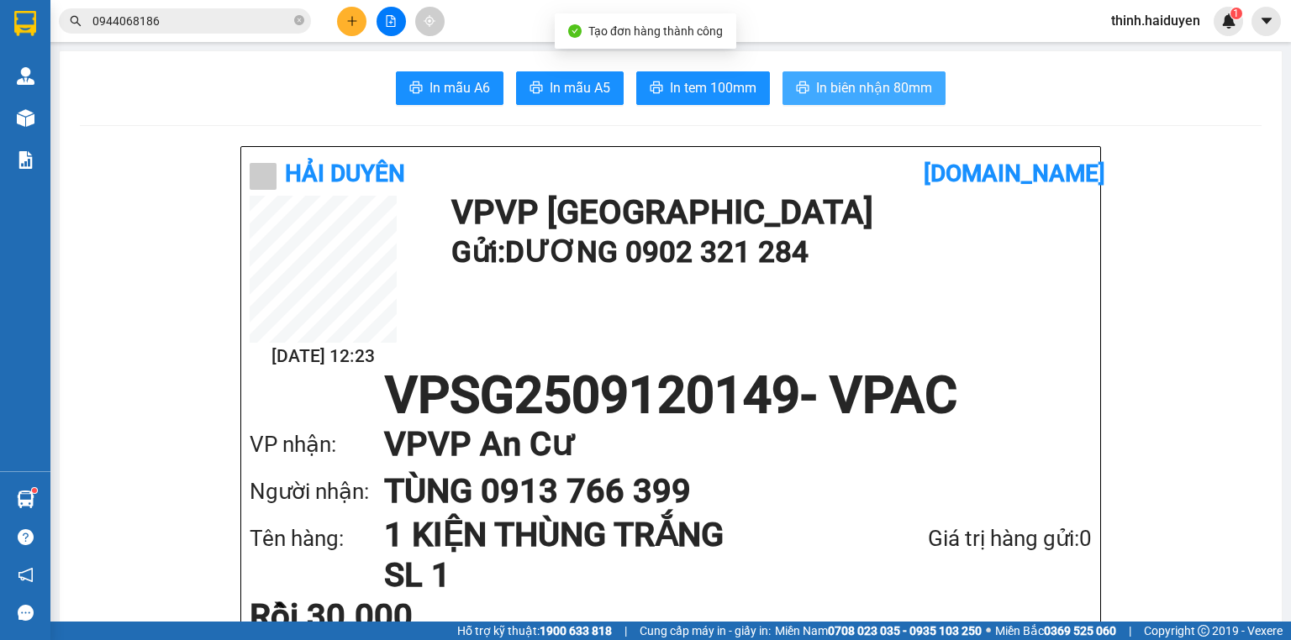
click at [829, 94] on span "In biên nhận 80mm" at bounding box center [874, 87] width 116 height 21
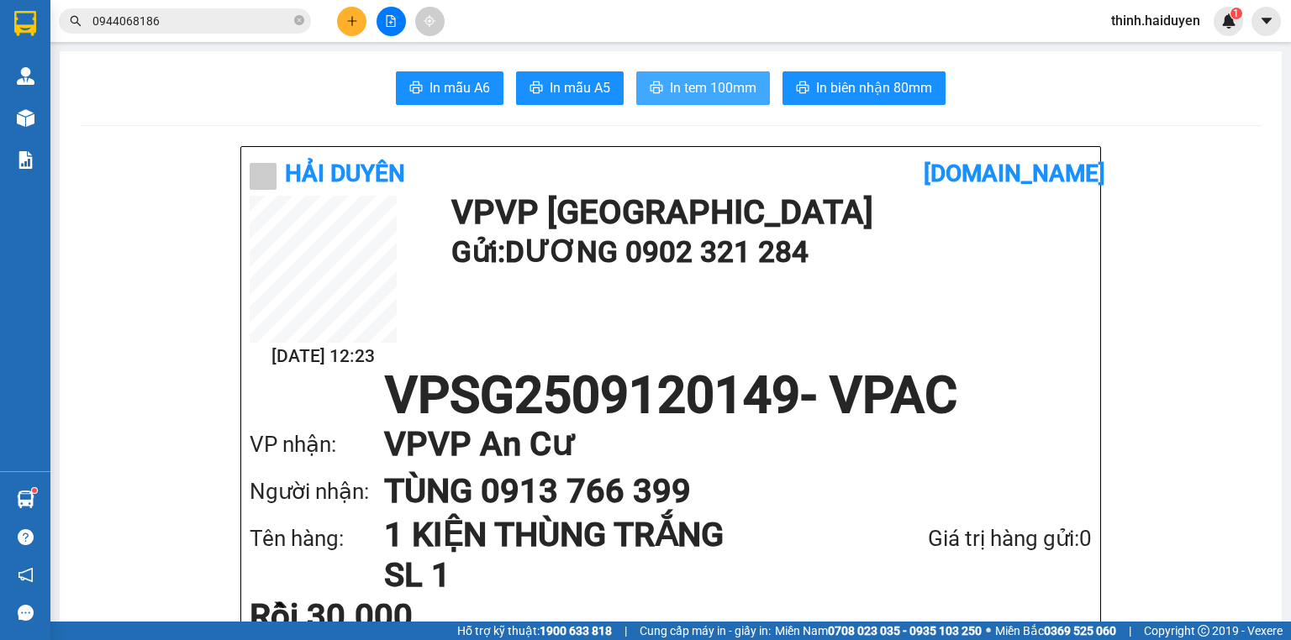
click at [716, 95] on span "In tem 100mm" at bounding box center [713, 87] width 87 height 21
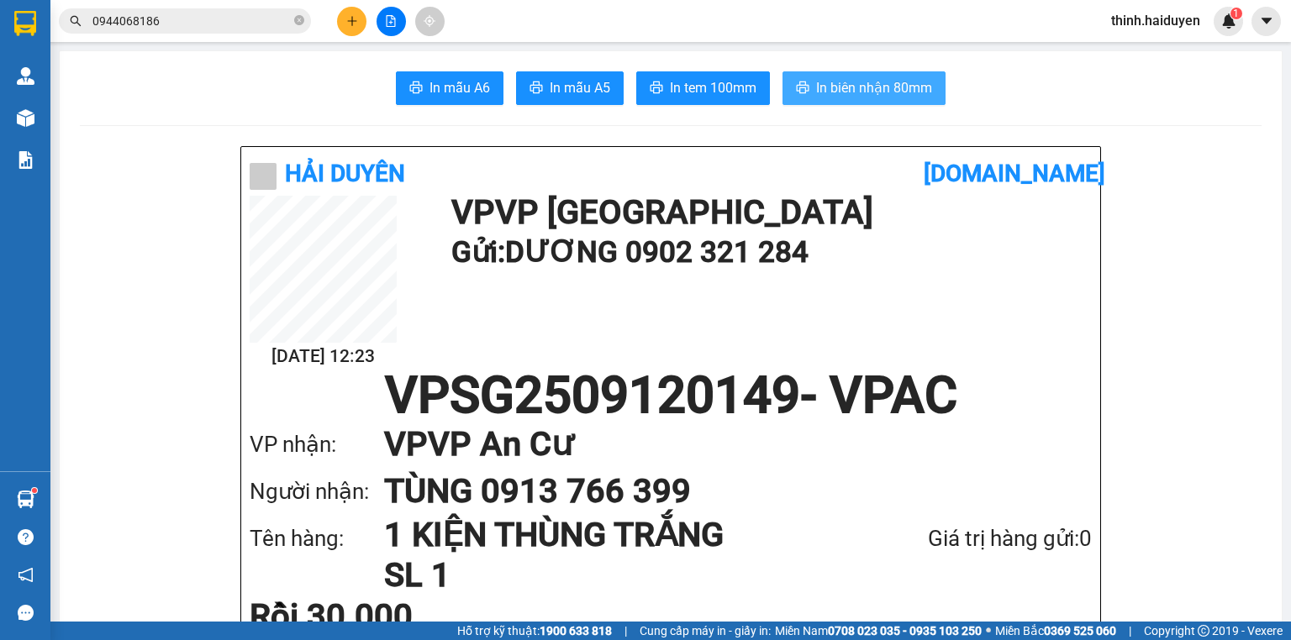
drag, startPoint x: 828, startPoint y: 90, endPoint x: 845, endPoint y: 86, distance: 17.3
click at [829, 91] on span "In biên nhận 80mm" at bounding box center [874, 87] width 116 height 21
click at [354, 30] on button at bounding box center [351, 21] width 29 height 29
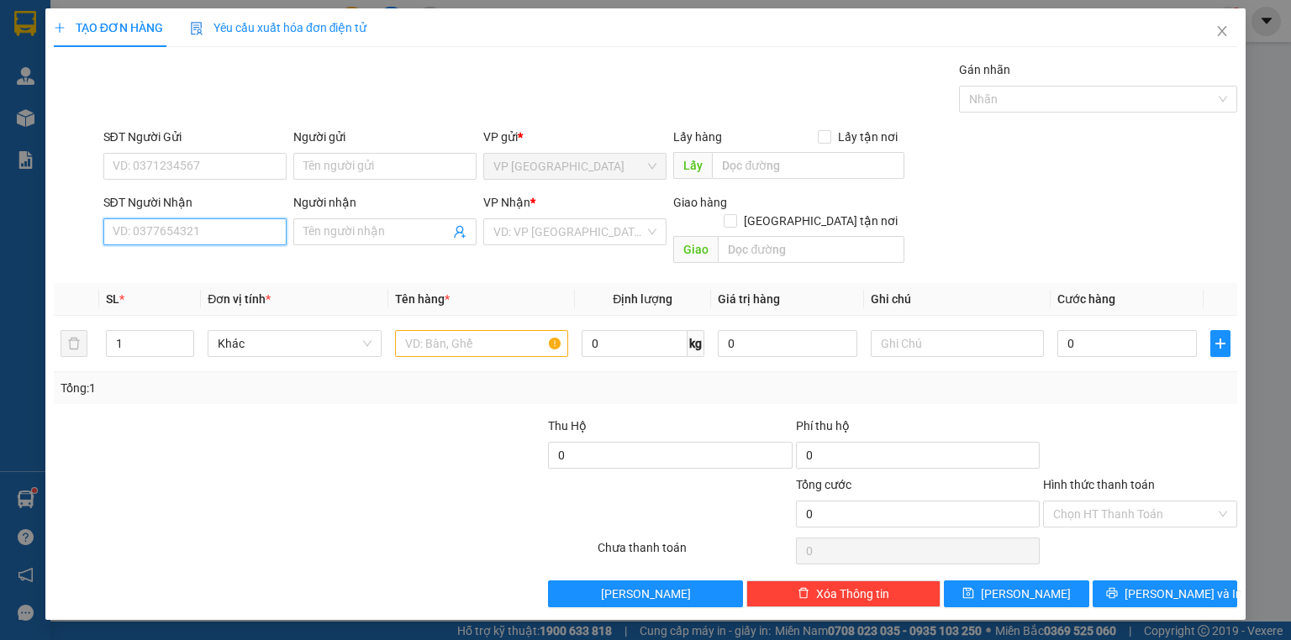
click at [246, 240] on input "SĐT Người Nhận" at bounding box center [194, 232] width 183 height 27
type input "0816811882"
click at [219, 266] on div "0816811882" at bounding box center [194, 265] width 163 height 18
type input "CẦU SAO"
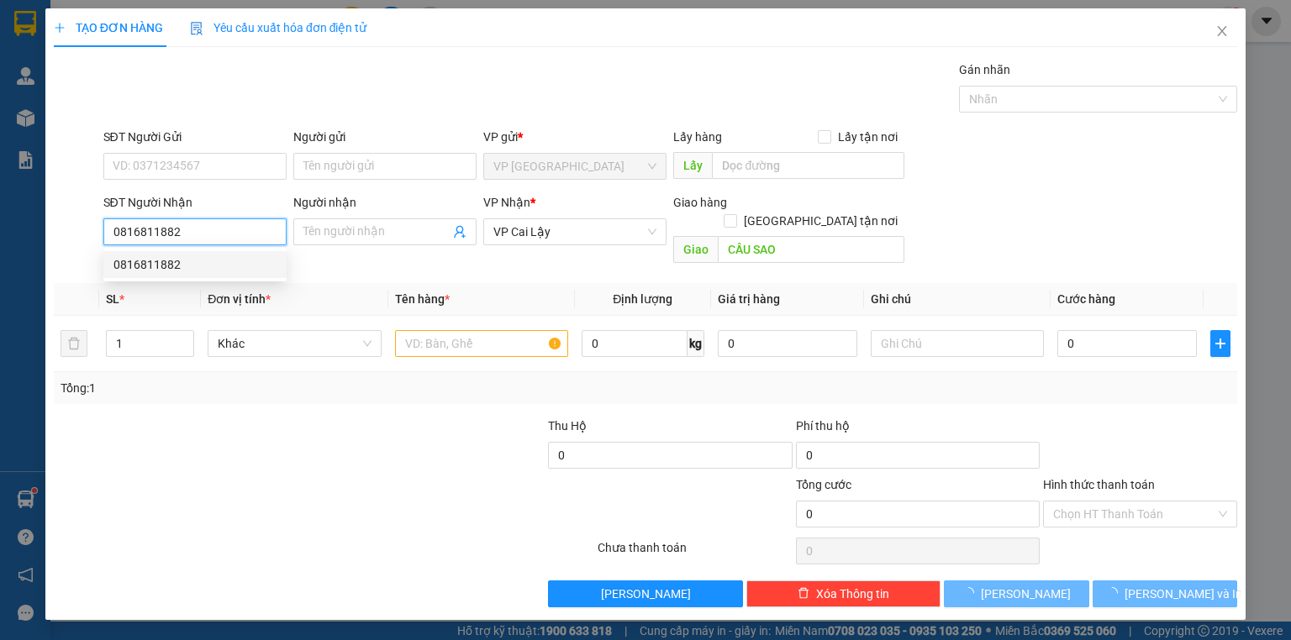
type input "20.000"
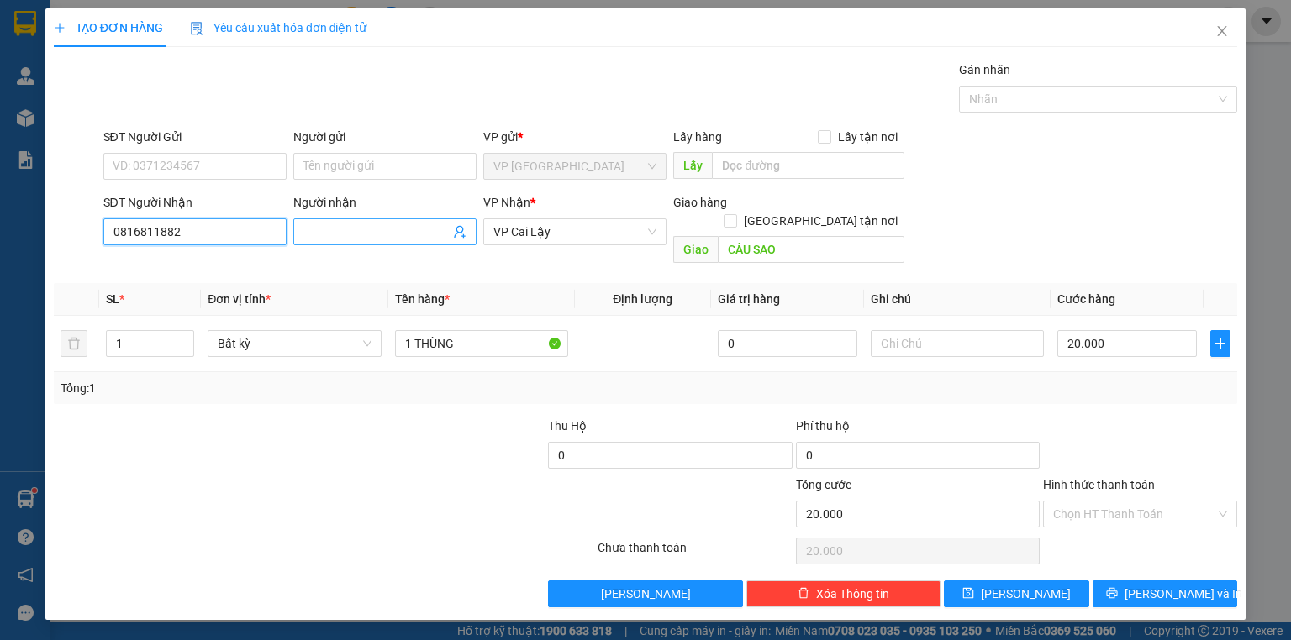
type input "0816811882"
click at [360, 219] on span at bounding box center [384, 232] width 183 height 27
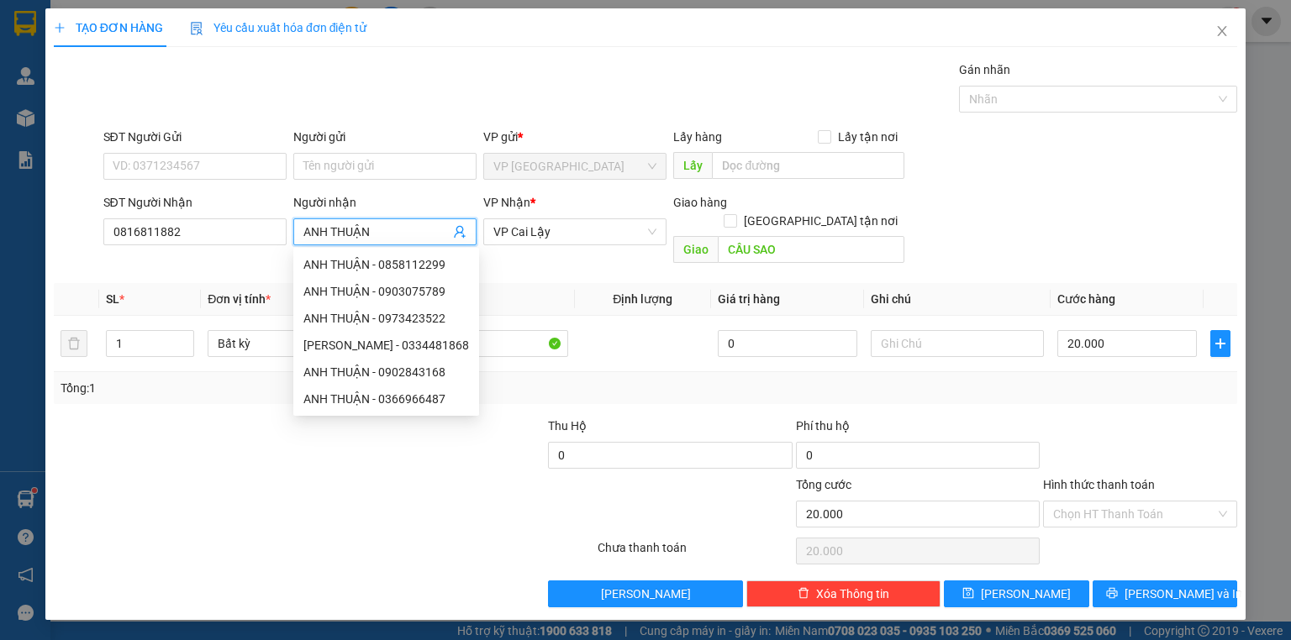
type input "ANH THUẬN"
click at [251, 476] on div at bounding box center [225, 505] width 346 height 59
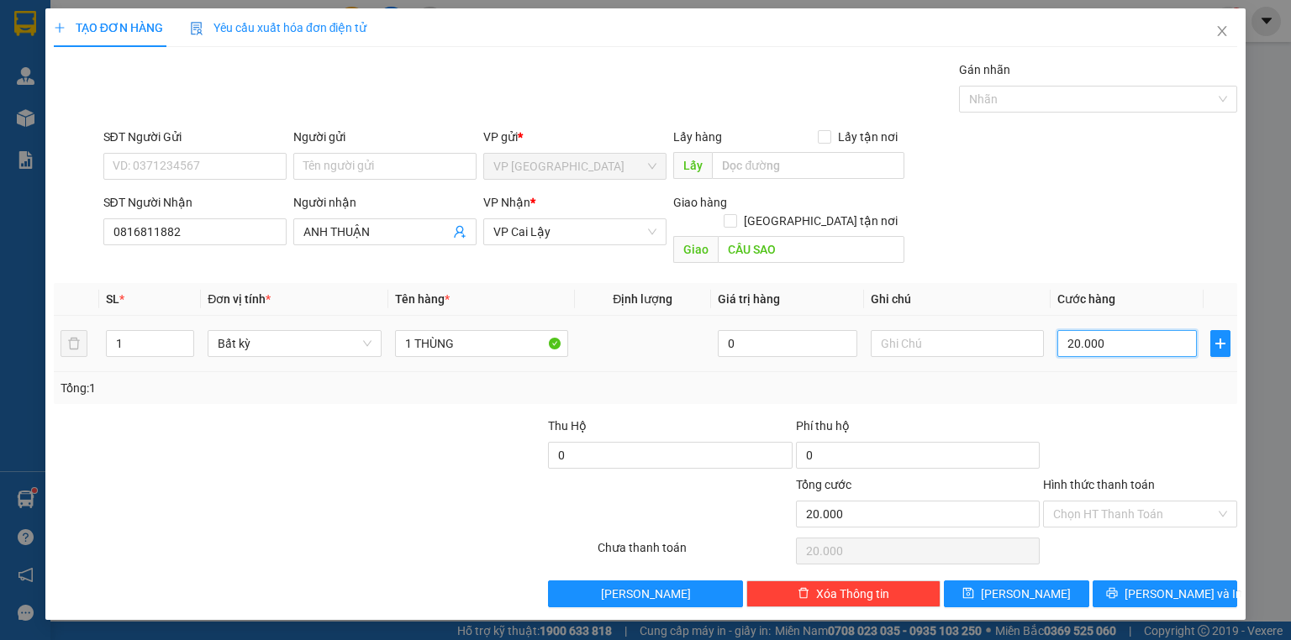
click at [1098, 330] on input "20.000" at bounding box center [1127, 343] width 140 height 27
click at [1122, 393] on div "Transit Pickup Surcharge Ids Transit Deliver Surcharge Ids Transit Deliver Surc…" at bounding box center [645, 334] width 1183 height 547
click at [1165, 585] on span "[PERSON_NAME] và In" at bounding box center [1184, 594] width 118 height 18
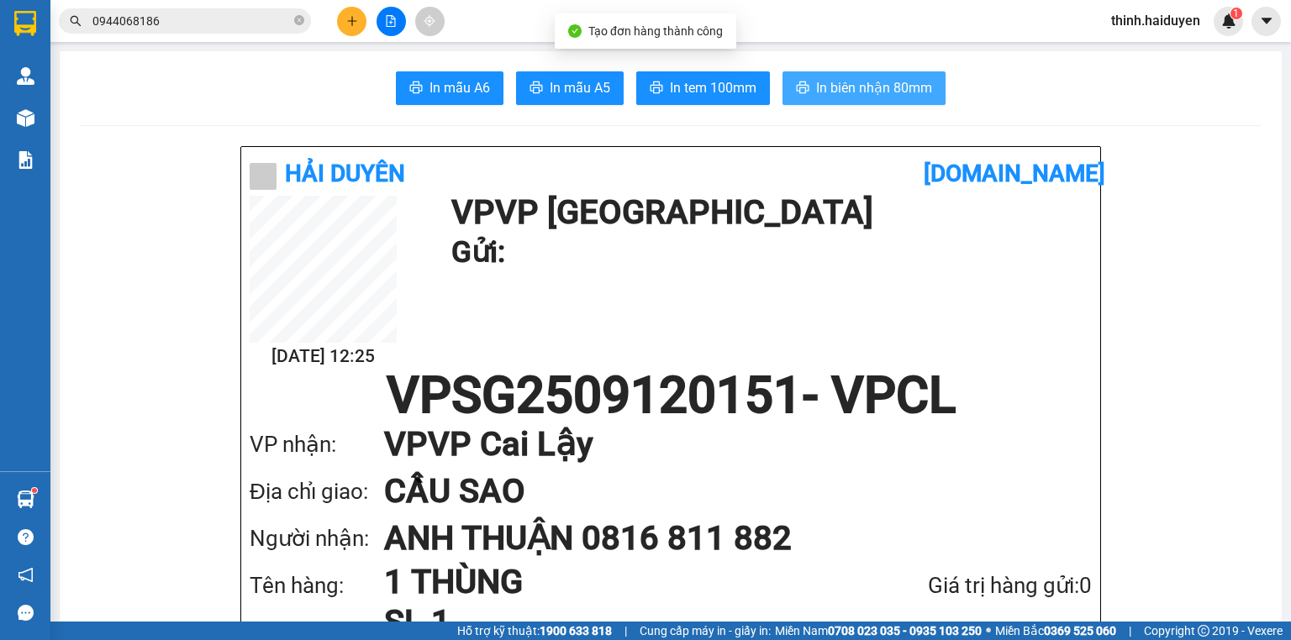
click at [846, 87] on span "In biên nhận 80mm" at bounding box center [874, 87] width 116 height 21
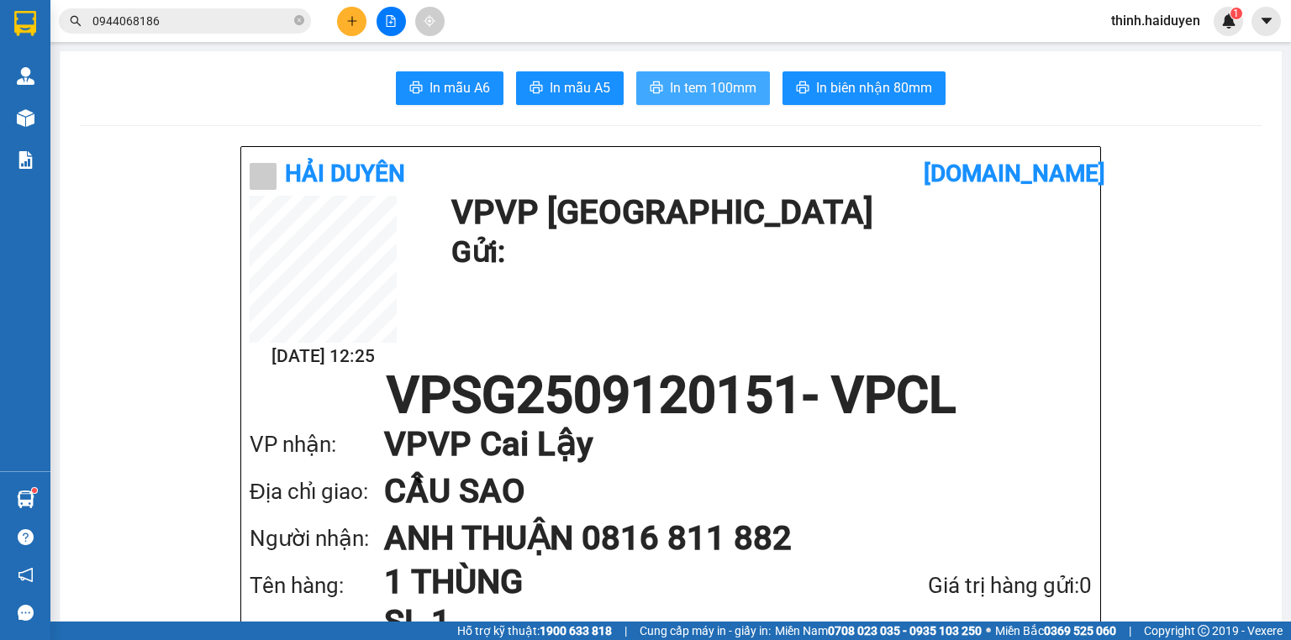
drag, startPoint x: 723, startPoint y: 61, endPoint x: 723, endPoint y: 80, distance: 19.3
click at [723, 81] on span "In tem 100mm" at bounding box center [713, 87] width 87 height 21
click at [390, 12] on button at bounding box center [391, 21] width 29 height 29
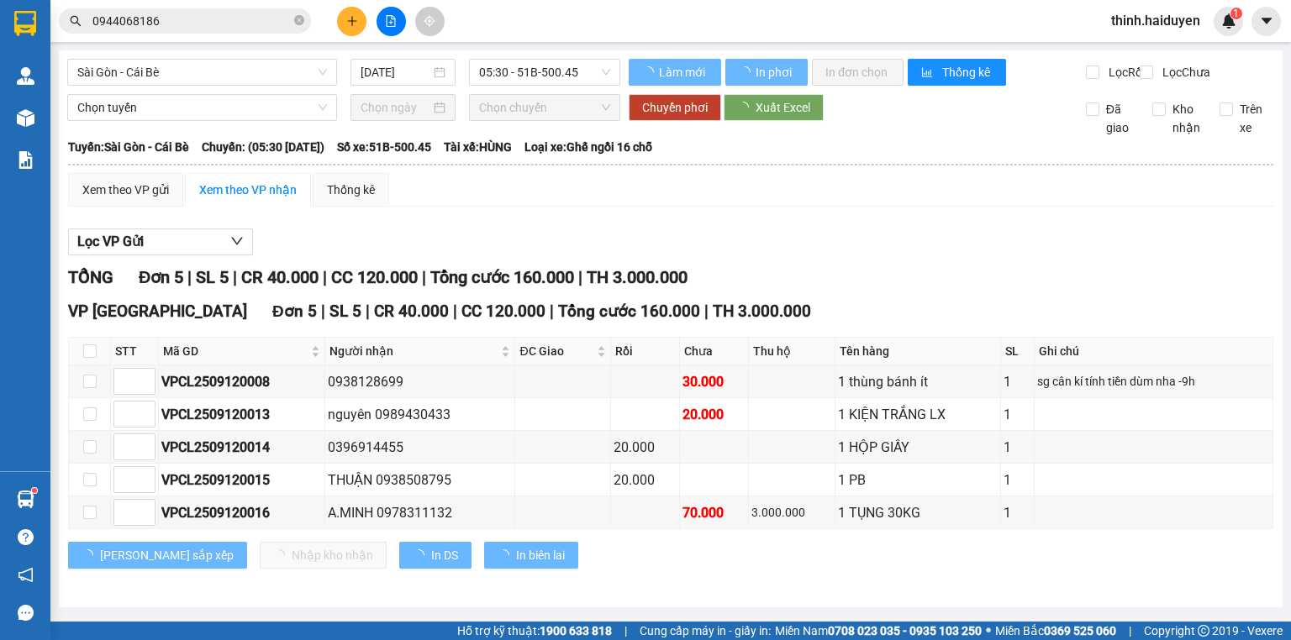
click at [171, 69] on span "Sài Gòn - Cái Bè" at bounding box center [202, 72] width 250 height 25
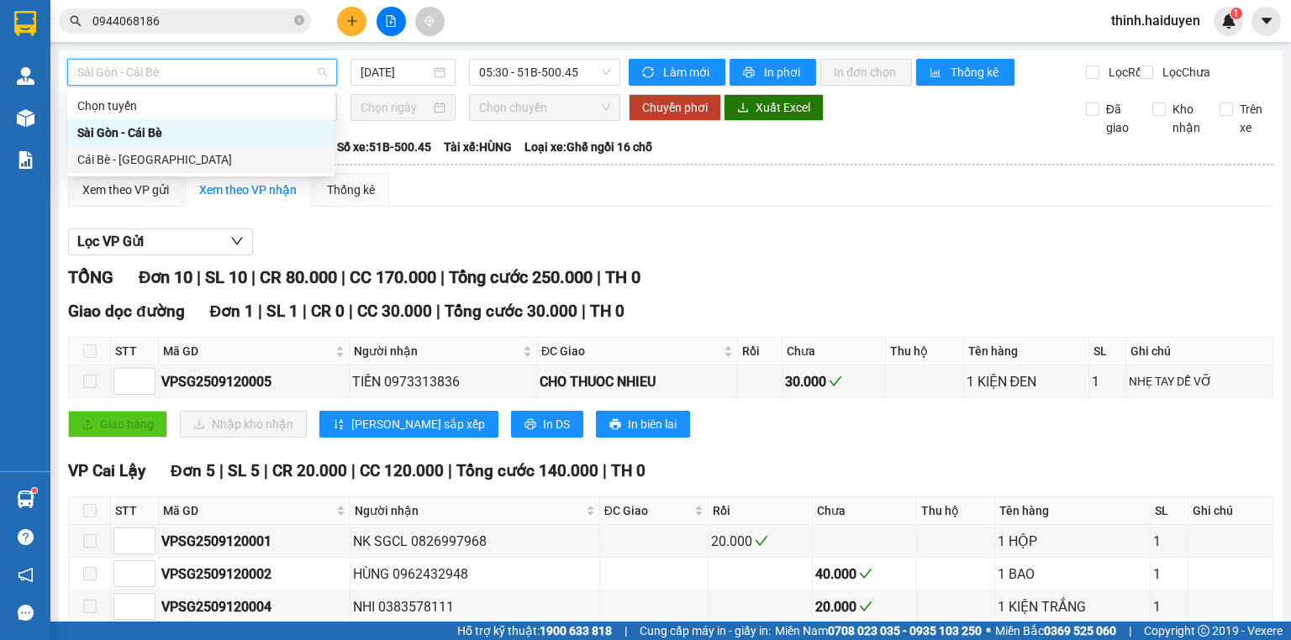
drag, startPoint x: 161, startPoint y: 160, endPoint x: 291, endPoint y: 138, distance: 131.3
click at [166, 160] on div "Cái Bè - [GEOGRAPHIC_DATA]" at bounding box center [200, 159] width 247 height 18
type input "[DATE]"
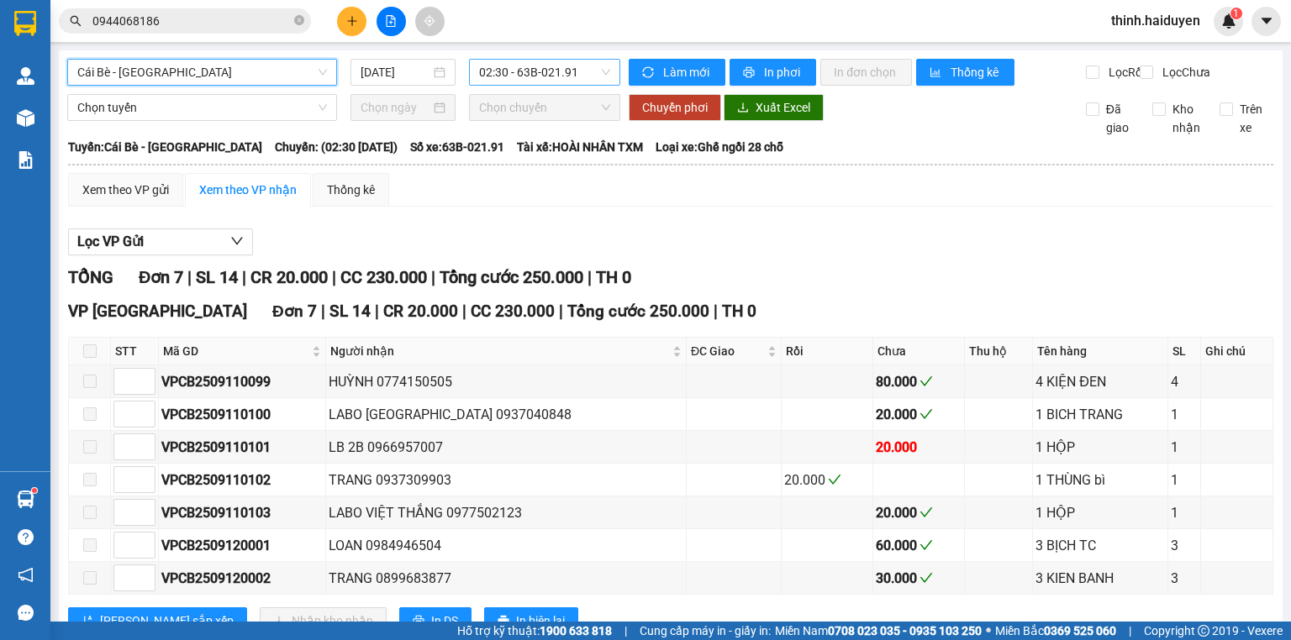
click at [514, 80] on span "02:30 - 63B-021.91" at bounding box center [545, 72] width 132 height 25
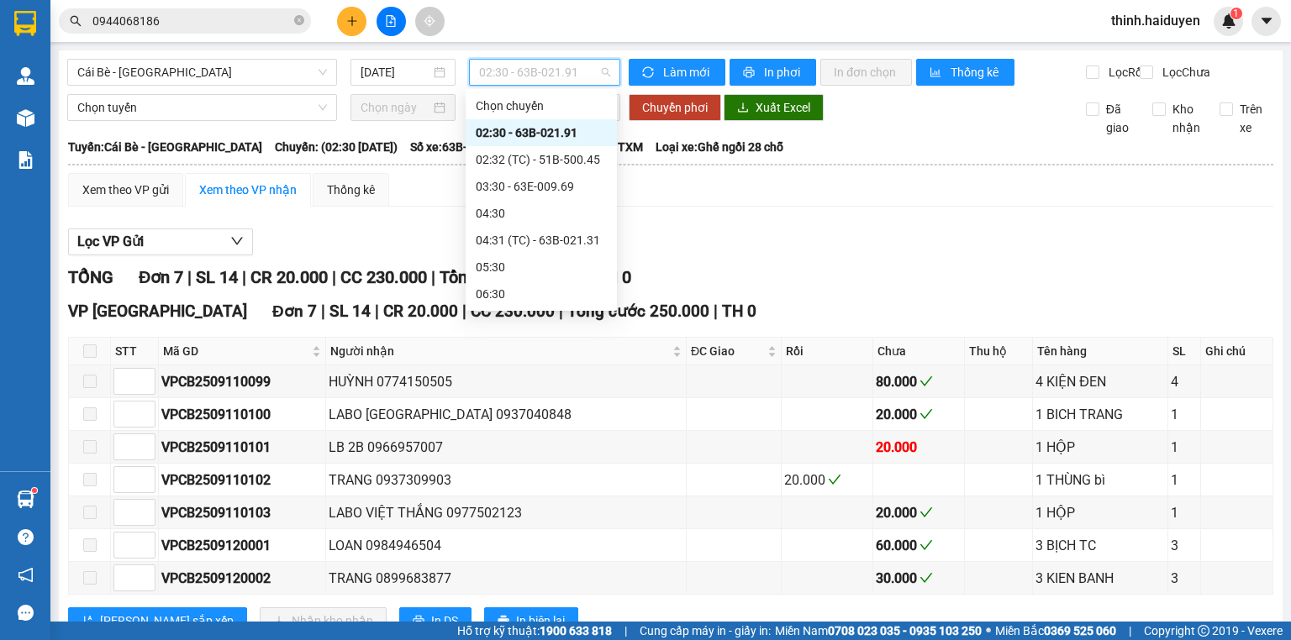
click at [529, 446] on div "08:31 (TC)" at bounding box center [541, 455] width 131 height 18
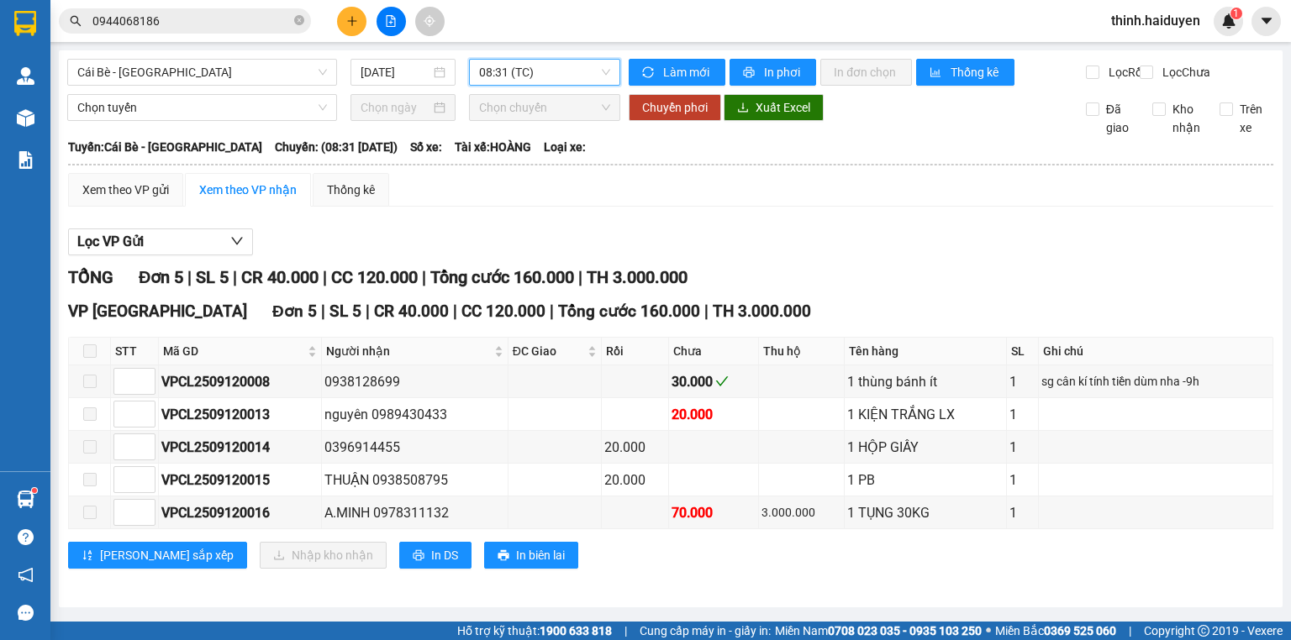
click at [518, 62] on span "08:31 (TC)" at bounding box center [545, 72] width 132 height 25
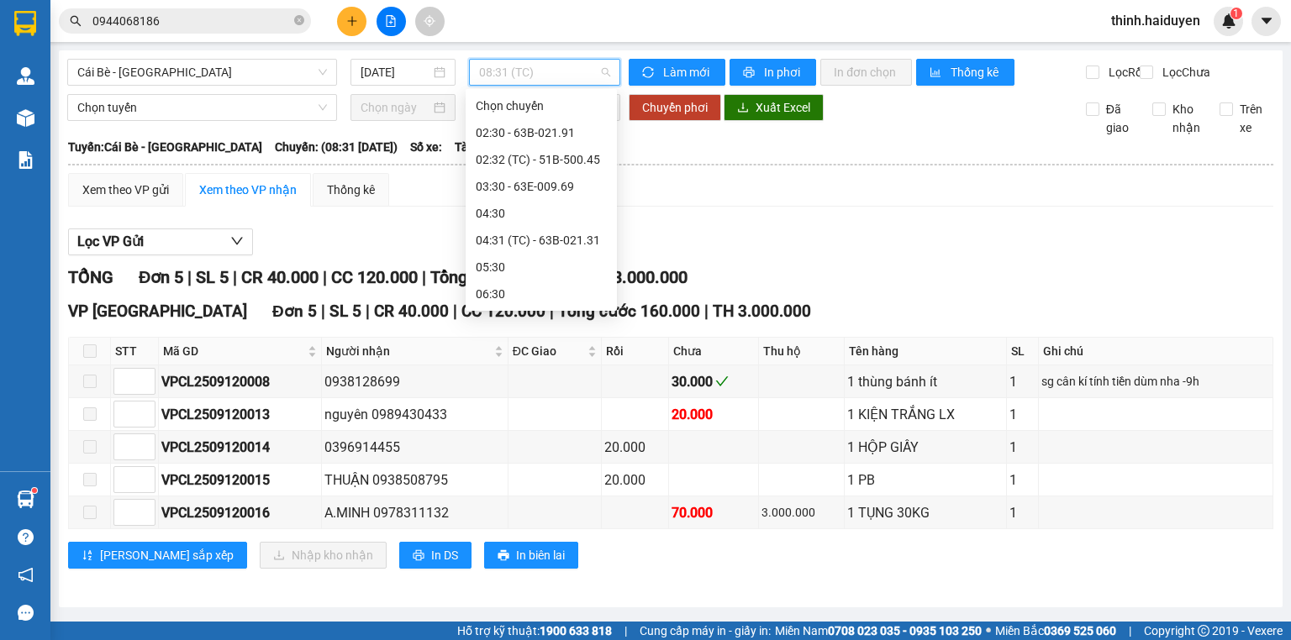
click at [518, 473] on div "09:30 - 63B-020.43" at bounding box center [541, 482] width 131 height 18
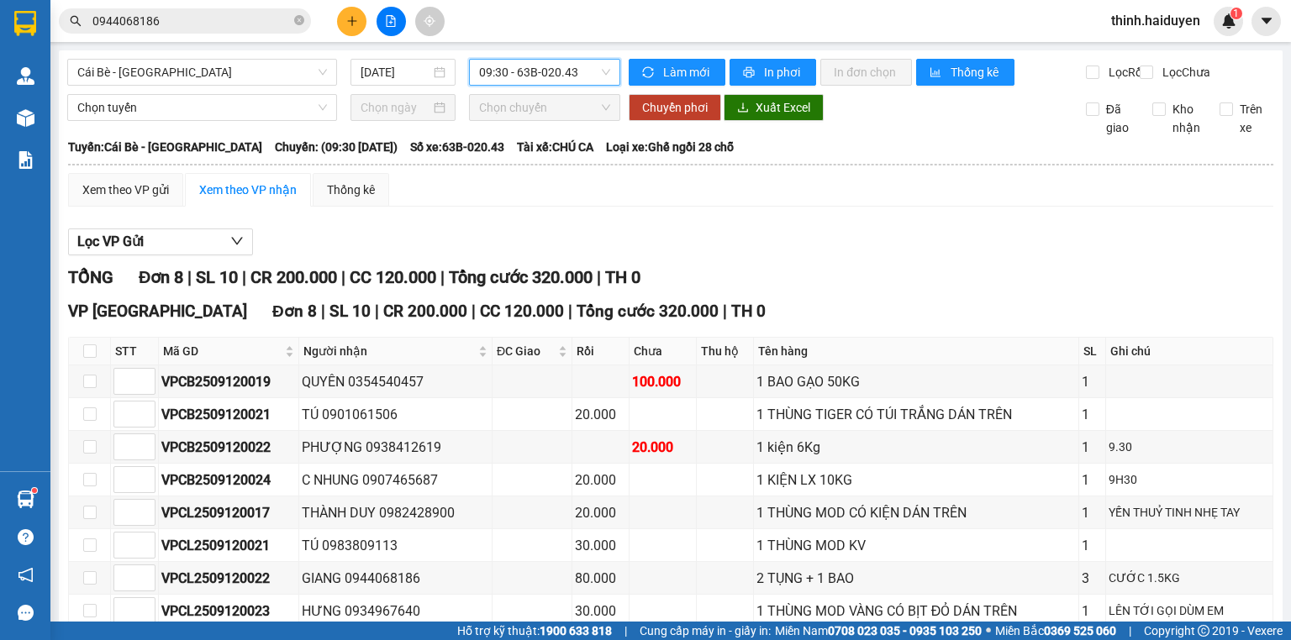
click at [350, 22] on icon "plus" at bounding box center [352, 21] width 12 height 12
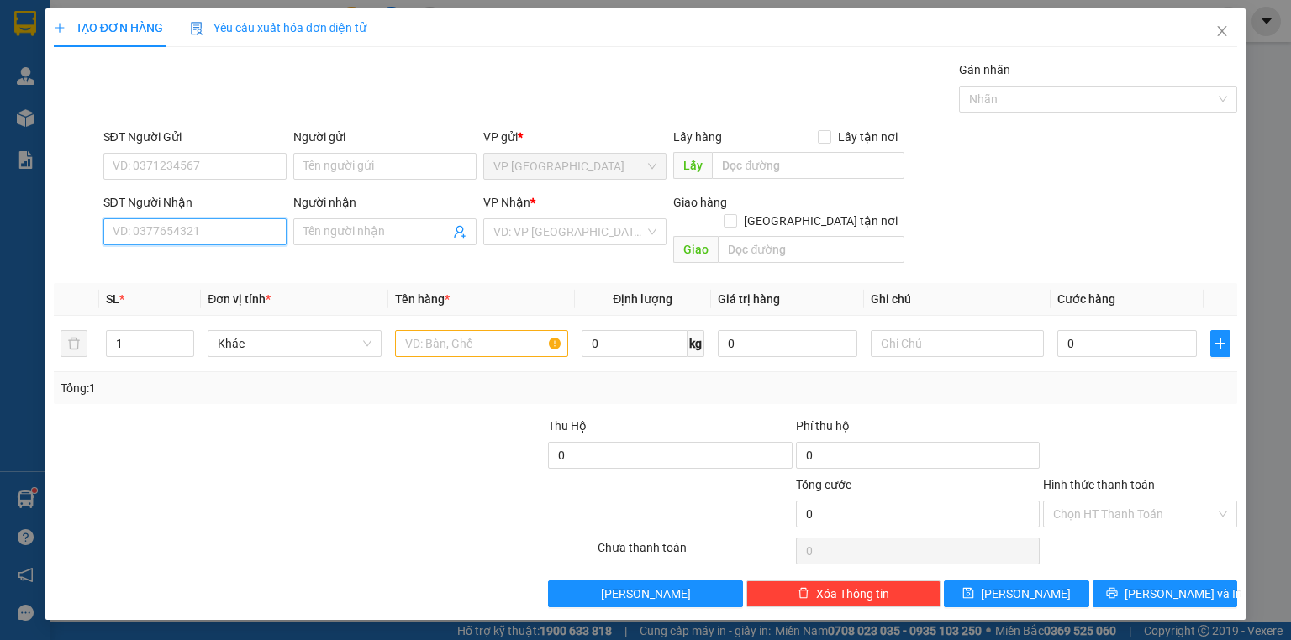
click at [239, 235] on input "SĐT Người Nhận" at bounding box center [194, 232] width 183 height 27
type input "0939632564"
click at [229, 264] on div "0939632564 - CHÚ TUYÊN" at bounding box center [194, 265] width 163 height 18
type input "CHÚ TUYÊN"
type input "20.000"
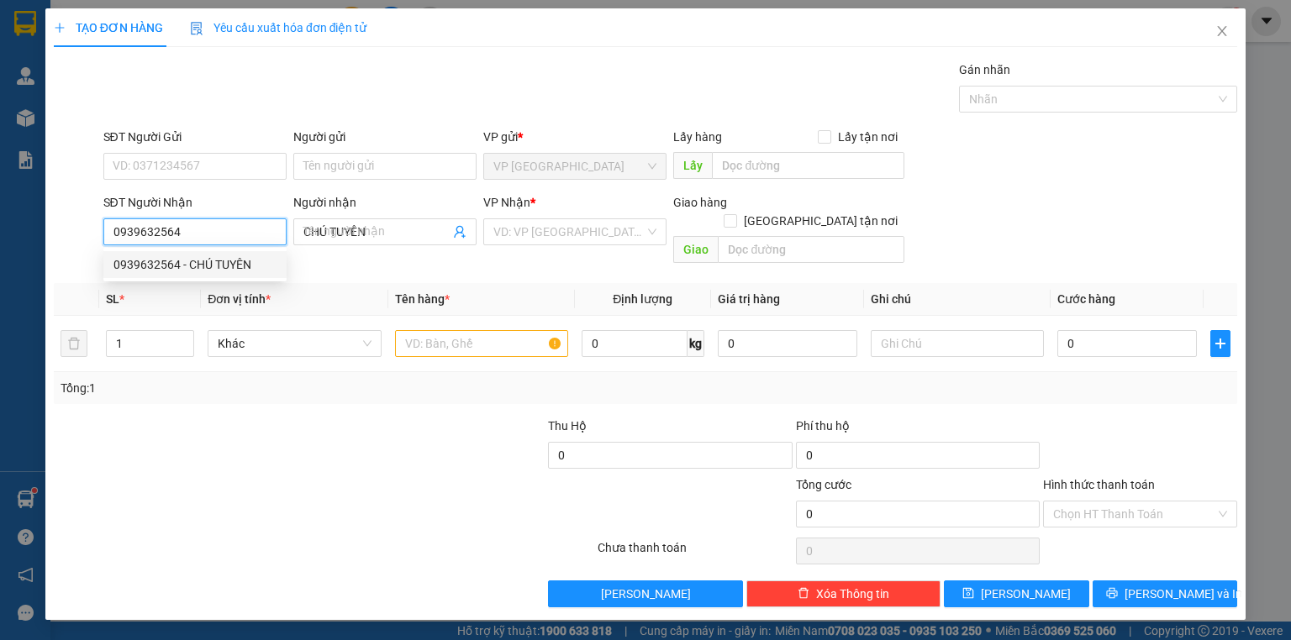
type input "20.000"
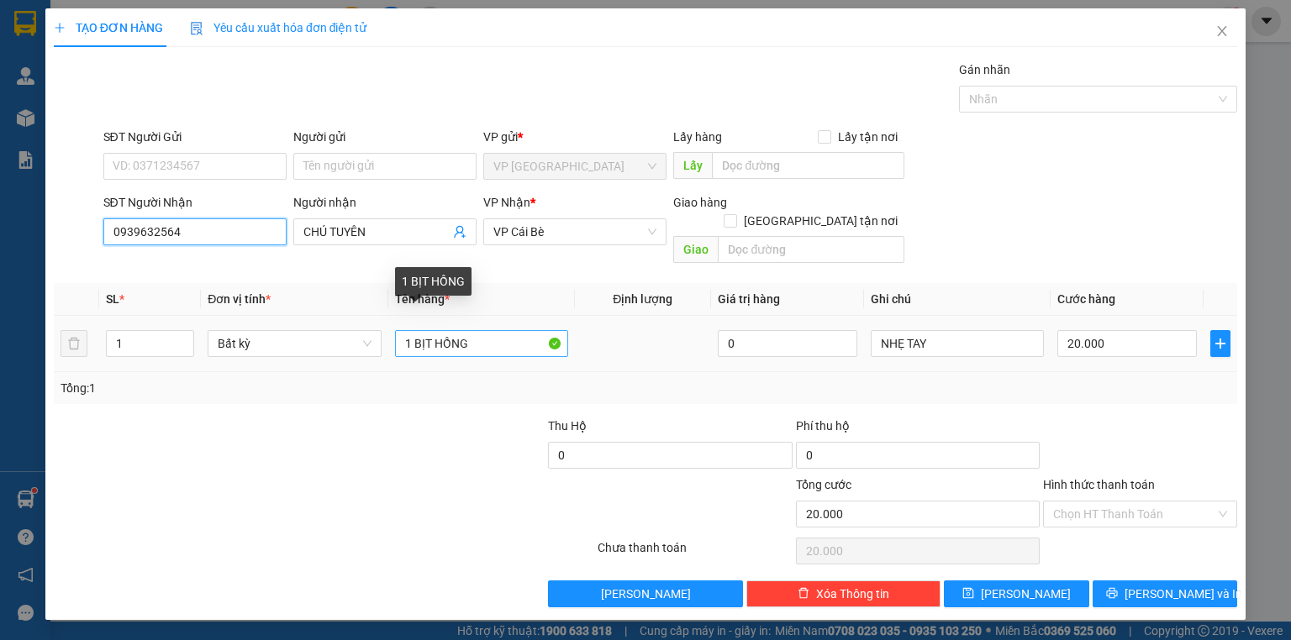
type input "0939632564"
drag, startPoint x: 495, startPoint y: 335, endPoint x: 435, endPoint y: 385, distance: 78.1
click at [435, 385] on div "Transit Pickup Surcharge Ids Transit Deliver Surcharge Ids Transit Deliver Surc…" at bounding box center [645, 334] width 1183 height 547
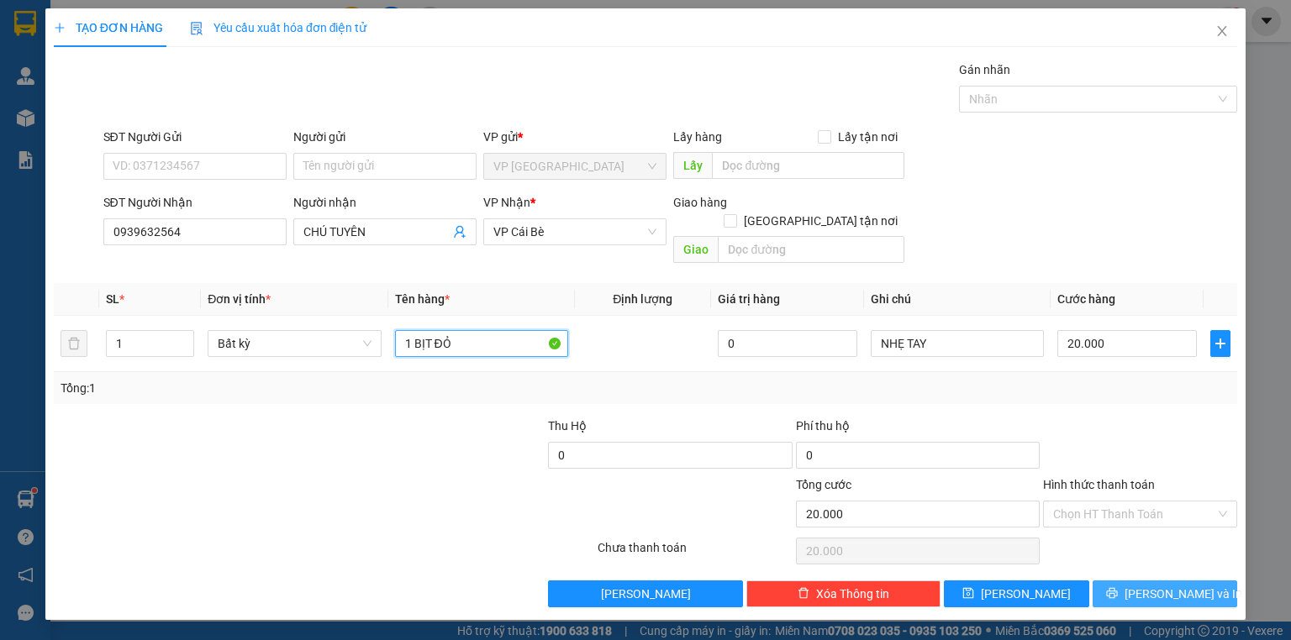
type input "1 BỊT ĐỎ"
drag, startPoint x: 1177, startPoint y: 570, endPoint x: 1167, endPoint y: 559, distance: 14.3
click at [1177, 585] on span "[PERSON_NAME] và In" at bounding box center [1184, 594] width 118 height 18
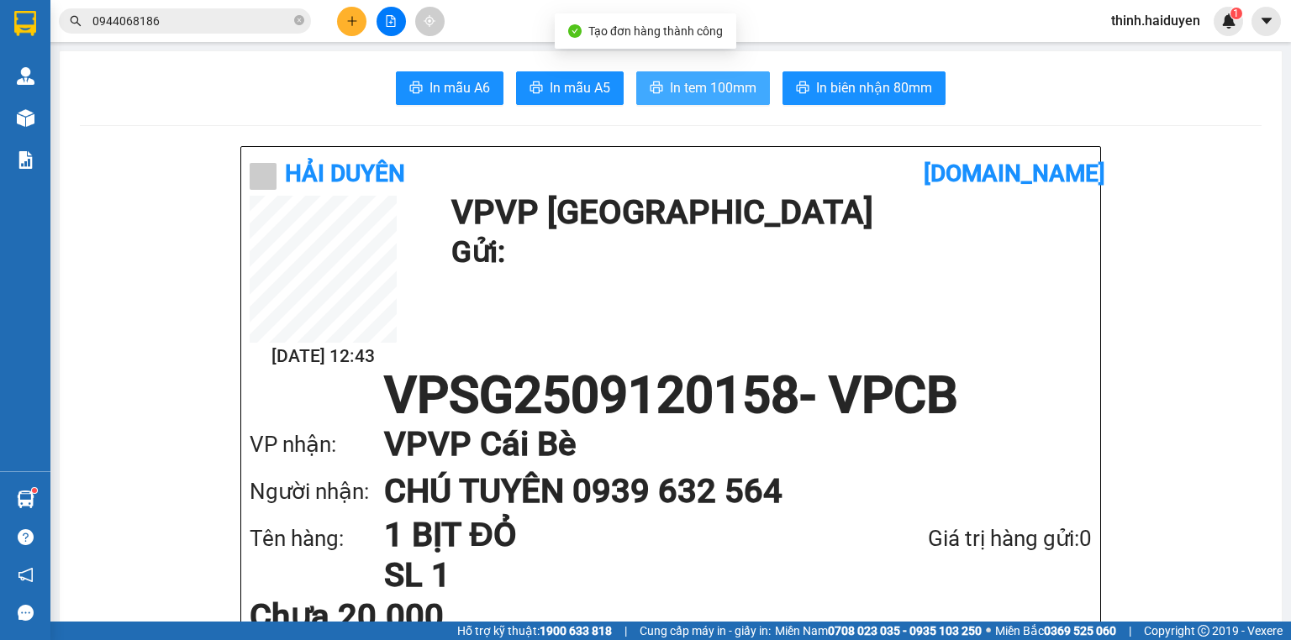
click at [677, 84] on span "In tem 100mm" at bounding box center [713, 87] width 87 height 21
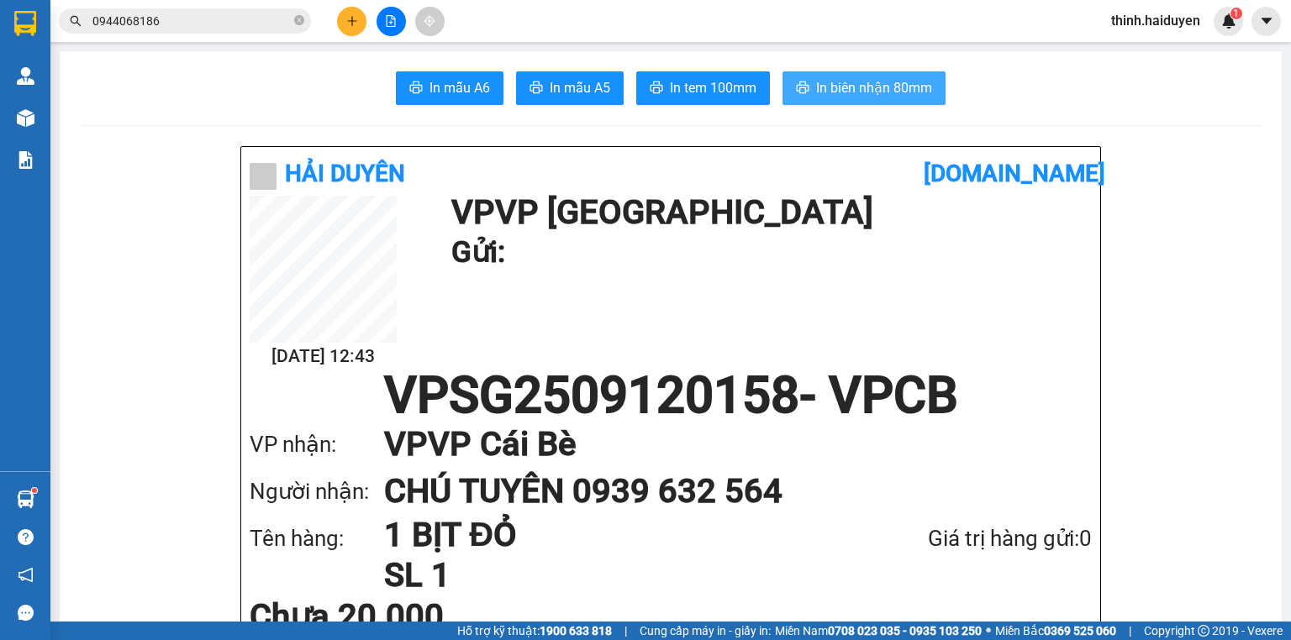
click at [828, 76] on button "In biên nhận 80mm" at bounding box center [863, 88] width 163 height 34
click at [202, 37] on div "Kết quả tìm kiếm ( 1 ) Bộ lọc Gửi 3 ngày gần nhất Mã ĐH Trạng thái Món hàng Thu…" at bounding box center [645, 21] width 1291 height 42
click at [202, 36] on div "Kết quả tìm kiếm ( 1 ) Bộ lọc Gửi 3 ngày gần nhất Mã ĐH Trạng thái Món hàng Thu…" at bounding box center [645, 21] width 1291 height 42
click at [203, 37] on div "Kết quả tìm kiếm ( 1 ) Bộ lọc Gửi 3 ngày gần nhất Mã ĐH Trạng thái Món hàng Thu…" at bounding box center [645, 21] width 1291 height 42
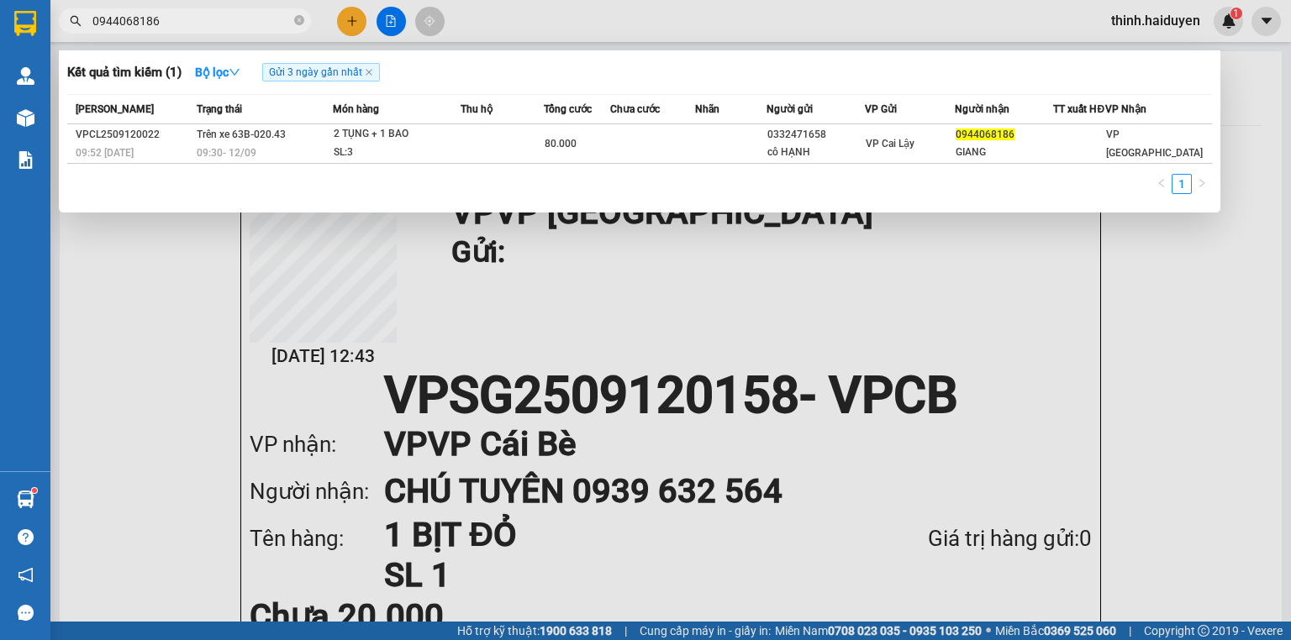
click at [252, 16] on input "0944068186" at bounding box center [191, 21] width 198 height 18
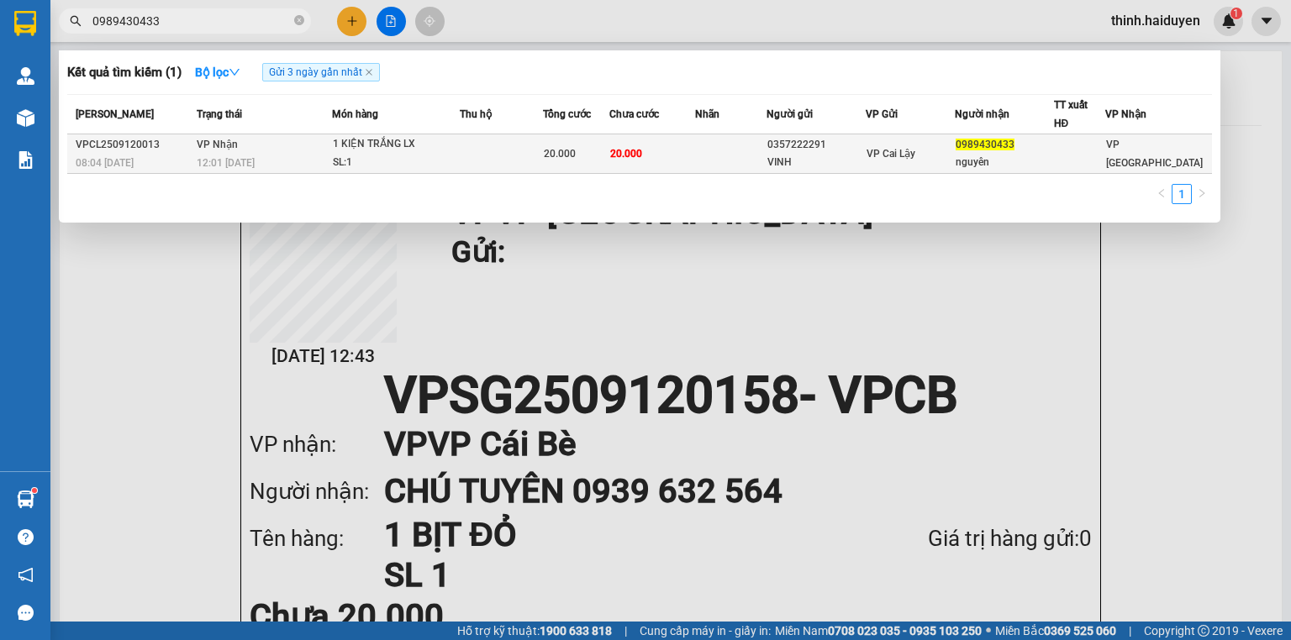
type input "0989430433"
click at [579, 134] on td "20.000" at bounding box center [576, 154] width 66 height 40
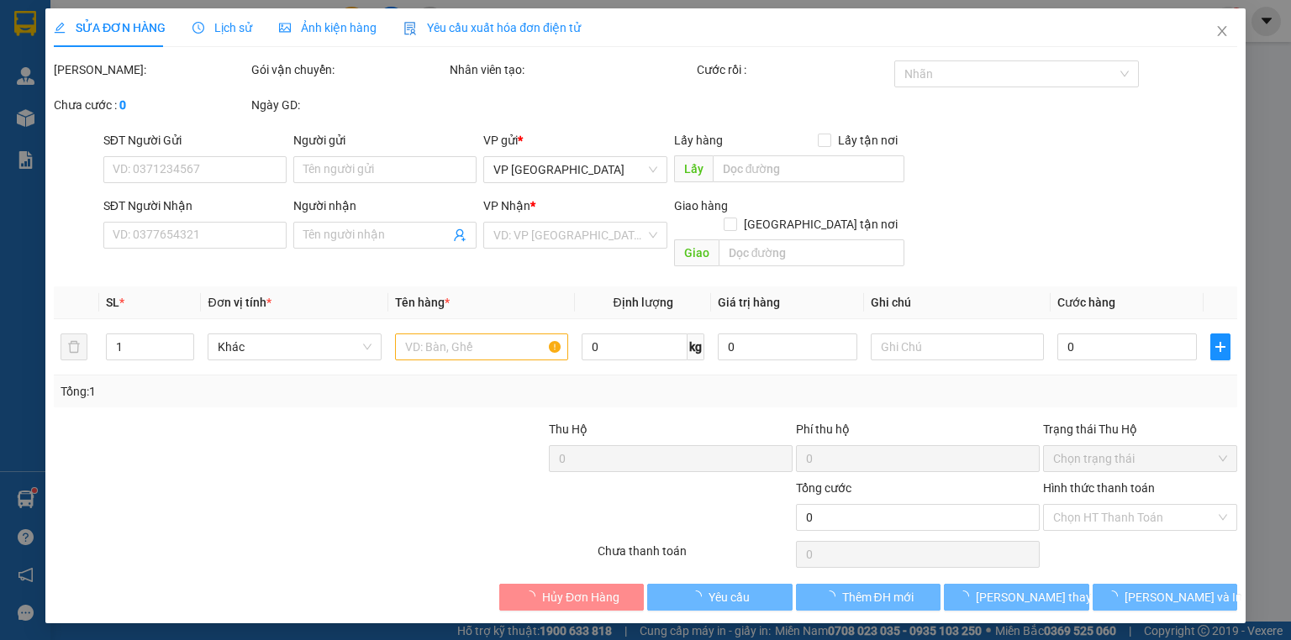
type input "0357222291"
type input "VINH"
type input "0989430433"
type input "nguyên"
type input "20.000"
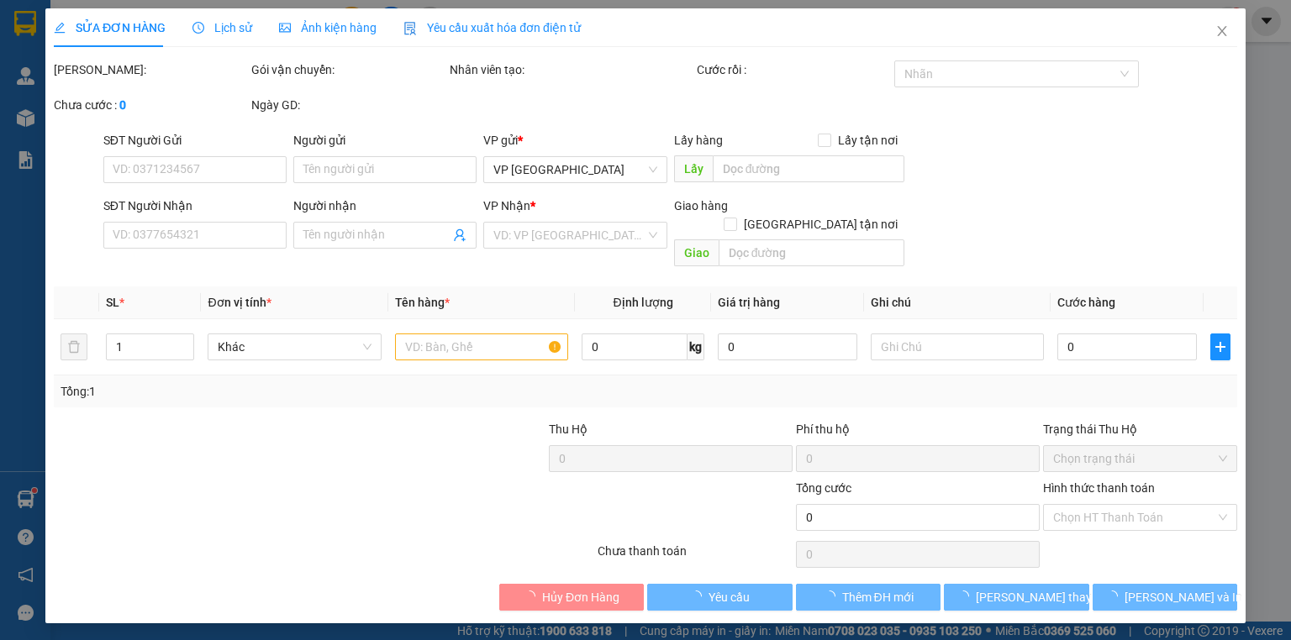
type input "20.000"
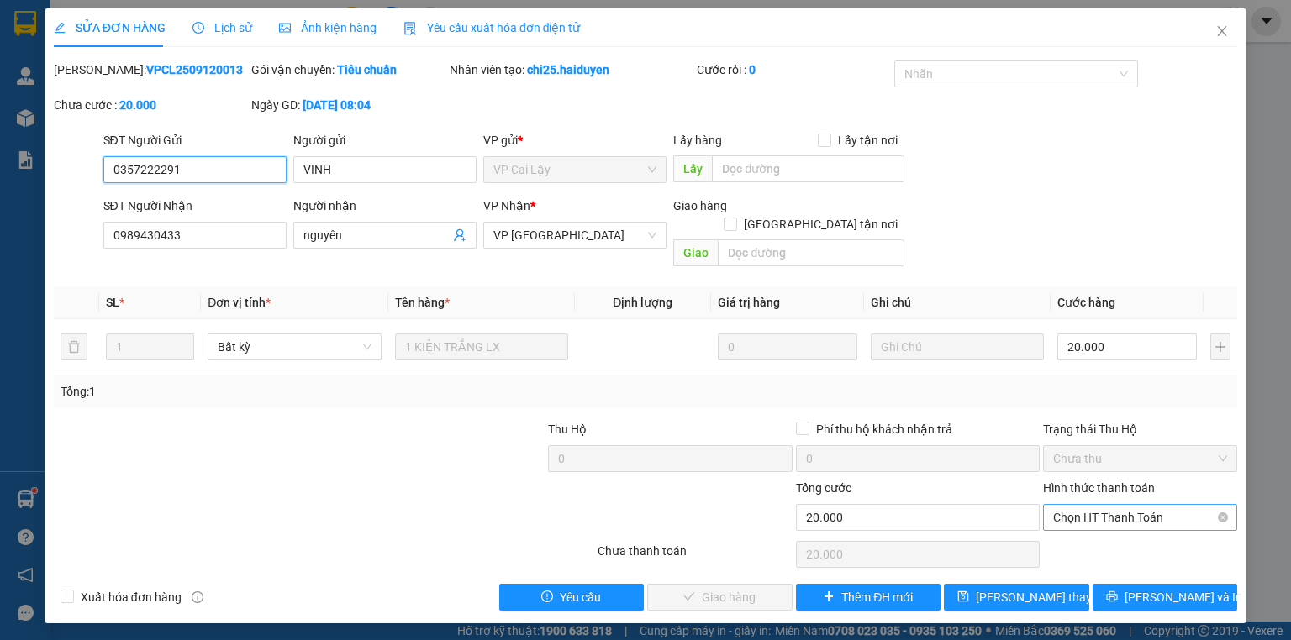
click at [1104, 505] on span "Chọn HT Thanh Toán" at bounding box center [1140, 517] width 174 height 25
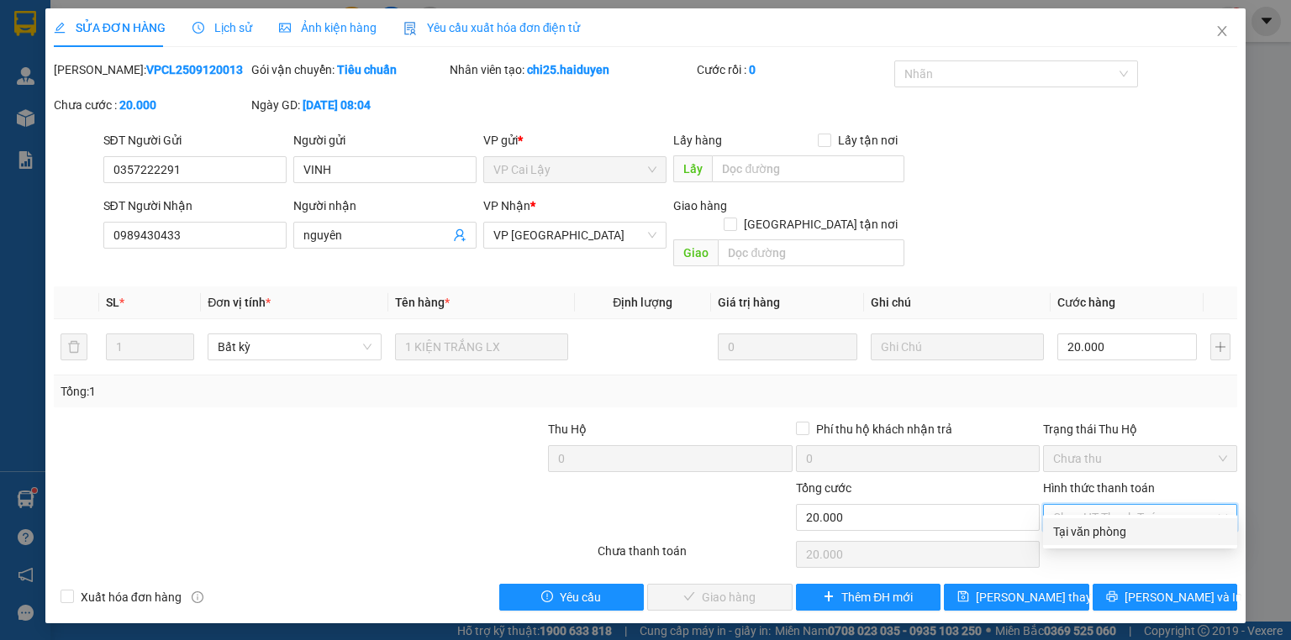
click at [1086, 538] on div "Tại văn phòng" at bounding box center [1140, 532] width 174 height 18
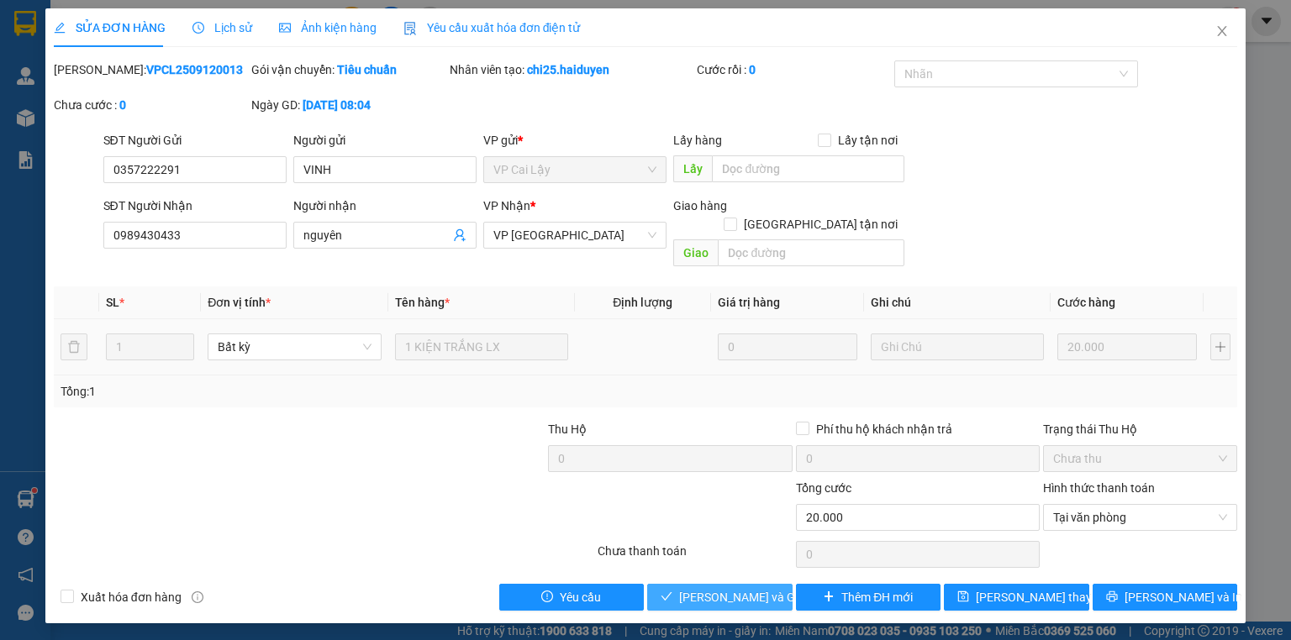
drag, startPoint x: 709, startPoint y: 574, endPoint x: 1035, endPoint y: 331, distance: 406.6
click at [714, 588] on span "[PERSON_NAME] và Giao hàng" at bounding box center [759, 597] width 161 height 18
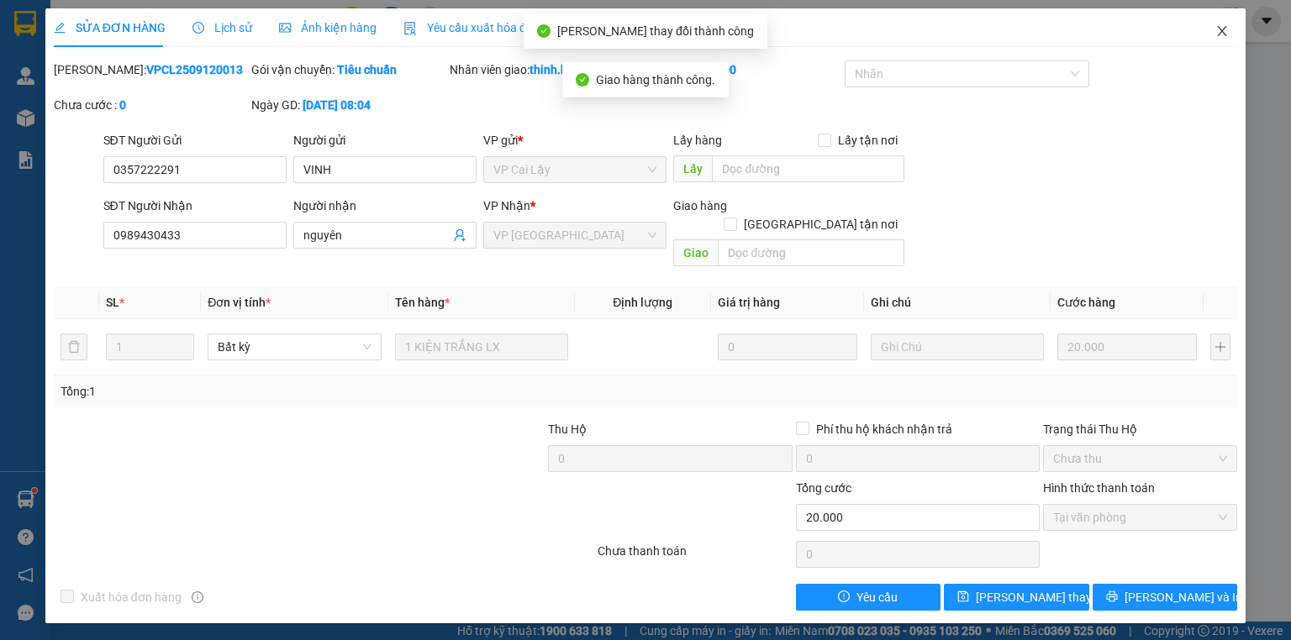
click at [1225, 28] on icon "close" at bounding box center [1222, 31] width 9 height 10
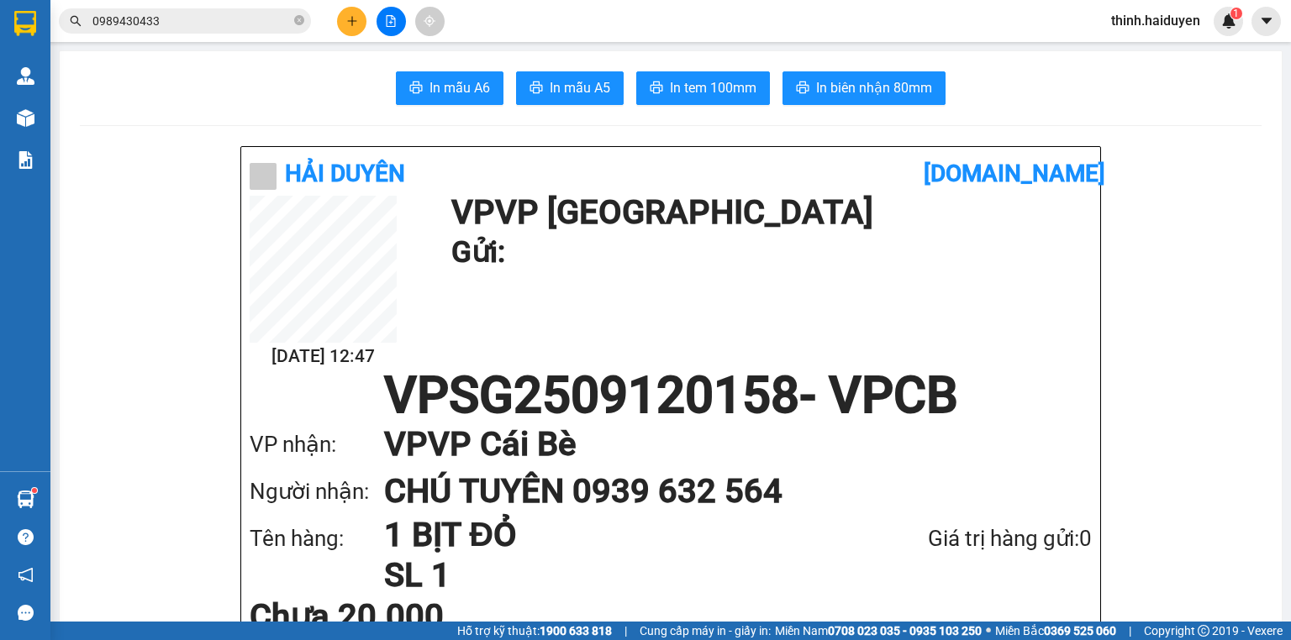
drag, startPoint x: 219, startPoint y: 8, endPoint x: 212, endPoint y: 17, distance: 11.4
click at [216, 11] on span "0989430433" at bounding box center [185, 20] width 252 height 25
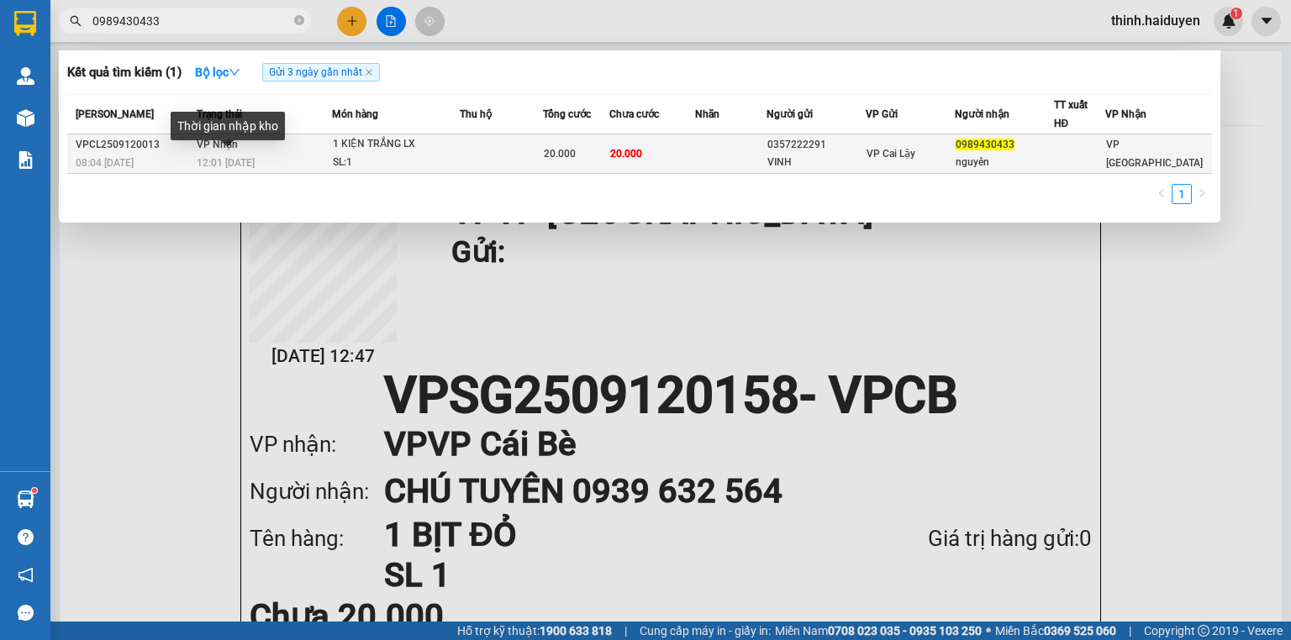
click at [238, 157] on span "12:01 [DATE]" at bounding box center [226, 163] width 58 height 12
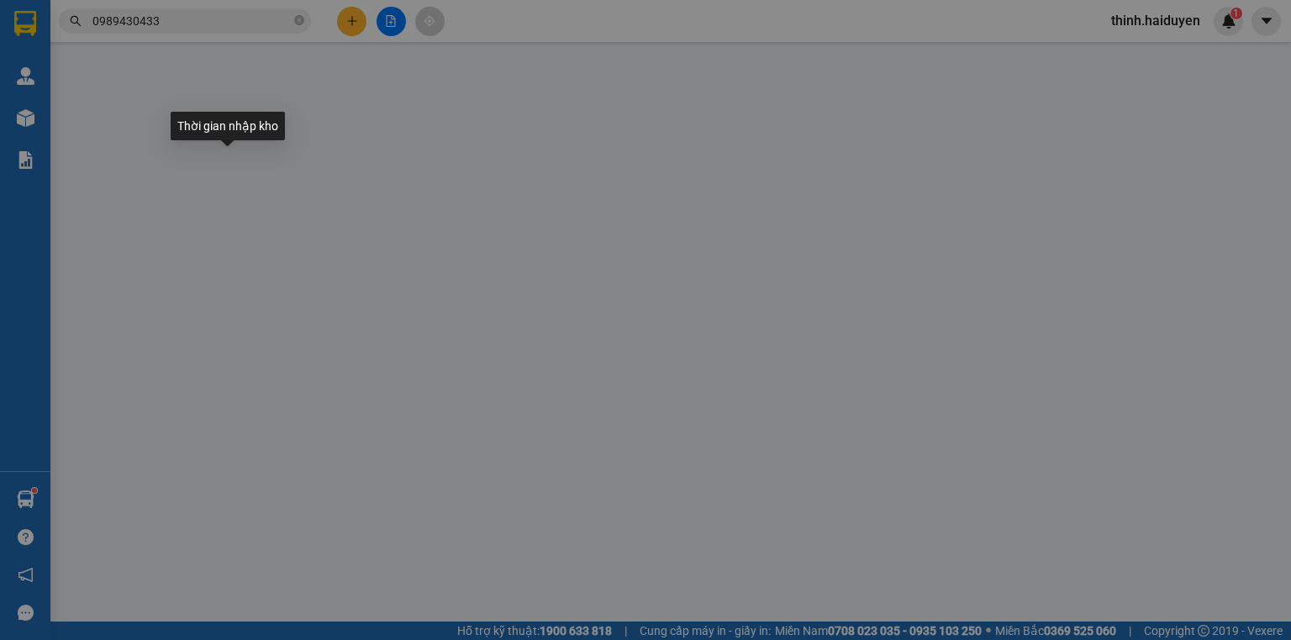
type input "0357222291"
type input "VINH"
type input "0989430433"
type input "nguyên"
type input "20.000"
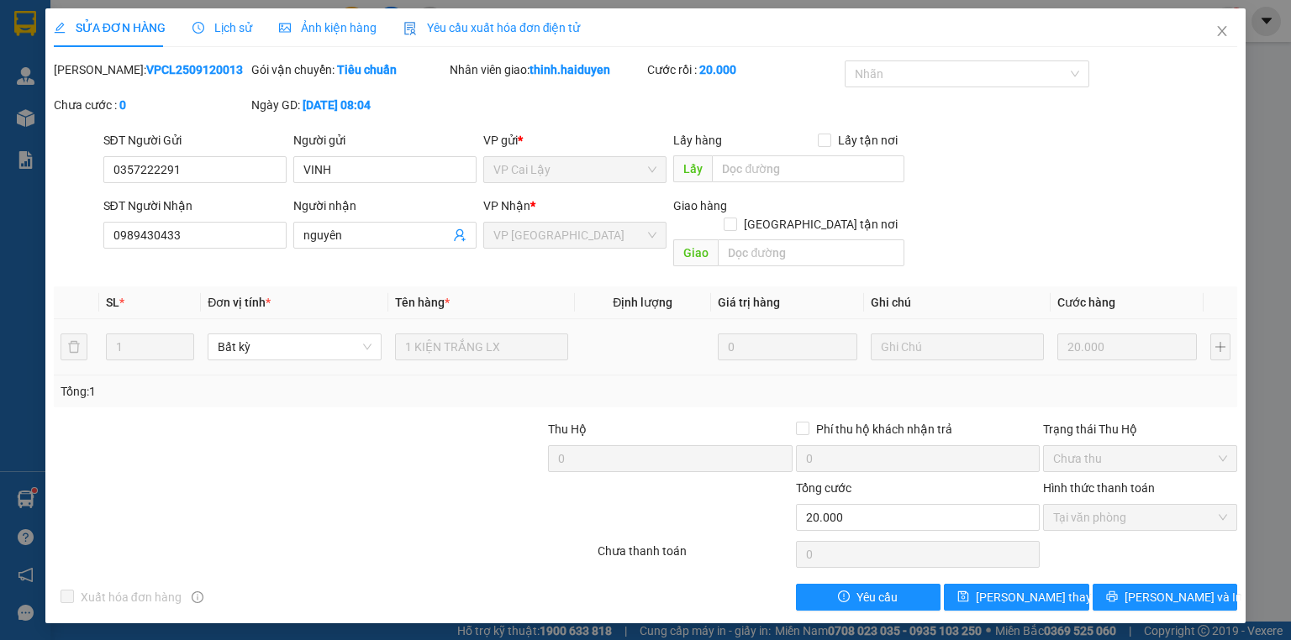
click at [239, 34] on span "Lịch sử" at bounding box center [222, 27] width 60 height 13
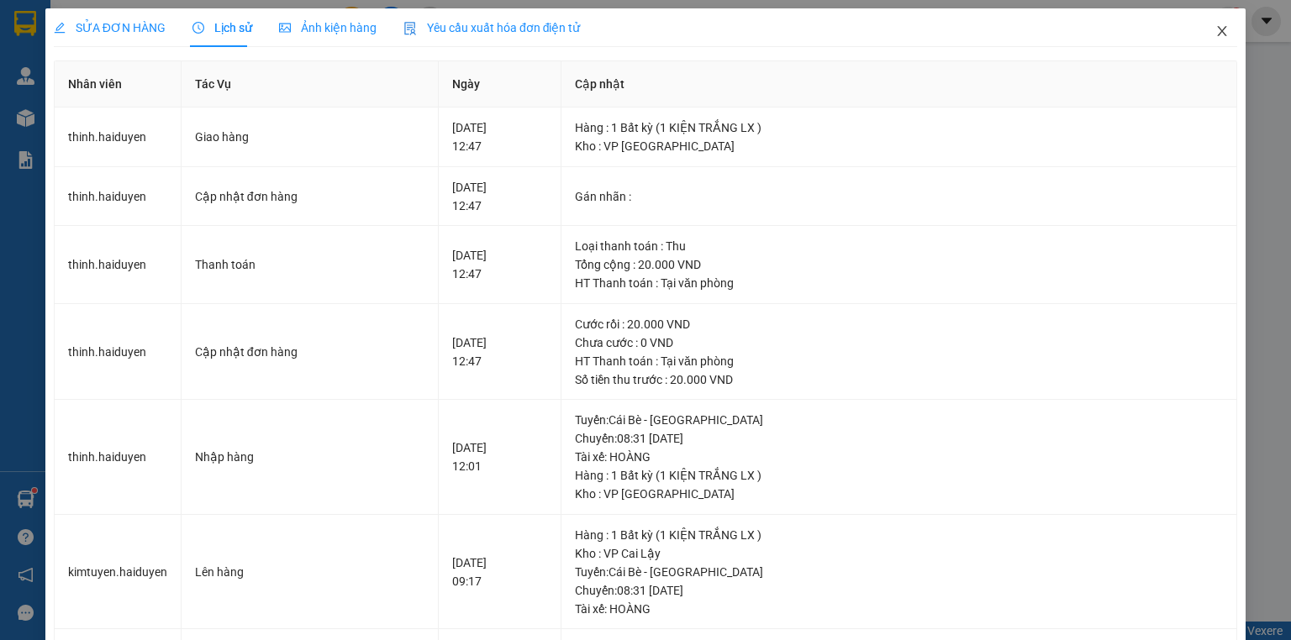
drag, startPoint x: 1220, startPoint y: 34, endPoint x: 1140, endPoint y: 34, distance: 79.8
click at [1218, 33] on span "Close" at bounding box center [1222, 31] width 47 height 47
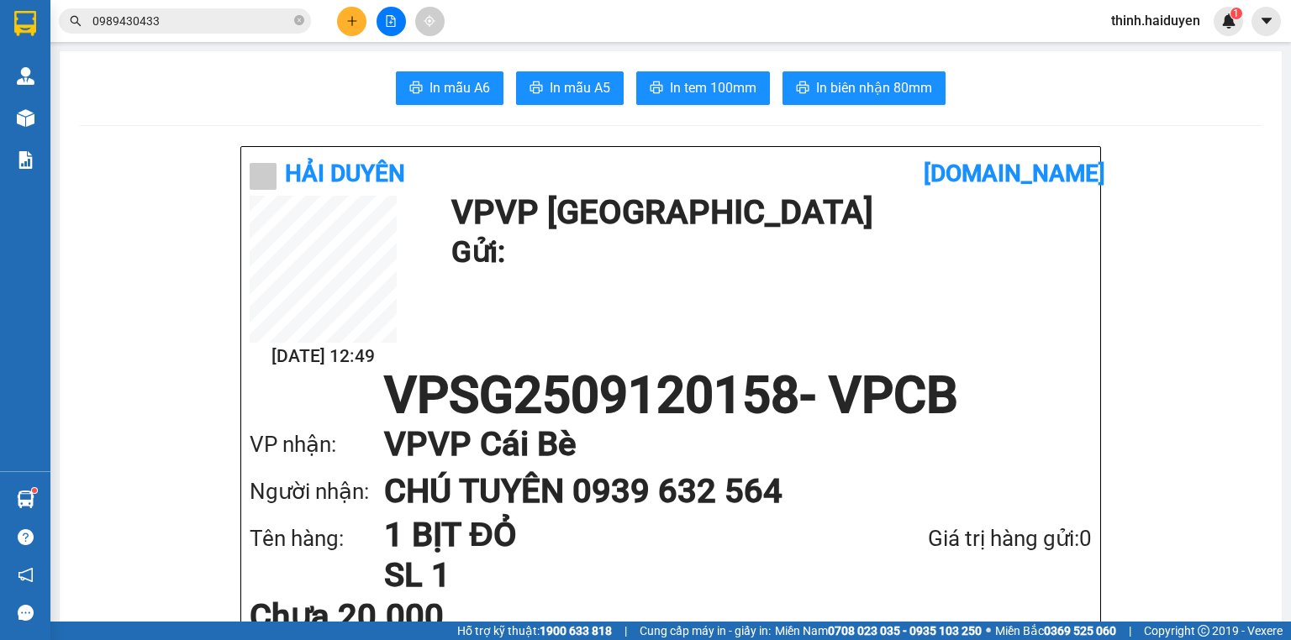
drag, startPoint x: 281, startPoint y: 4, endPoint x: 284, endPoint y: 18, distance: 13.9
click at [281, 4] on div "Kết quả tìm kiếm ( 1 ) Bộ lọc Gửi 3 ngày gần nhất Mã ĐH Trạng thái Món hàng Thu…" at bounding box center [645, 21] width 1291 height 42
click at [283, 18] on input "0989430433" at bounding box center [191, 21] width 198 height 18
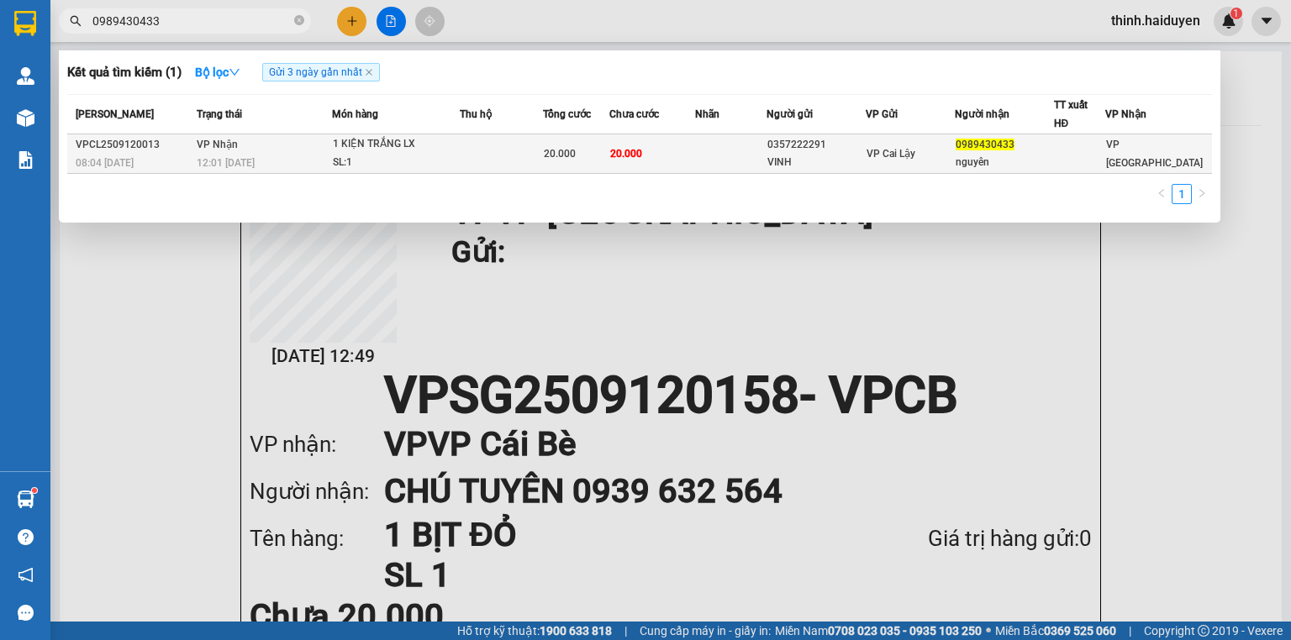
click at [361, 163] on div "SL: 1" at bounding box center [396, 163] width 126 height 18
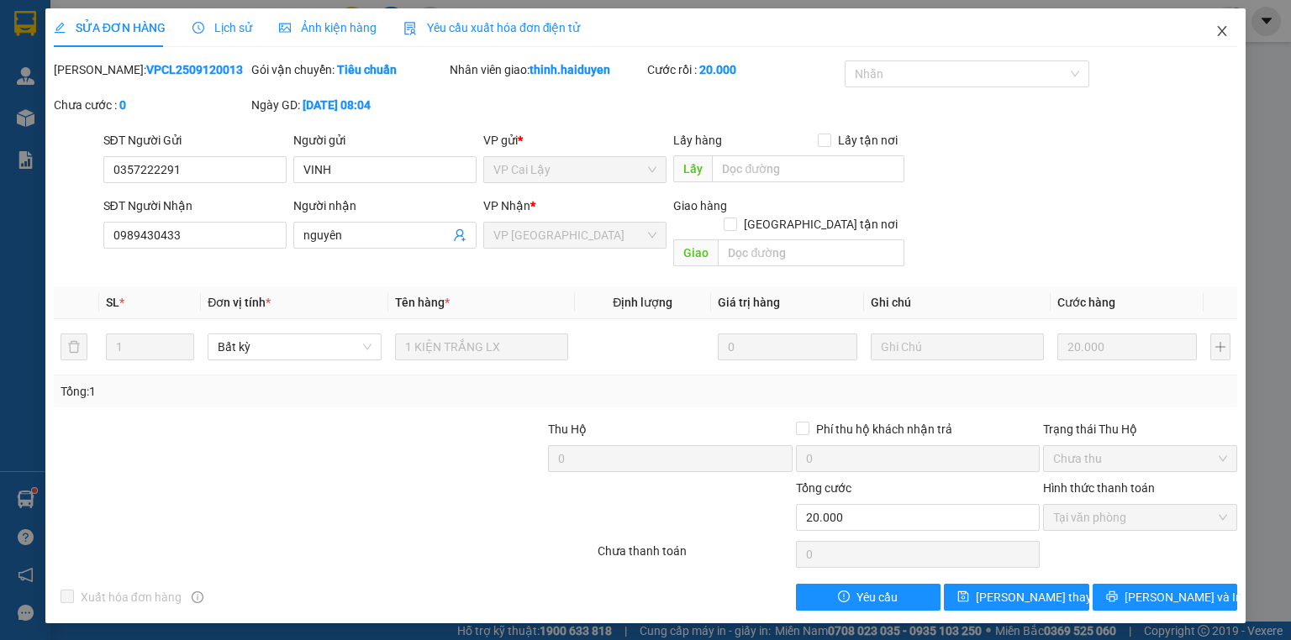
drag, startPoint x: 1224, startPoint y: 31, endPoint x: 1208, endPoint y: 32, distance: 16.0
click at [1224, 31] on icon "close" at bounding box center [1221, 30] width 13 height 13
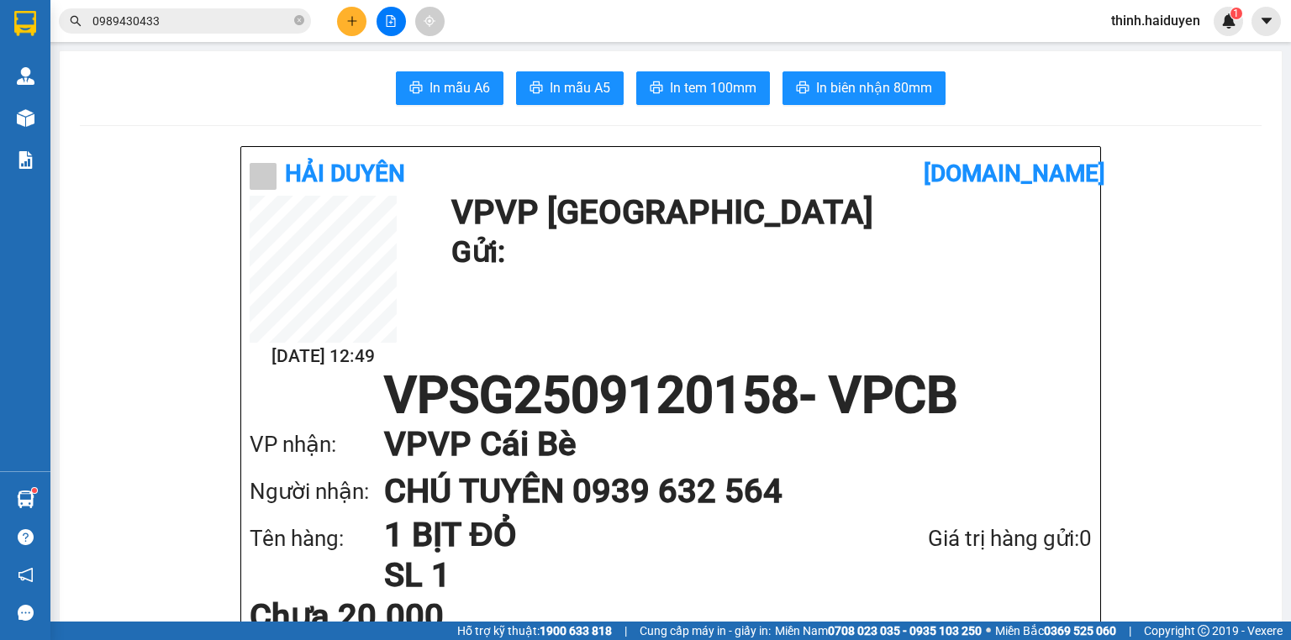
click at [159, 13] on input "0989430433" at bounding box center [191, 21] width 198 height 18
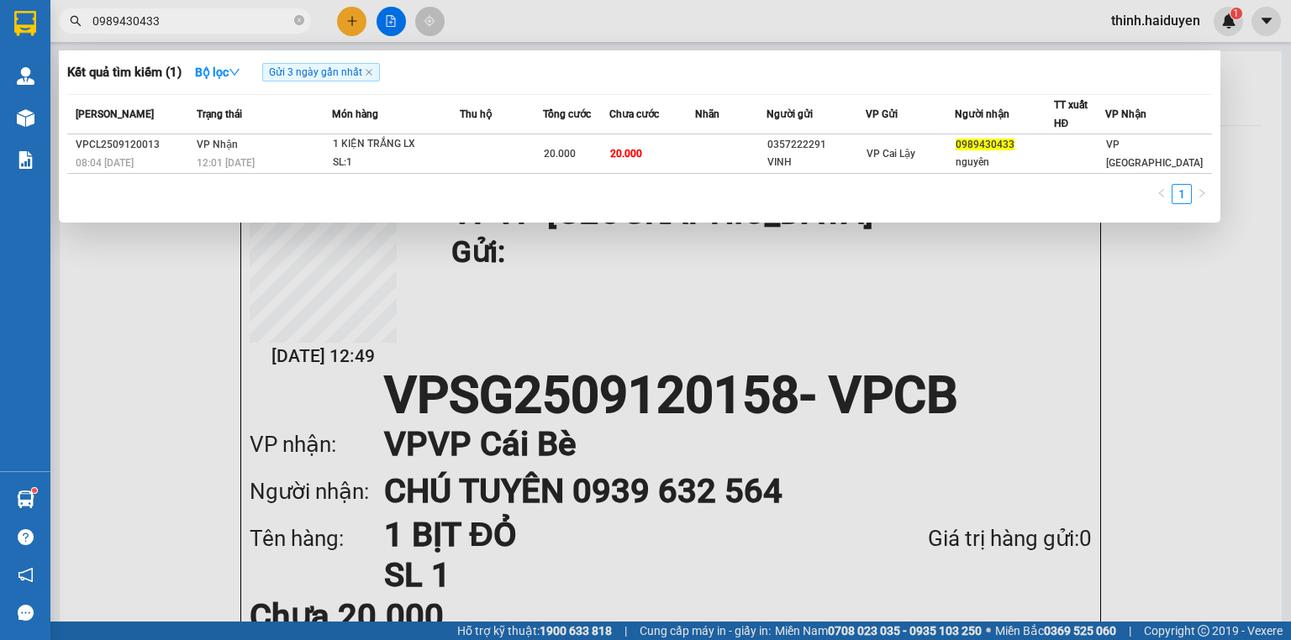
click at [159, 15] on input "0989430433" at bounding box center [191, 21] width 198 height 18
click at [160, 15] on input "0989430433" at bounding box center [191, 21] width 198 height 18
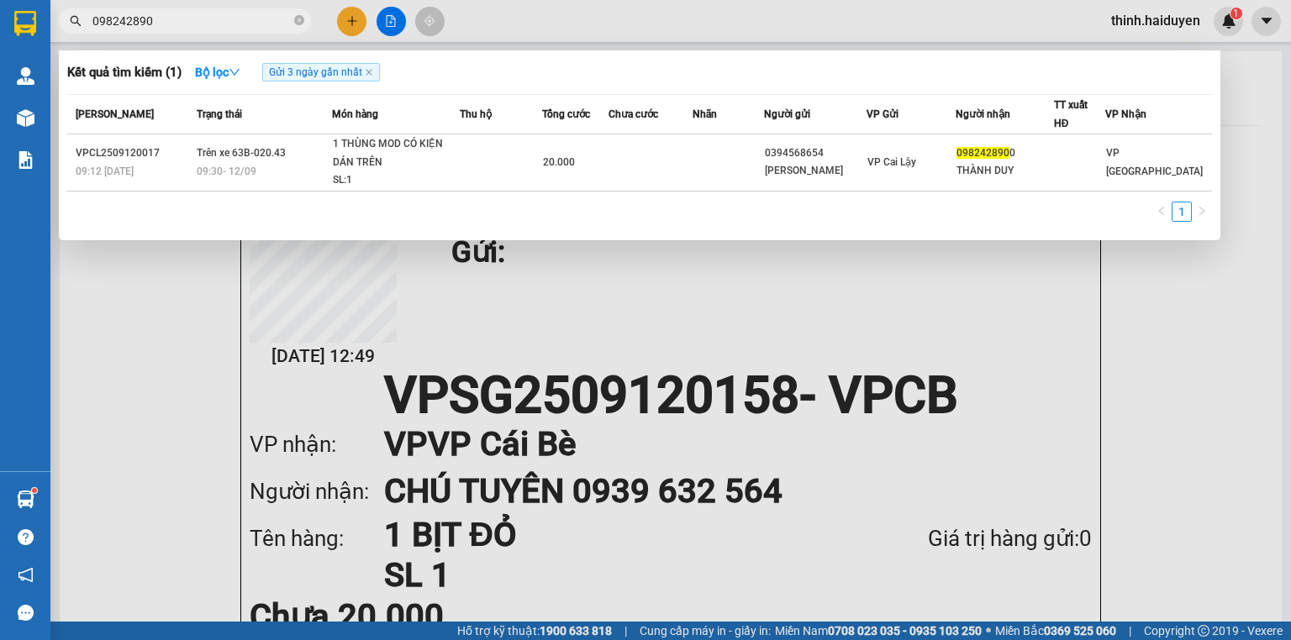
type input "098242890"
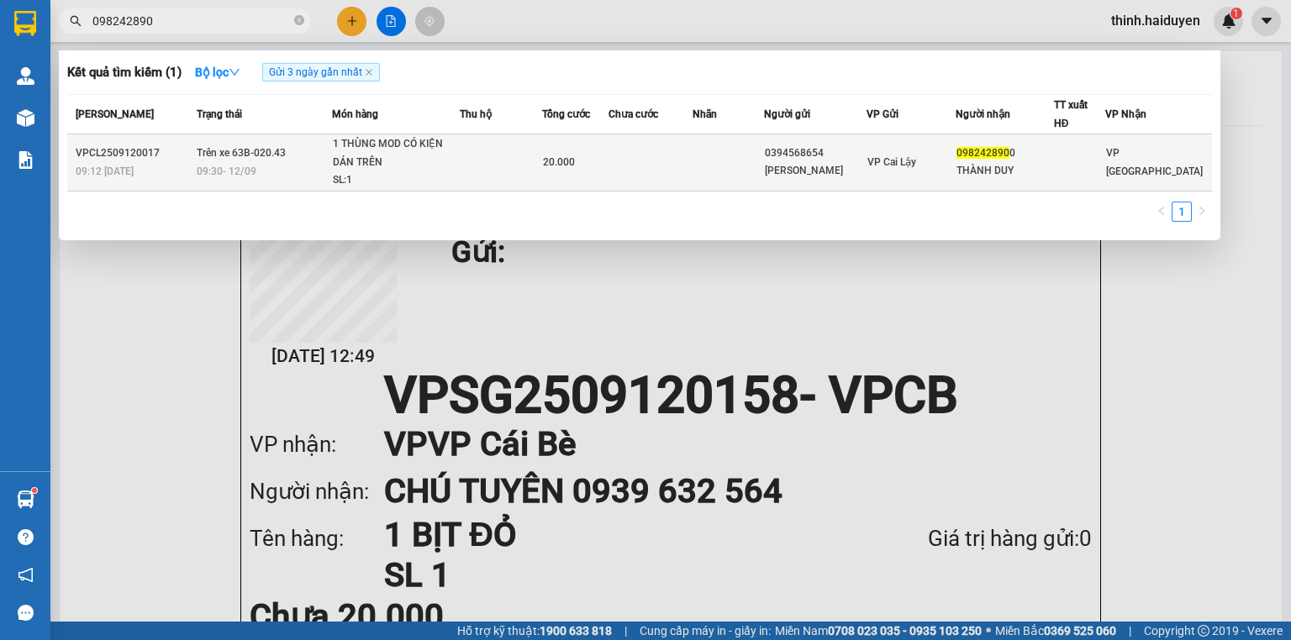
click at [318, 171] on div "09:30 [DATE]" at bounding box center [264, 171] width 134 height 18
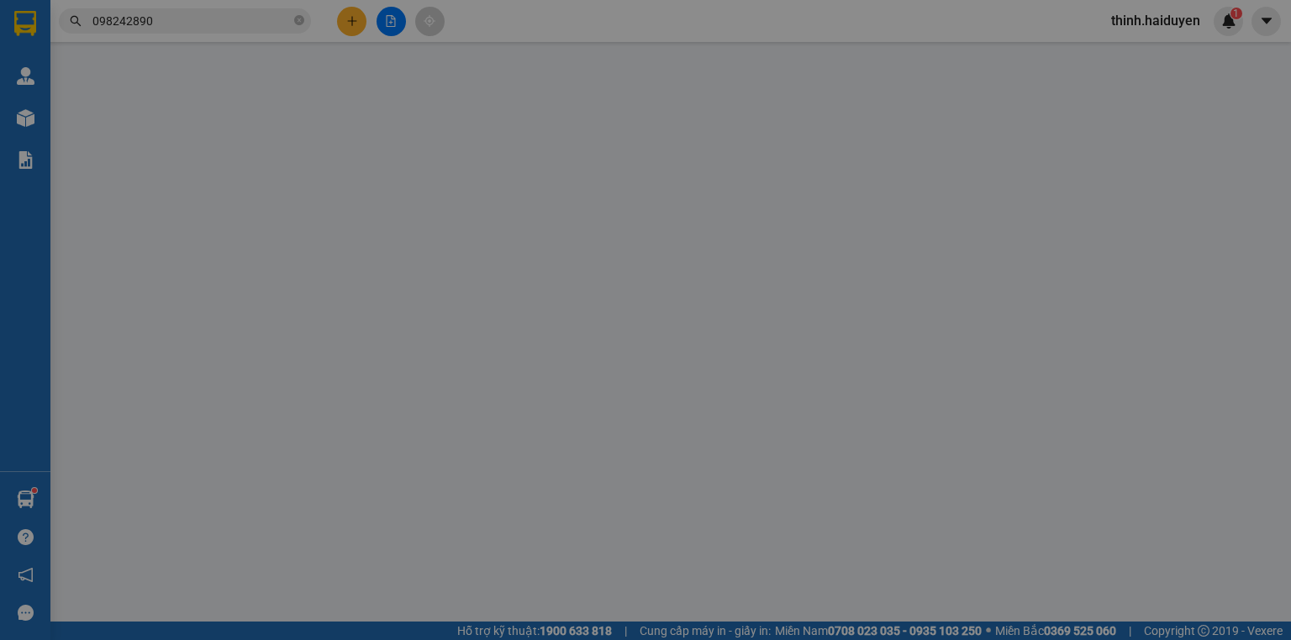
type input "0394568654"
type input "[PERSON_NAME]"
type input "0982428900"
type input "THÀNH DUY"
type input "20.000"
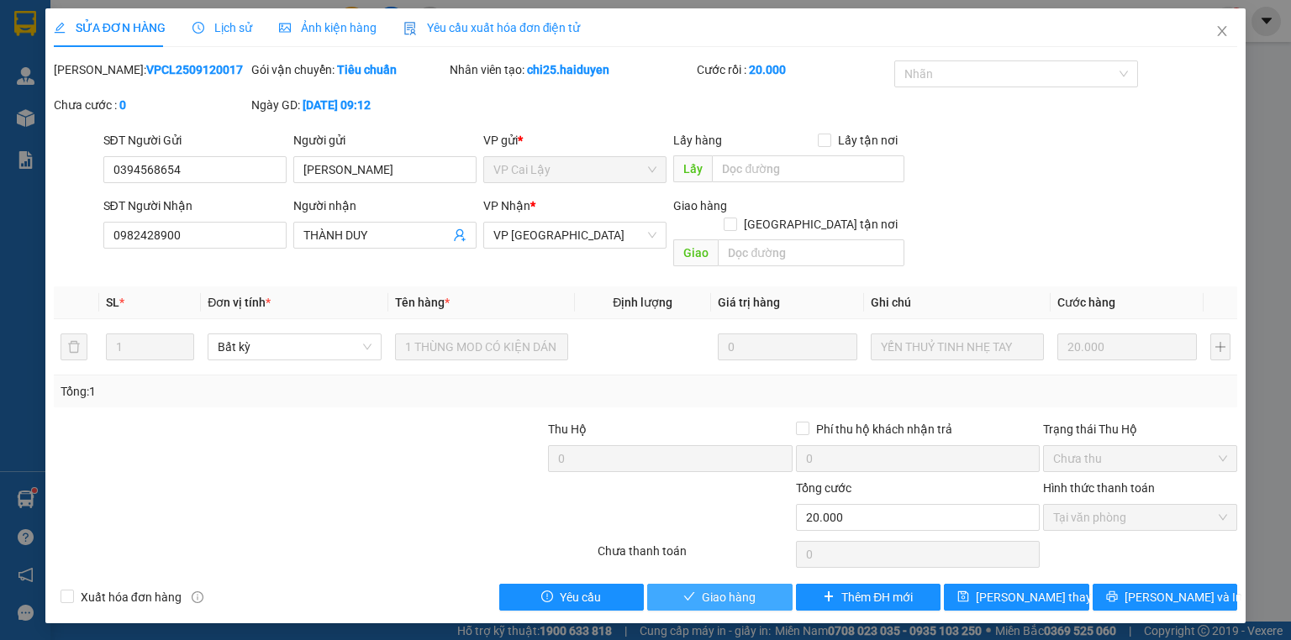
click at [694, 584] on button "Giao hàng" at bounding box center [719, 597] width 145 height 27
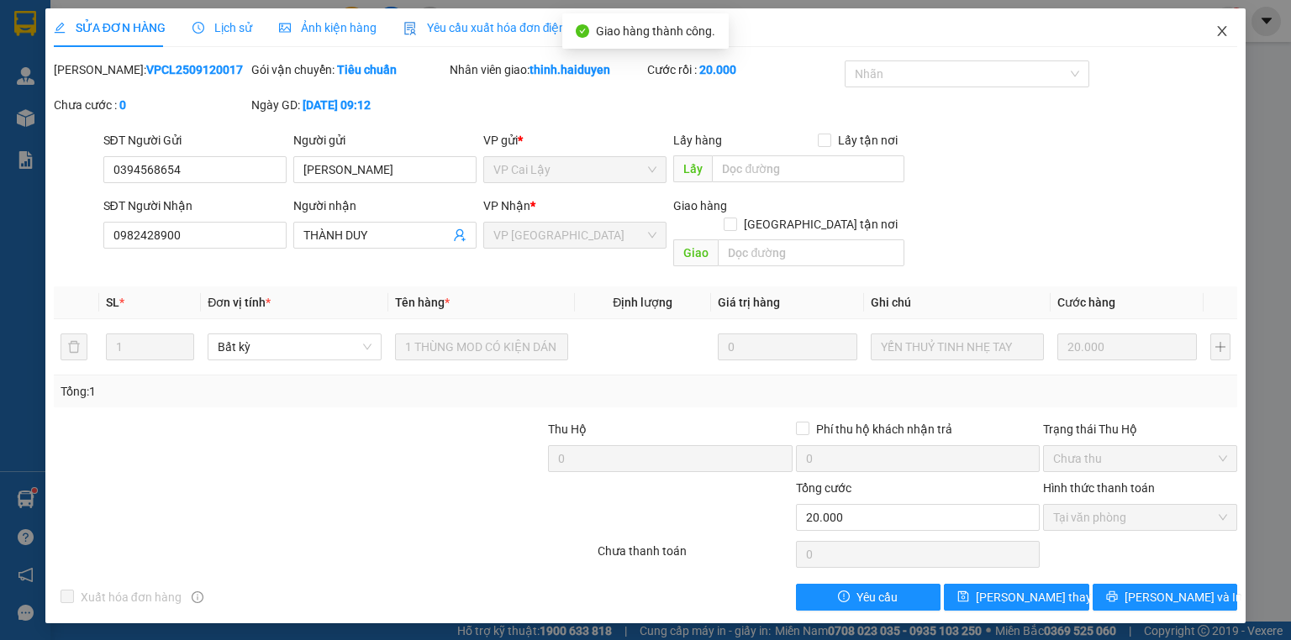
drag, startPoint x: 1227, startPoint y: 34, endPoint x: 1029, endPoint y: 0, distance: 201.3
click at [1226, 34] on icon "close" at bounding box center [1221, 30] width 13 height 13
